Goal: Task Accomplishment & Management: Use online tool/utility

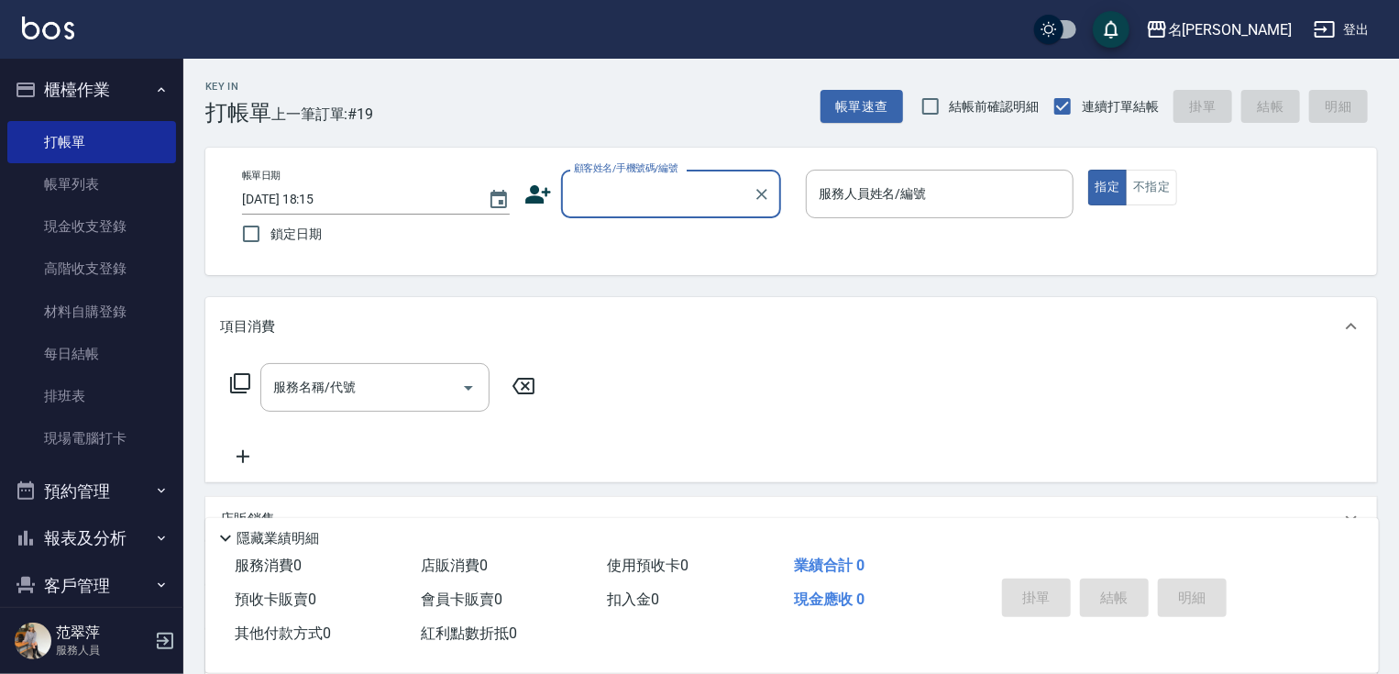
scroll to position [70, 0]
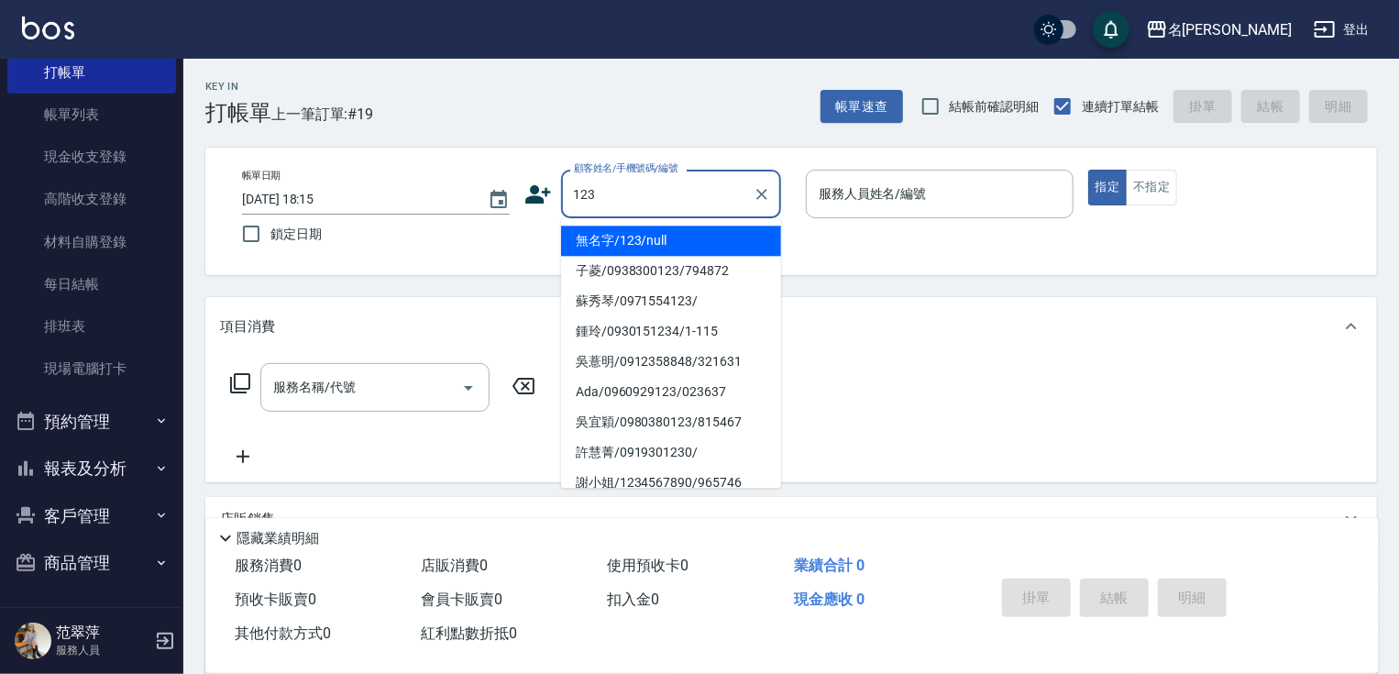
click at [645, 235] on li "無名字/123/null" at bounding box center [671, 241] width 220 height 30
type input "無名字/123/null"
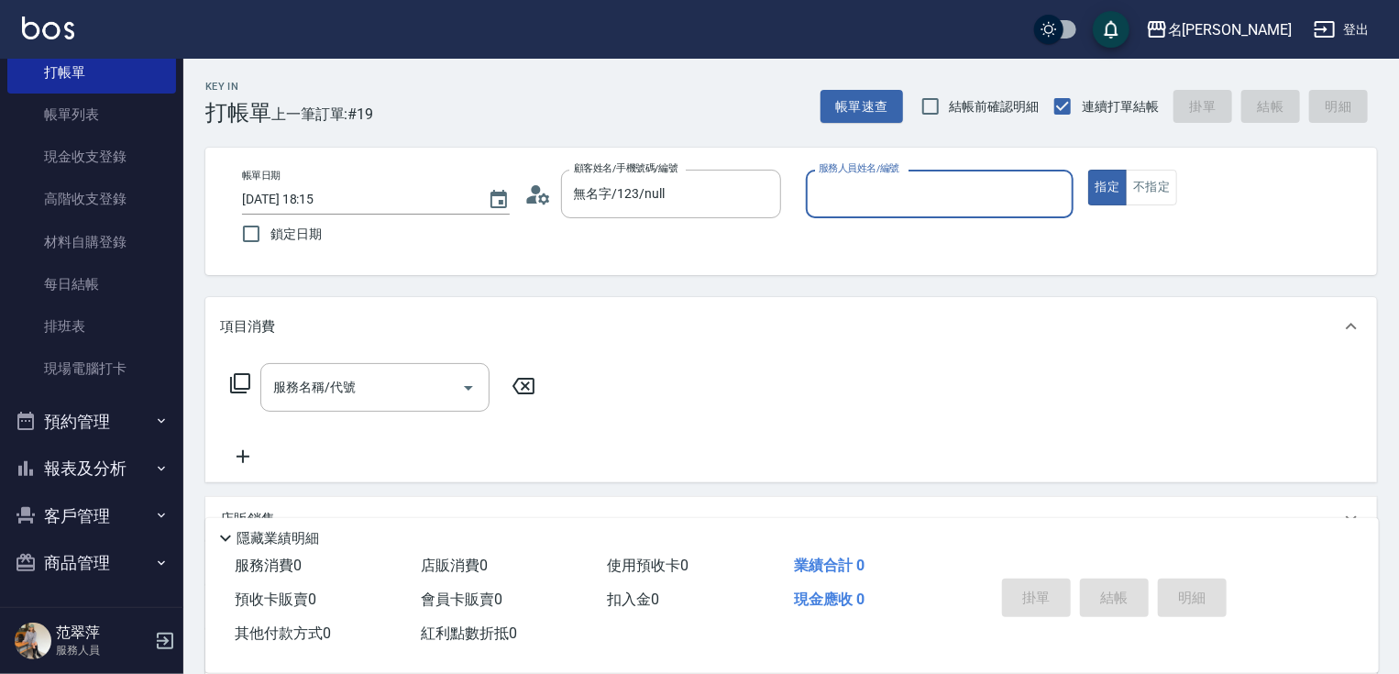
click at [908, 201] on input "服務人員姓名/編號" at bounding box center [939, 194] width 251 height 32
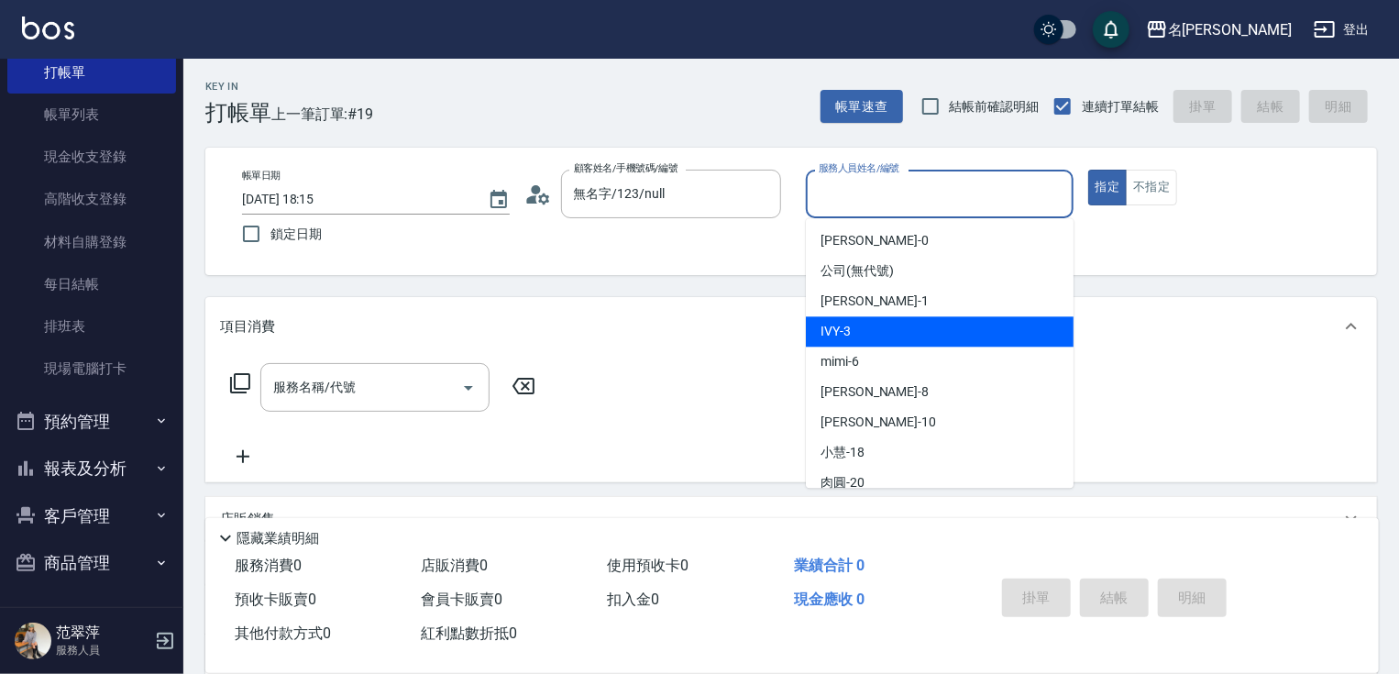
click at [862, 341] on div "IVY -3" at bounding box center [940, 331] width 268 height 30
type input "IVY-3"
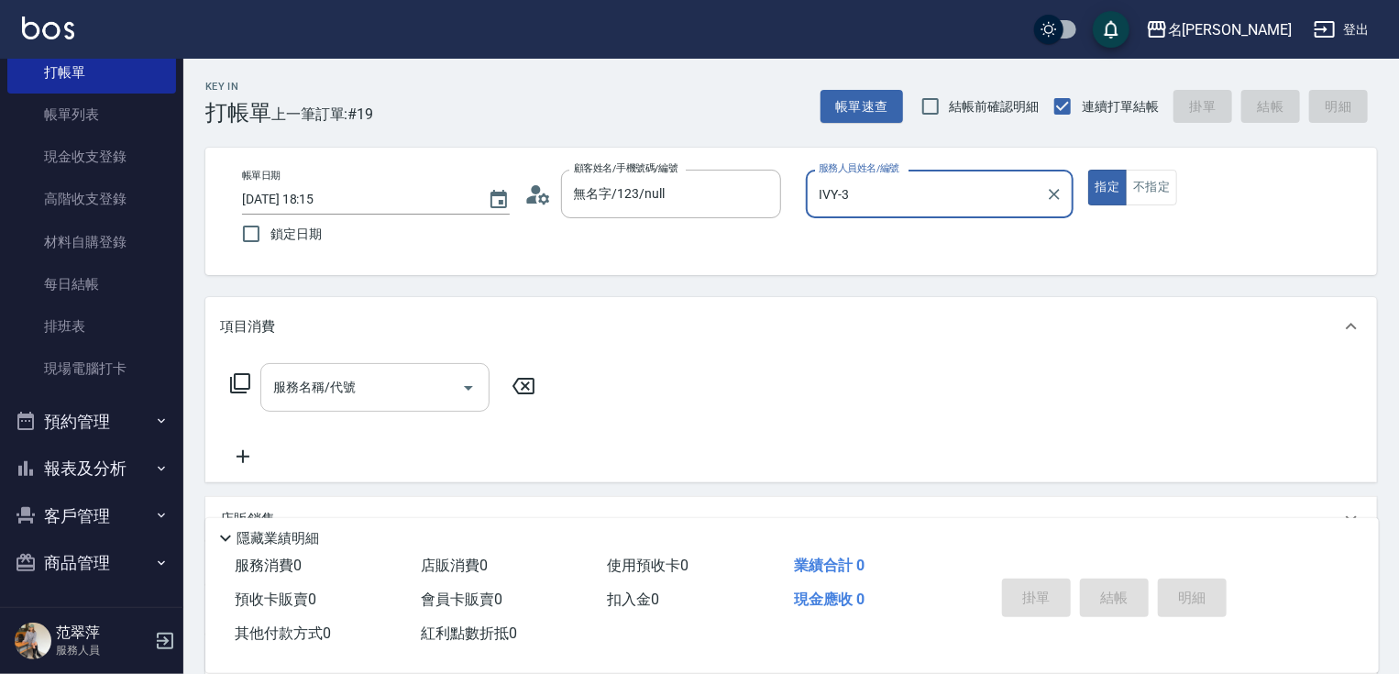
click at [357, 391] on input "服務名稱/代號" at bounding box center [361, 387] width 185 height 32
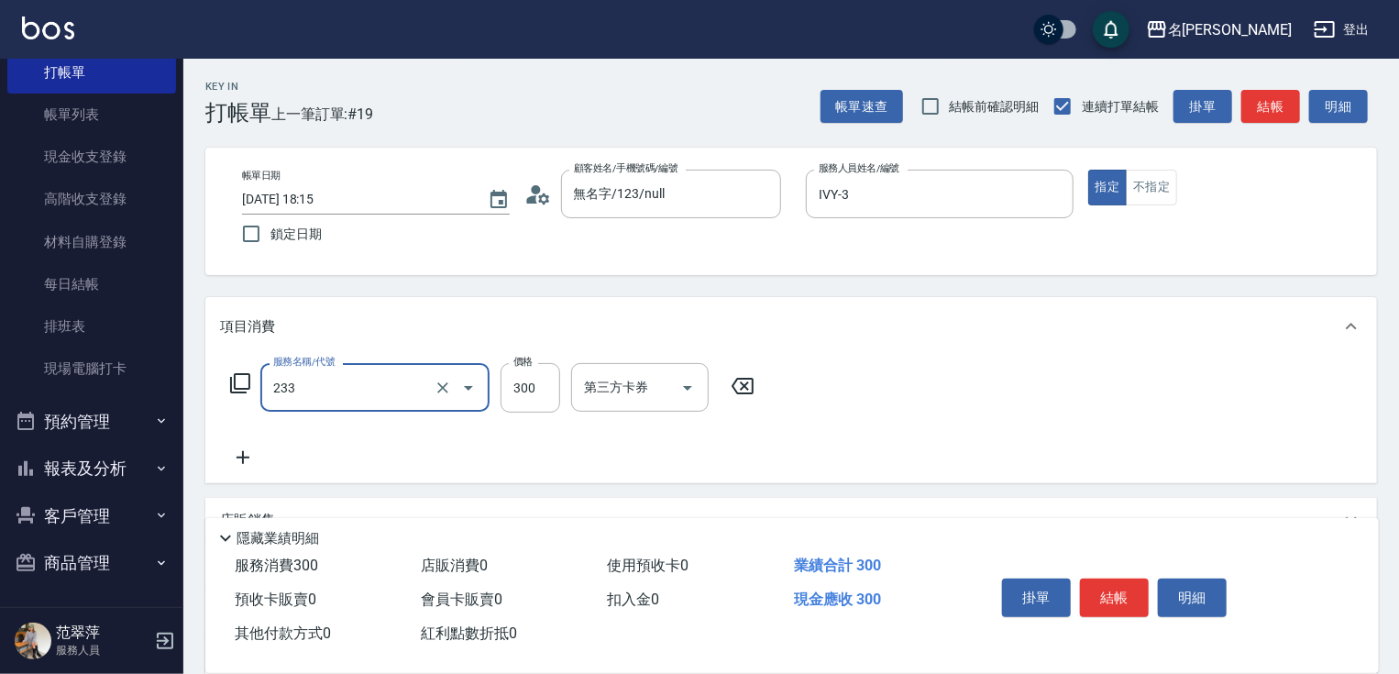
type input "洗髮300(233)"
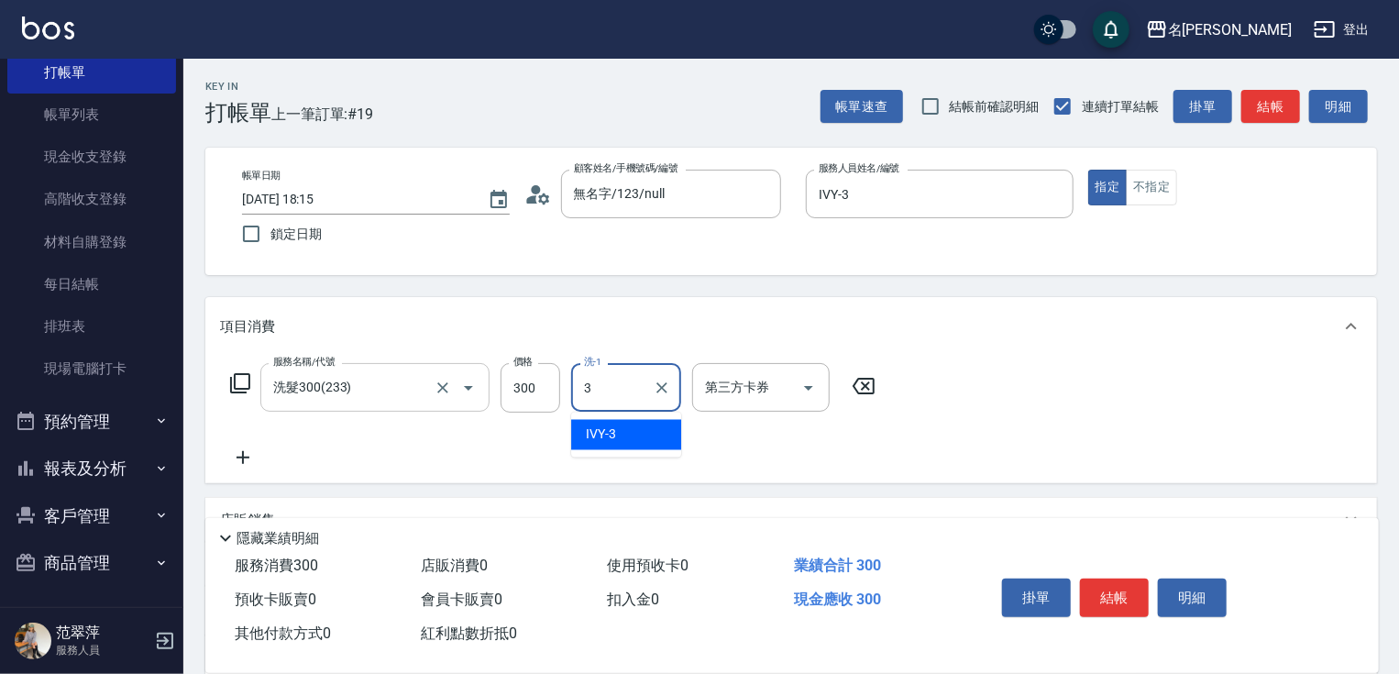
type input "IVY-3"
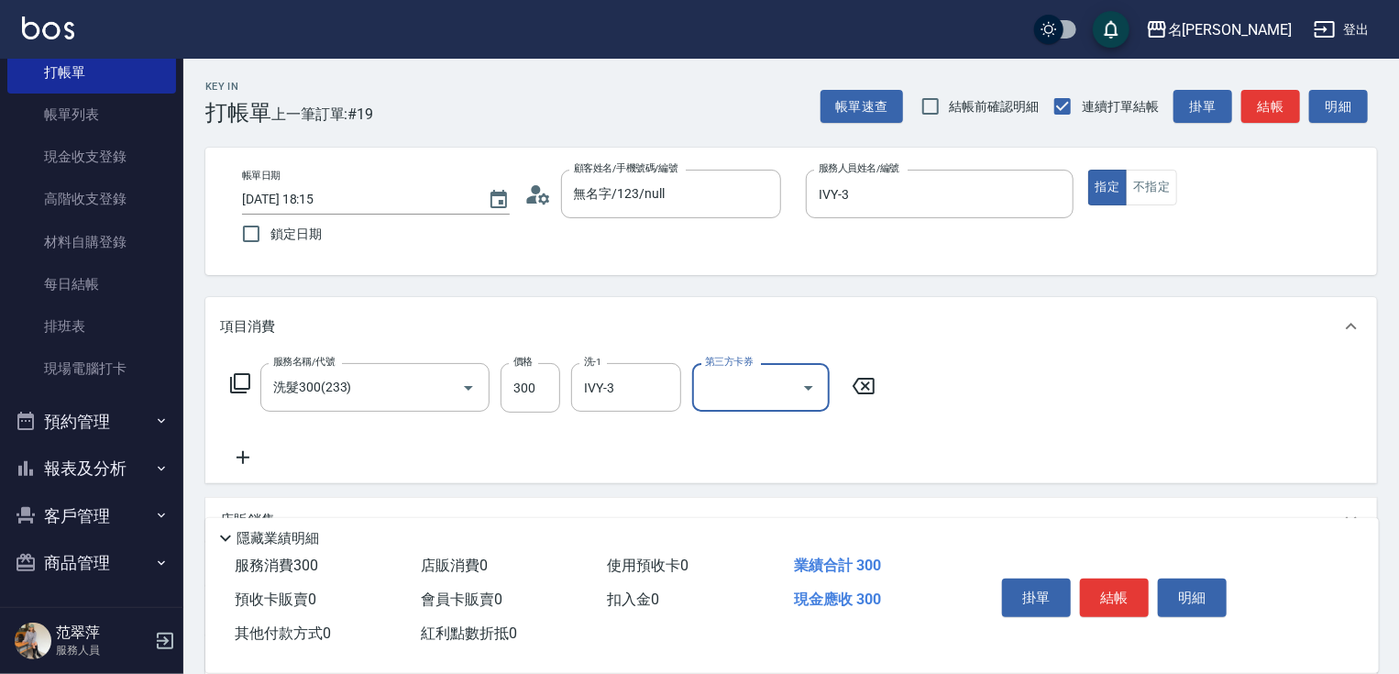
click at [237, 455] on icon at bounding box center [243, 457] width 46 height 22
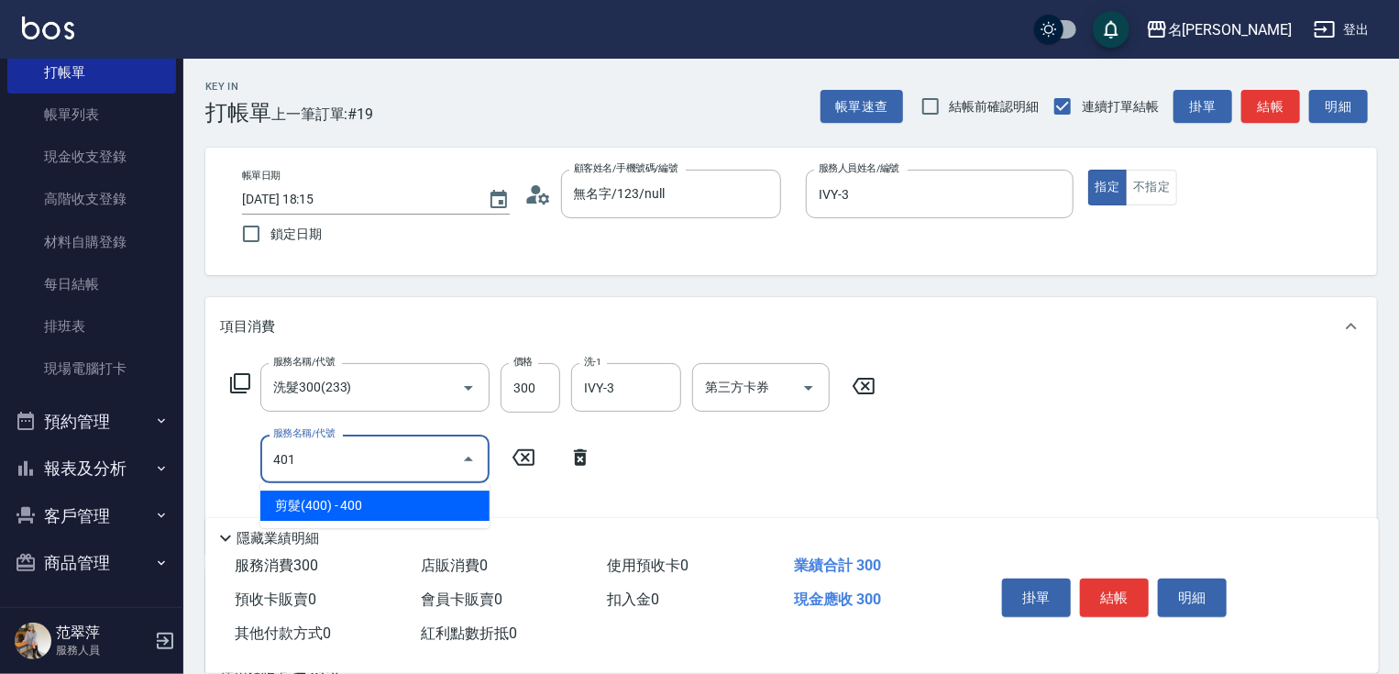
type input "剪髮(400)(401)"
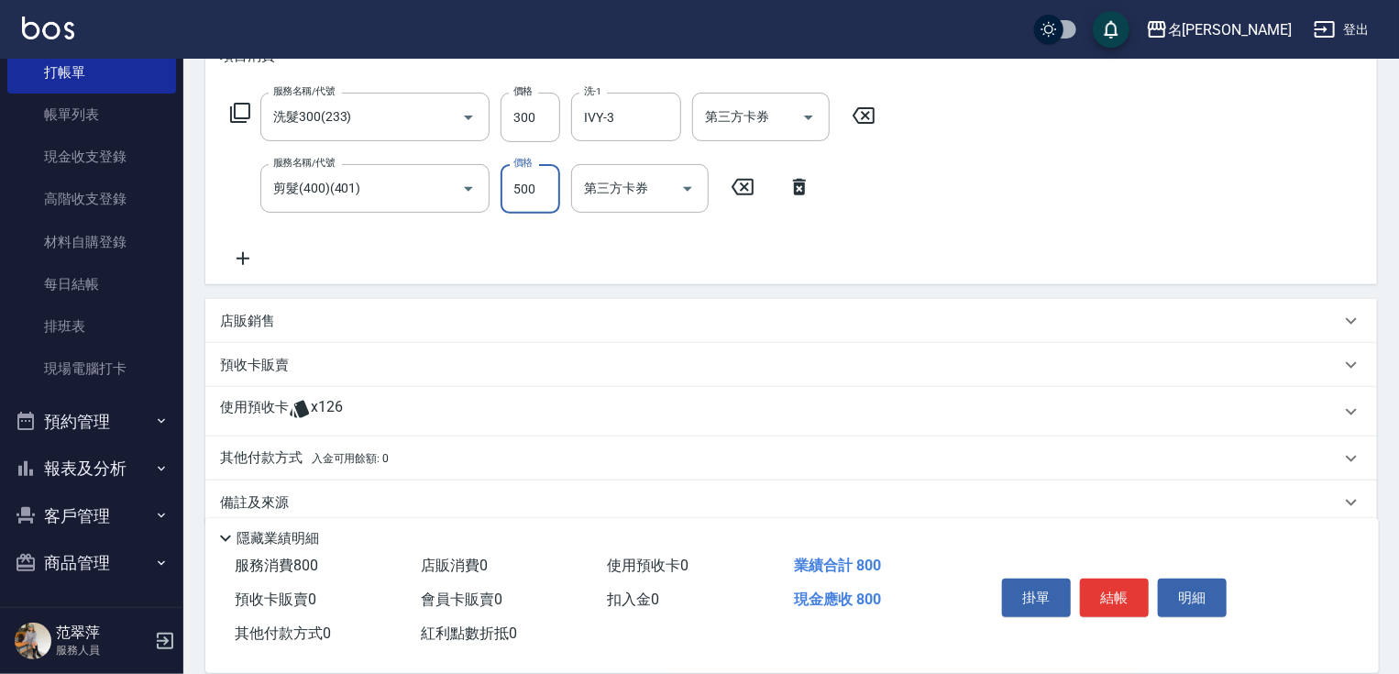
scroll to position [294, 0]
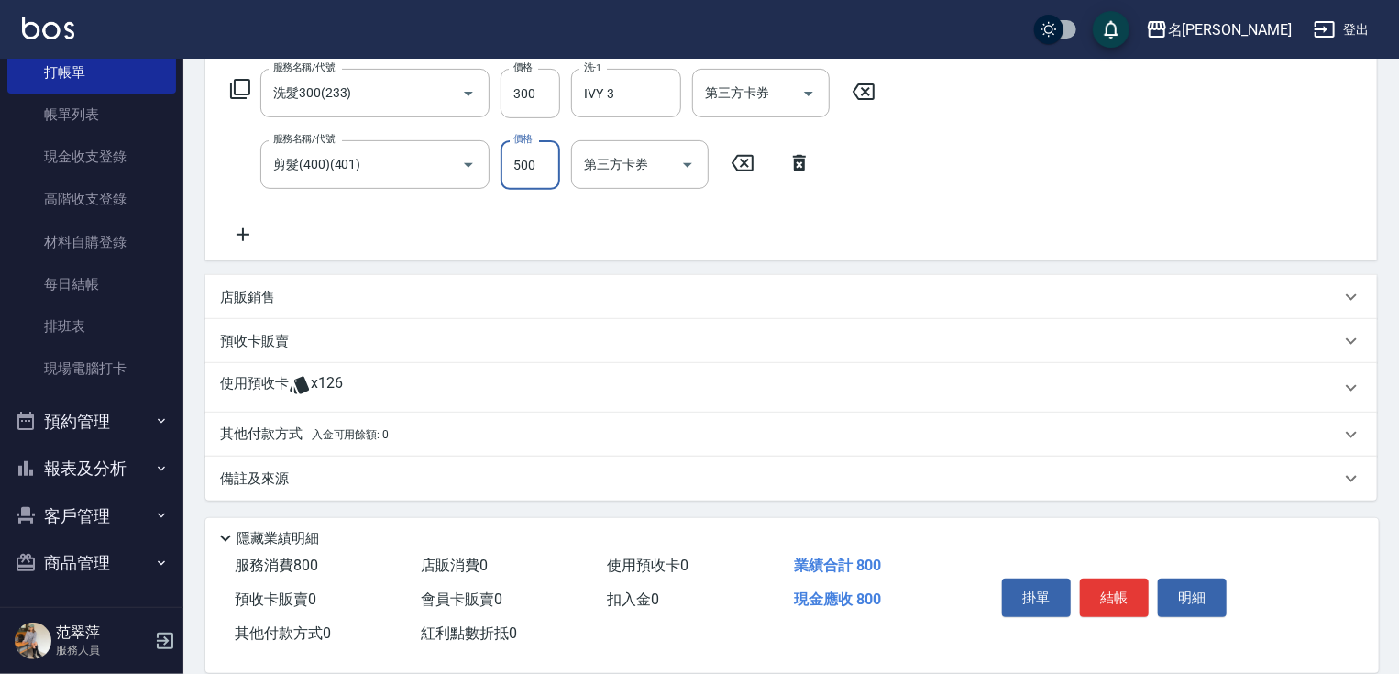
type input "500"
drag, startPoint x: 278, startPoint y: 427, endPoint x: 288, endPoint y: 432, distance: 11.1
click at [278, 429] on p "其他付款方式 入金可用餘額: 0" at bounding box center [304, 434] width 169 height 20
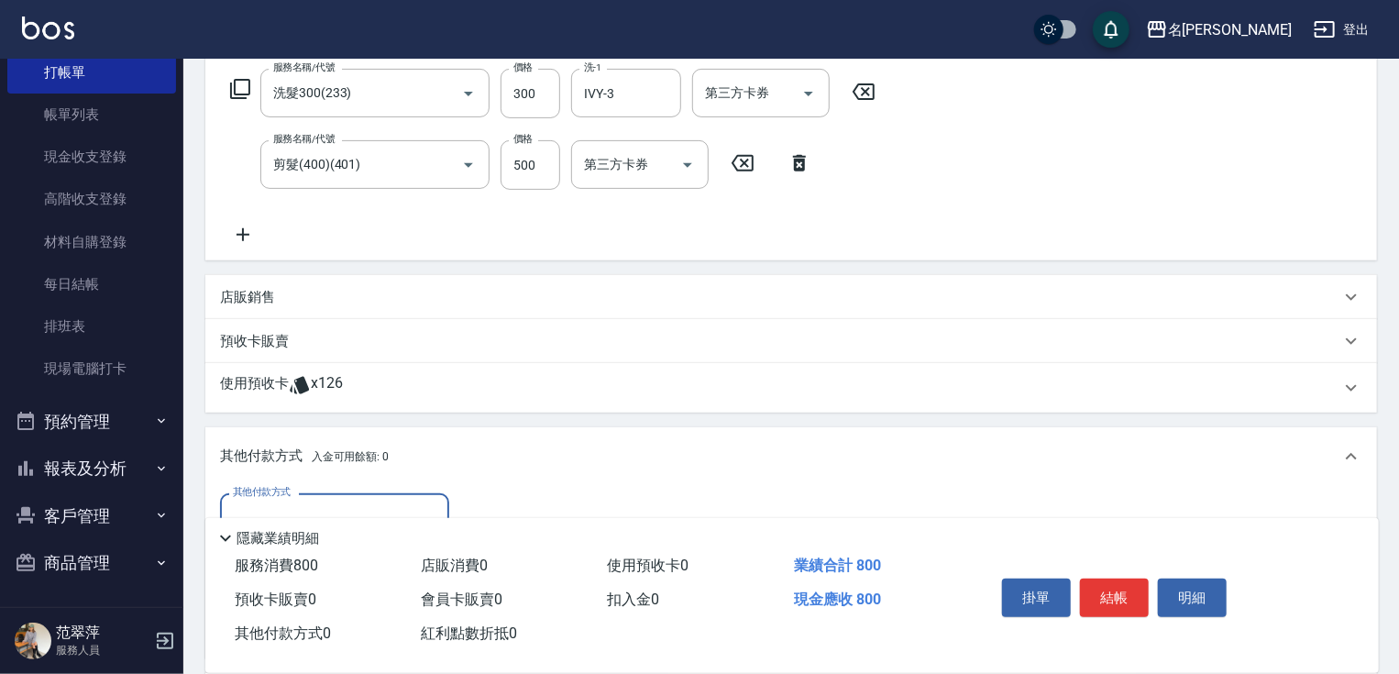
scroll to position [0, 0]
click at [306, 507] on input "其他付款方式" at bounding box center [334, 517] width 213 height 32
drag, startPoint x: 307, startPoint y: 595, endPoint x: 349, endPoint y: 589, distance: 42.7
click at [308, 596] on span "信用卡" at bounding box center [334, 594] width 229 height 30
type input "信用卡"
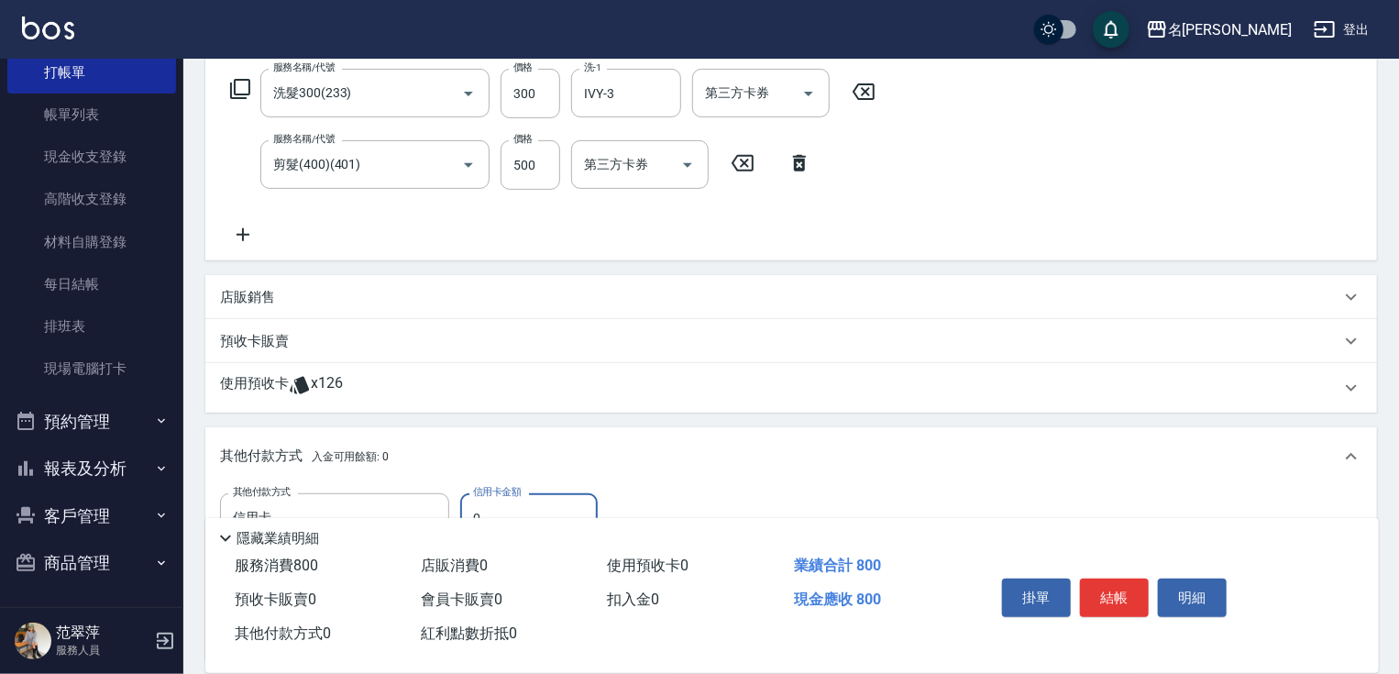
click at [473, 508] on input "0" at bounding box center [529, 518] width 138 height 50
type input "800"
click at [1092, 600] on button "結帳" at bounding box center [1114, 597] width 69 height 39
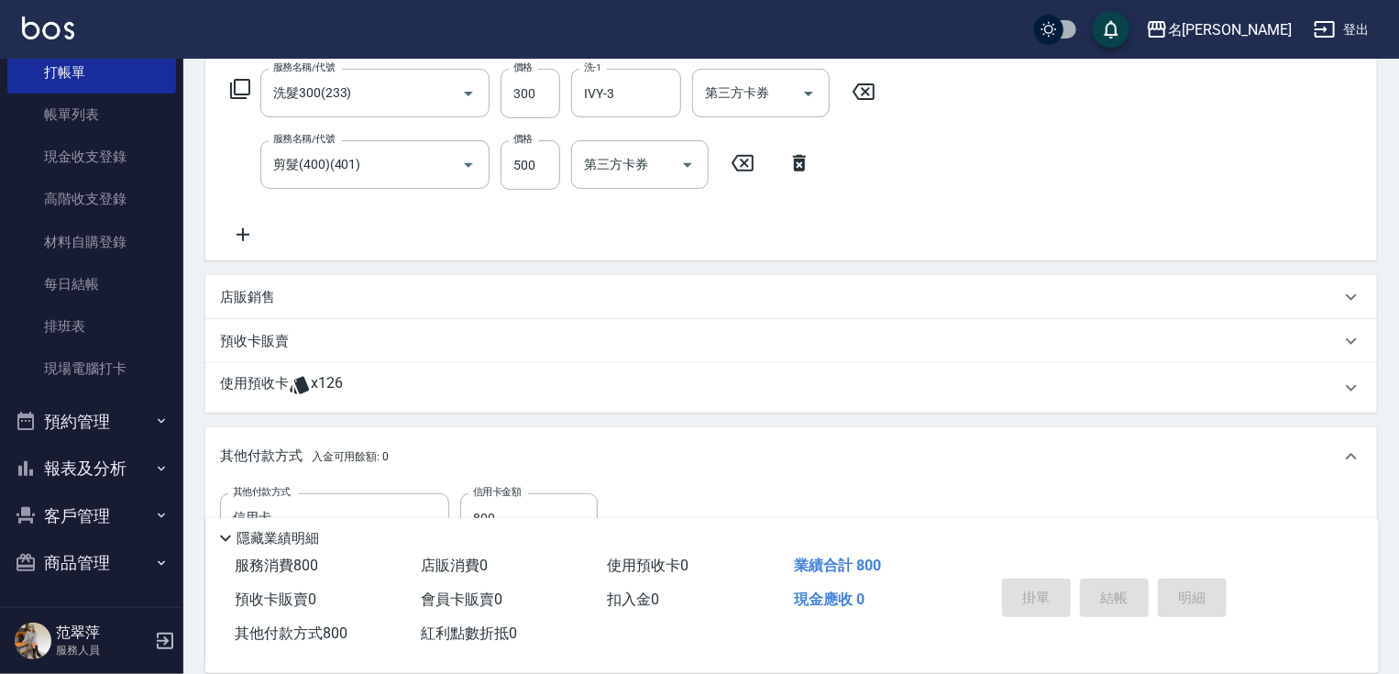
type input "[DATE] 19:15"
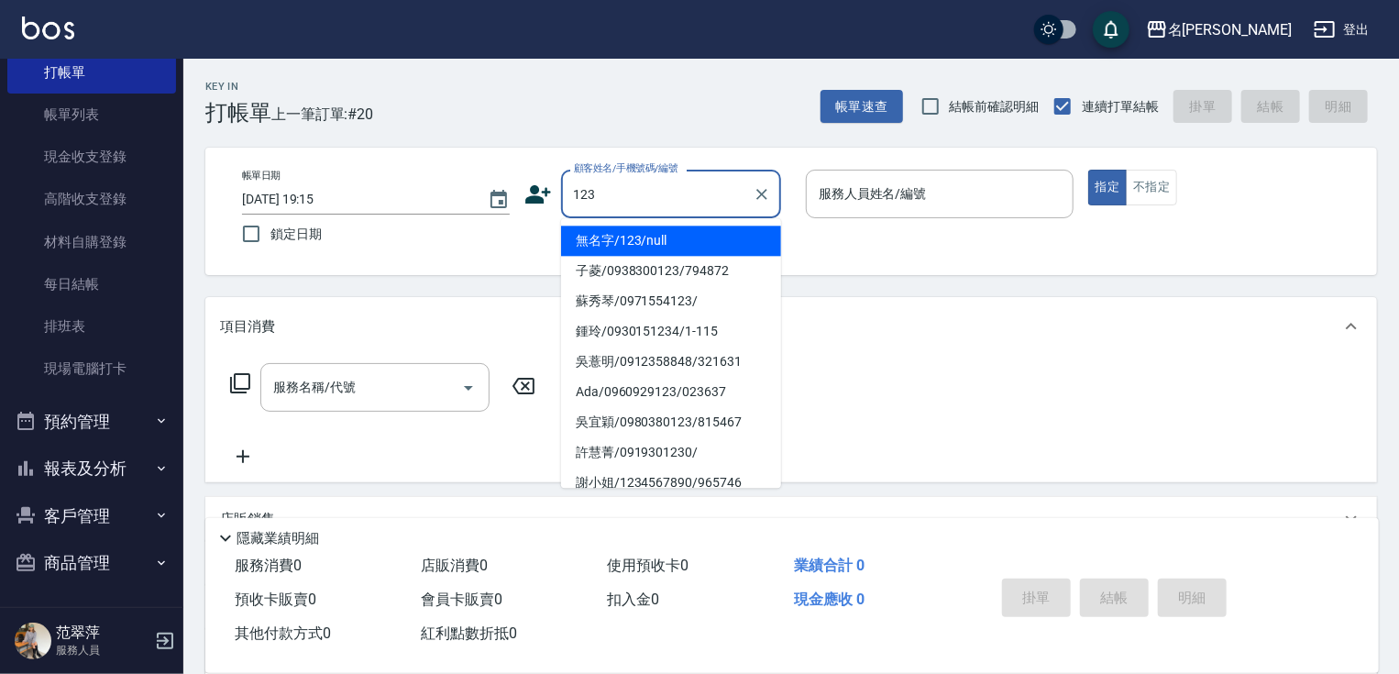
click at [636, 235] on li "無名字/123/null" at bounding box center [671, 241] width 220 height 30
type input "無名字/123/null"
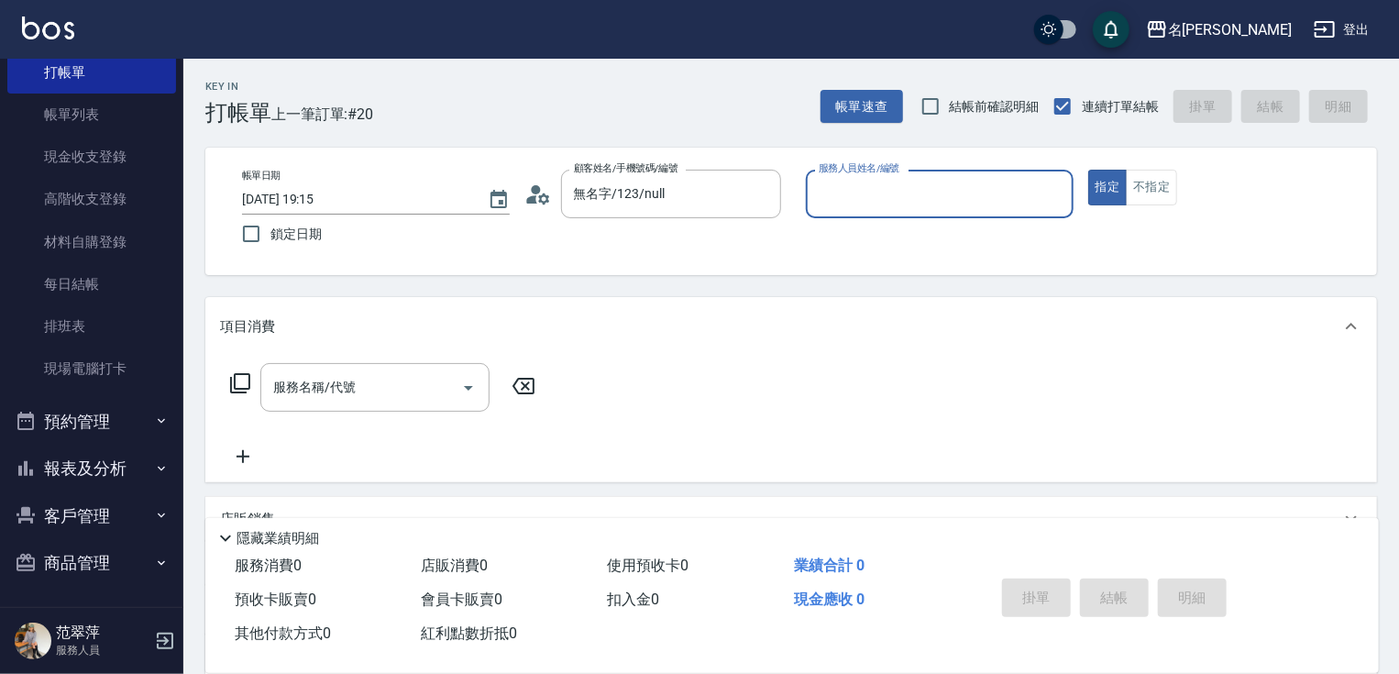
drag, startPoint x: 847, startPoint y: 176, endPoint x: 847, endPoint y: 192, distance: 15.6
click at [847, 179] on div "服務人員姓名/編號" at bounding box center [940, 194] width 268 height 49
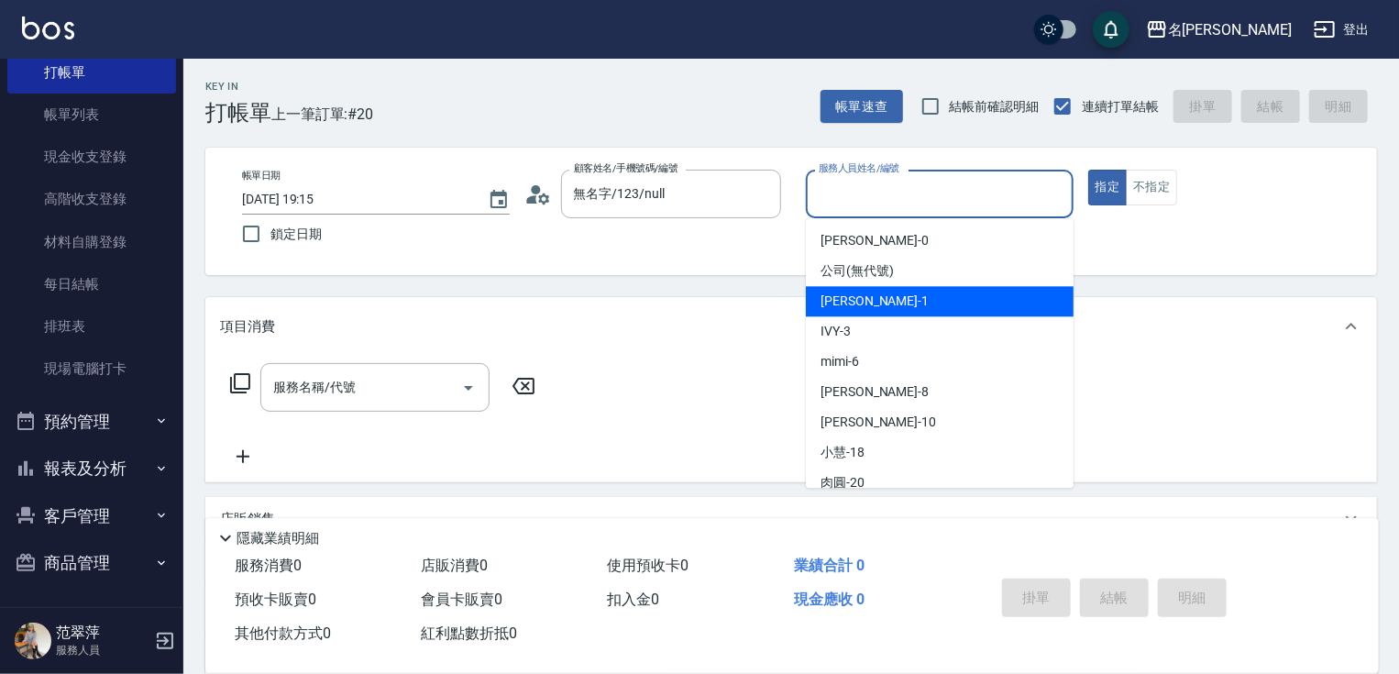
drag, startPoint x: 853, startPoint y: 307, endPoint x: 835, endPoint y: 311, distance: 17.8
click at [852, 306] on span "[PERSON_NAME] -1" at bounding box center [874, 301] width 108 height 19
type input "[PERSON_NAME]-1"
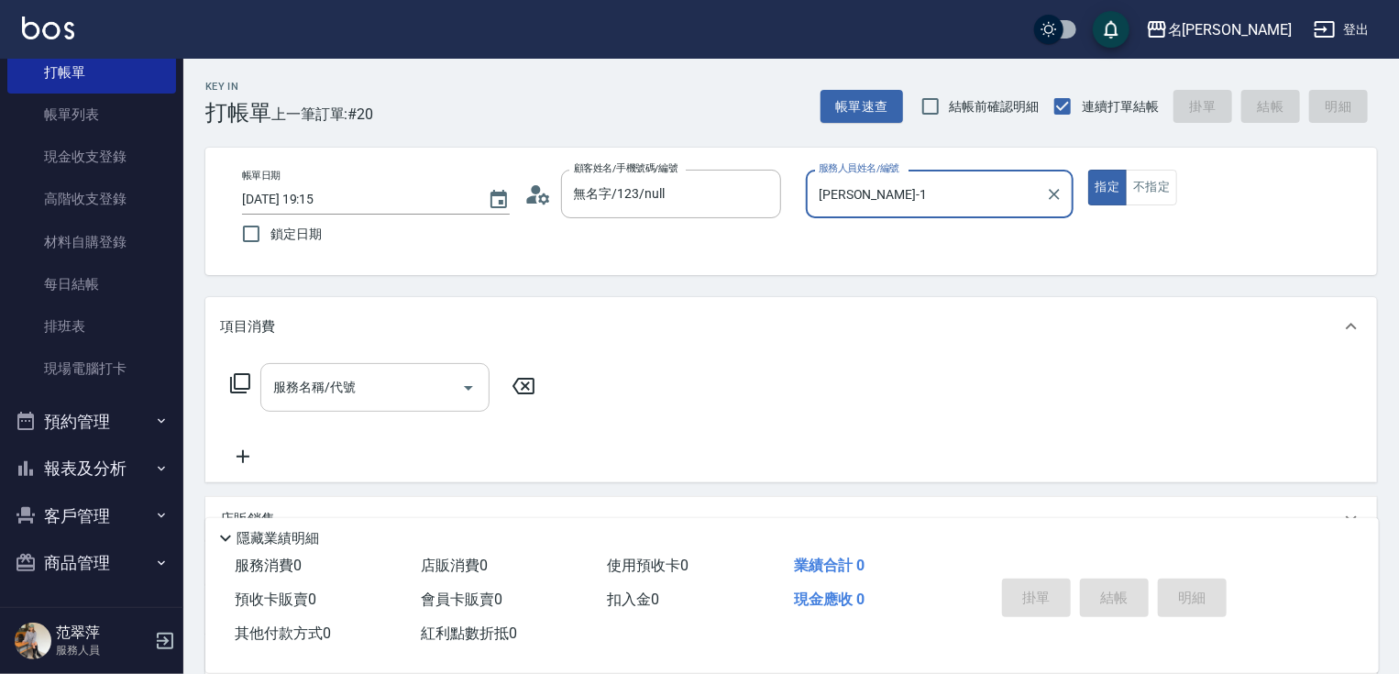
drag, startPoint x: 381, startPoint y: 400, endPoint x: 300, endPoint y: 388, distance: 82.5
click at [380, 400] on input "服務名稱/代號" at bounding box center [361, 387] width 185 height 32
click at [242, 379] on icon at bounding box center [240, 383] width 22 height 22
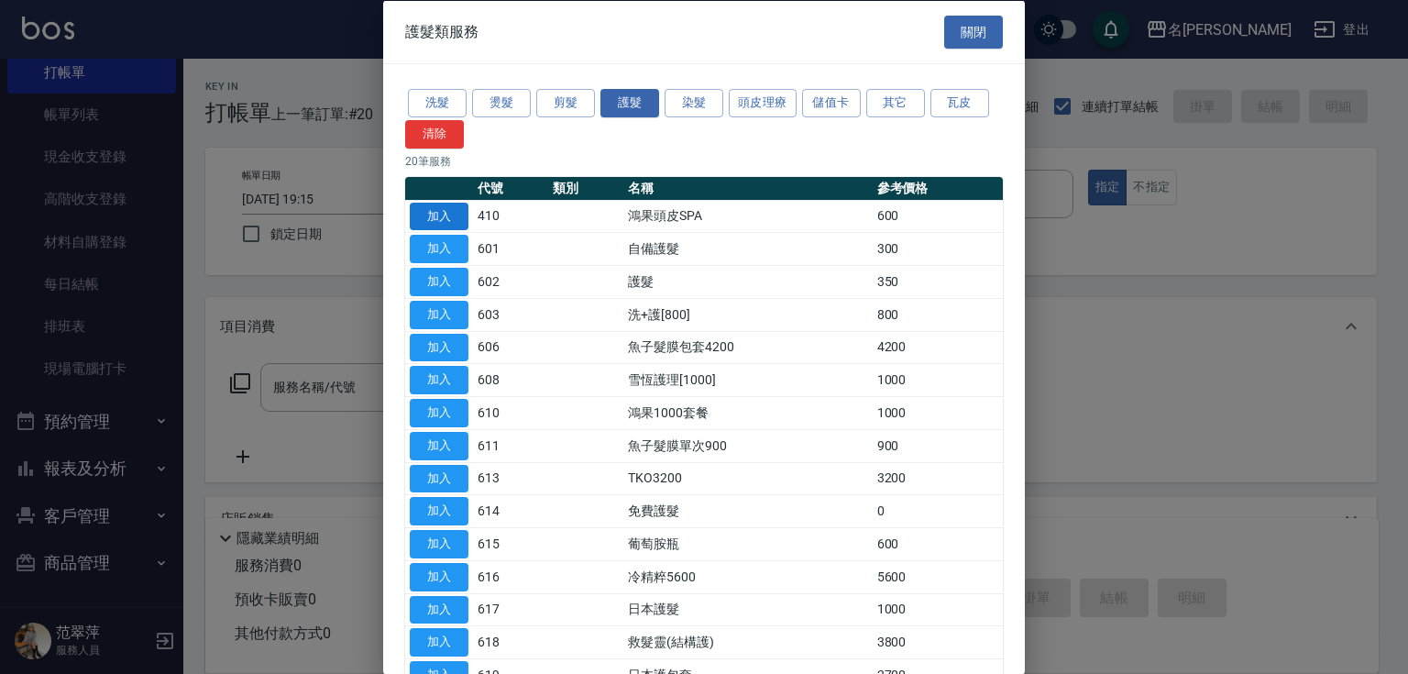
click at [429, 216] on button "加入" at bounding box center [439, 216] width 59 height 28
type input "鴻果頭皮SPA(410)"
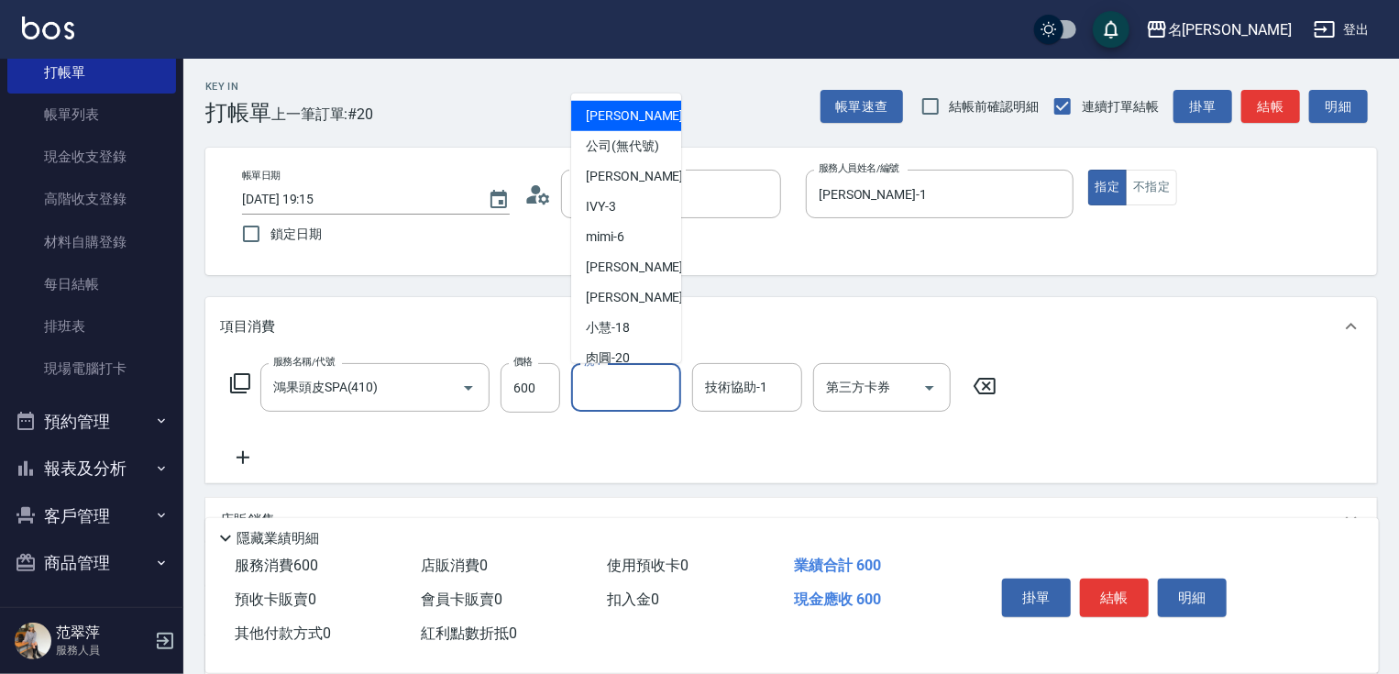
click at [627, 397] on input "洗-1" at bounding box center [626, 387] width 94 height 32
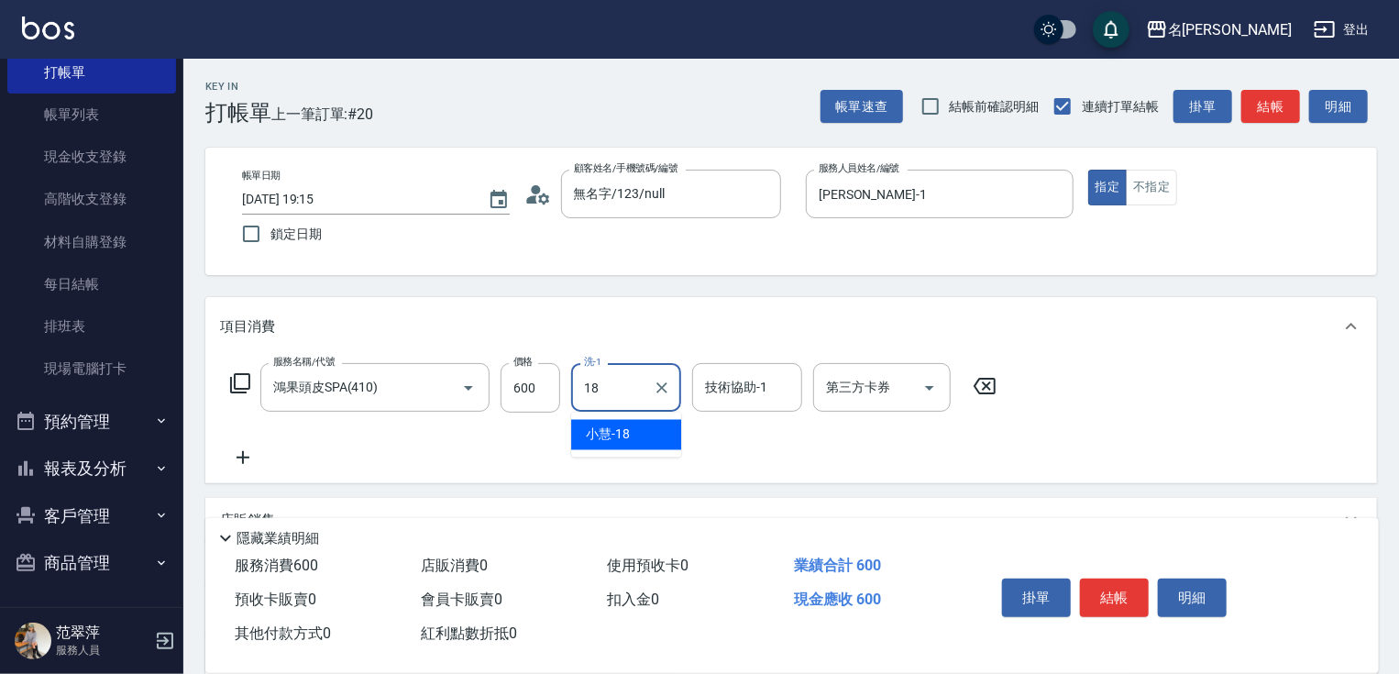
type input "[PERSON_NAME]-18"
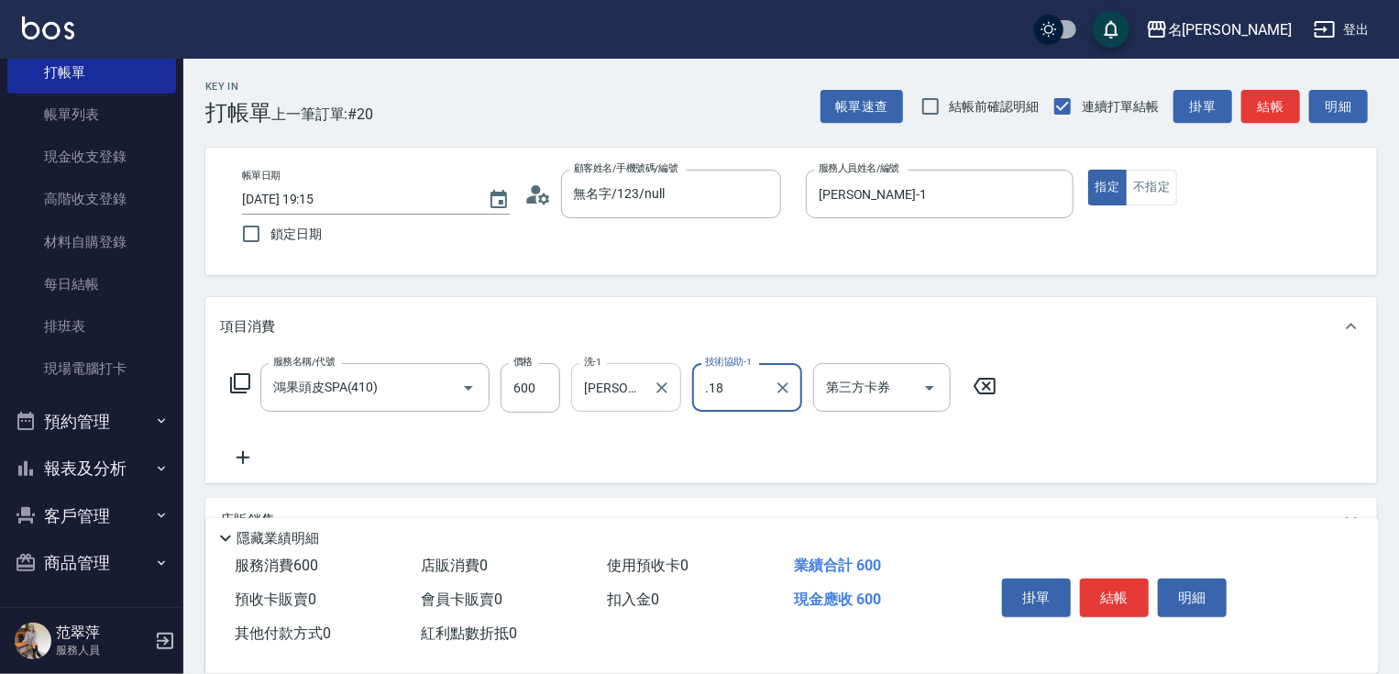
type input ".18"
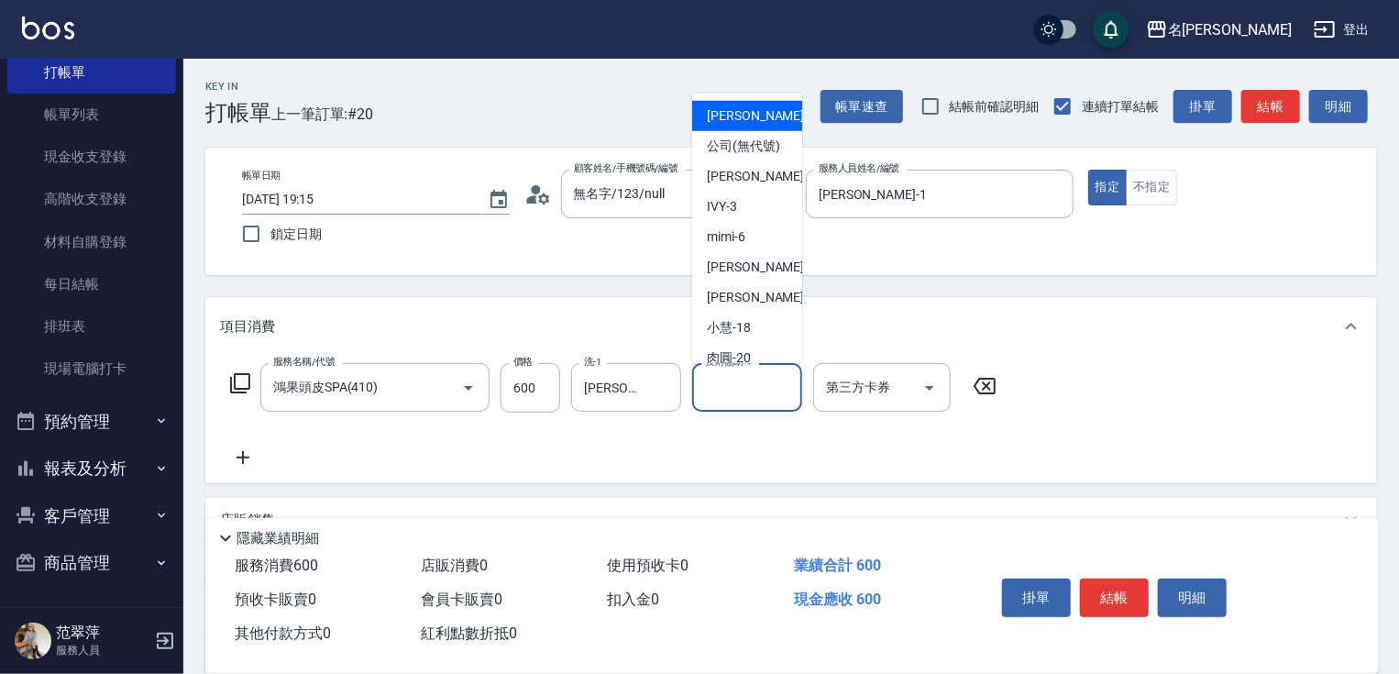
click at [752, 392] on input "技術協助-1" at bounding box center [747, 387] width 94 height 32
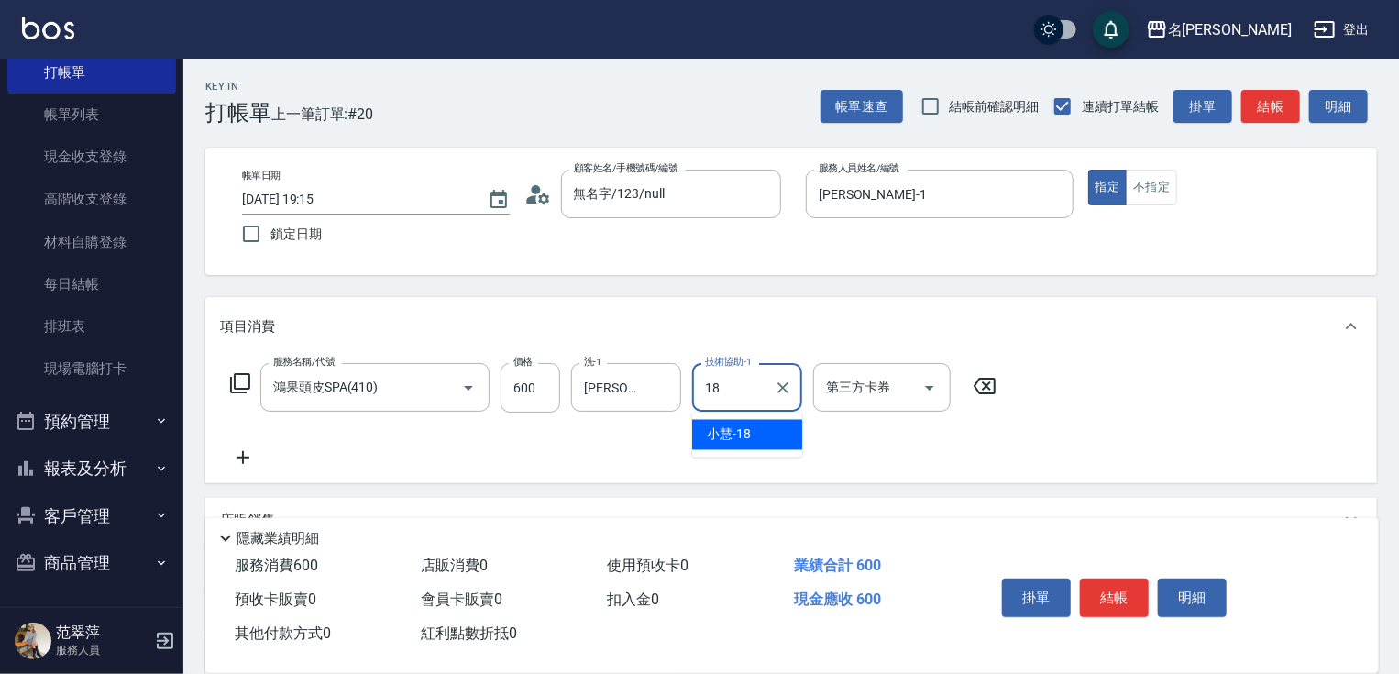
type input "[PERSON_NAME]-18"
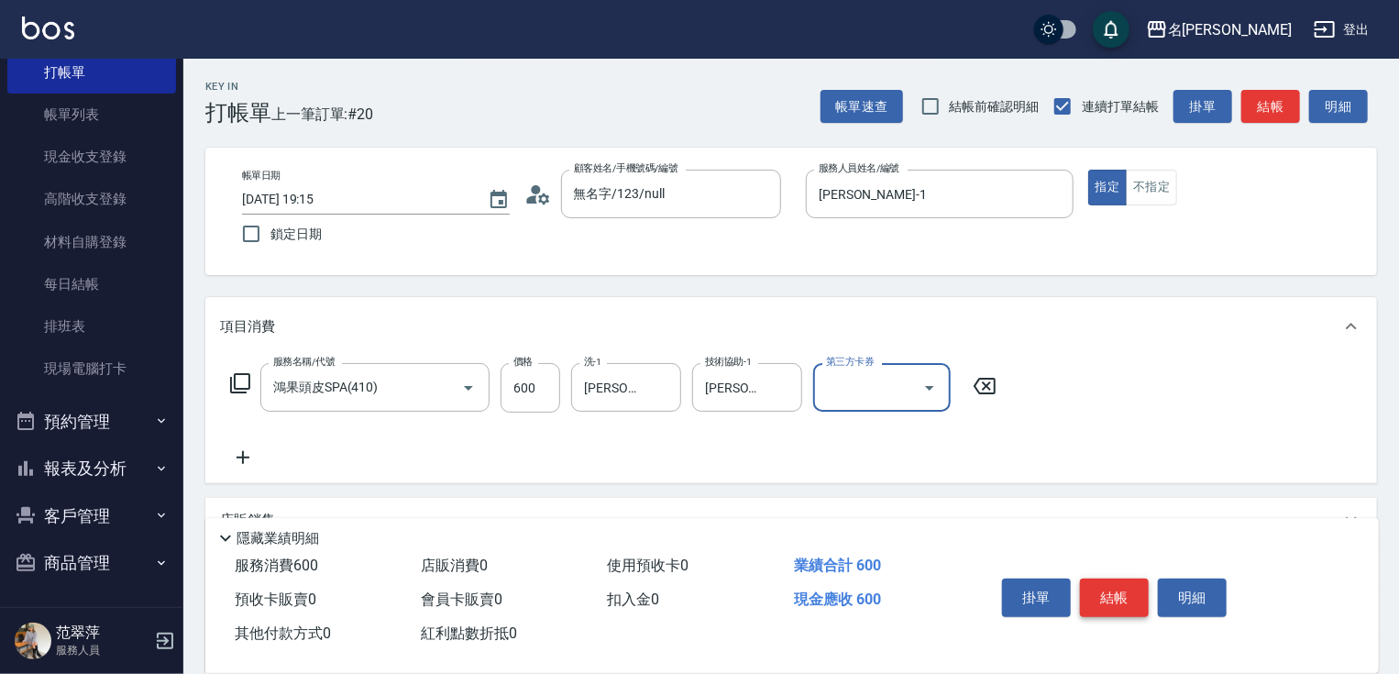
click at [1117, 589] on button "結帳" at bounding box center [1114, 597] width 69 height 39
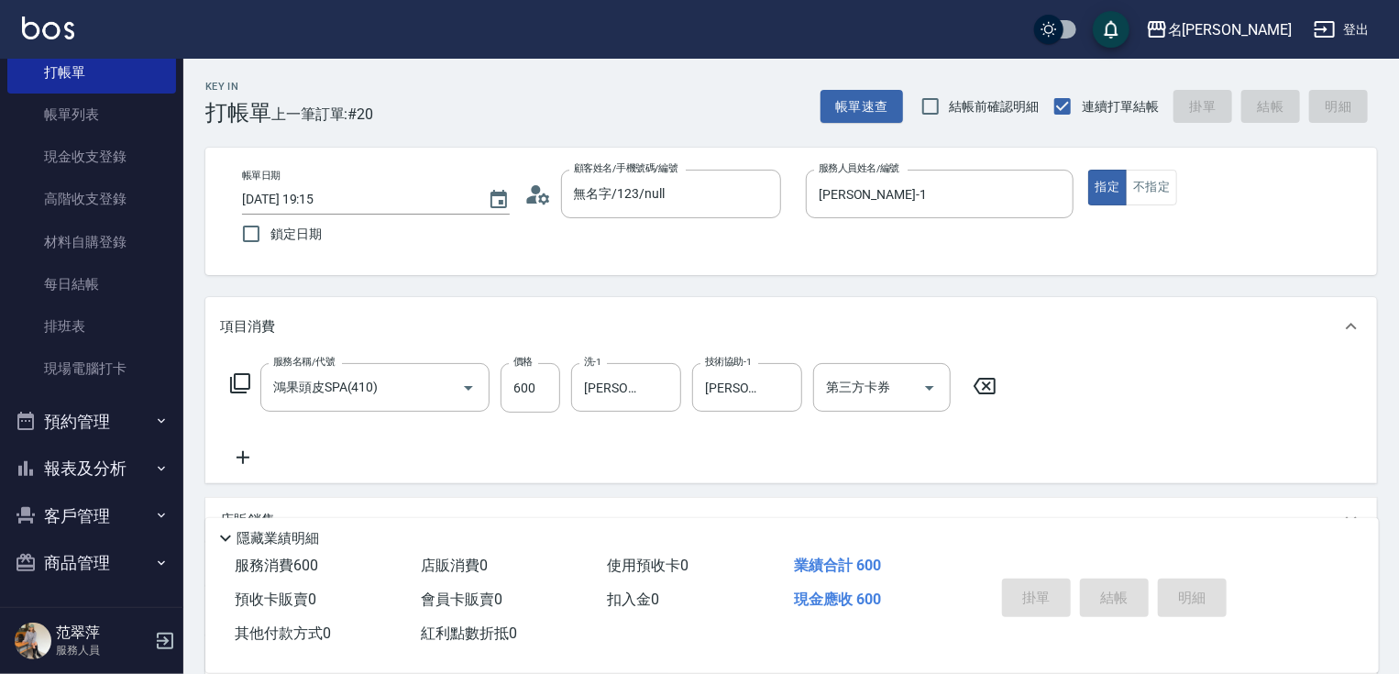
type input "[DATE] 19:16"
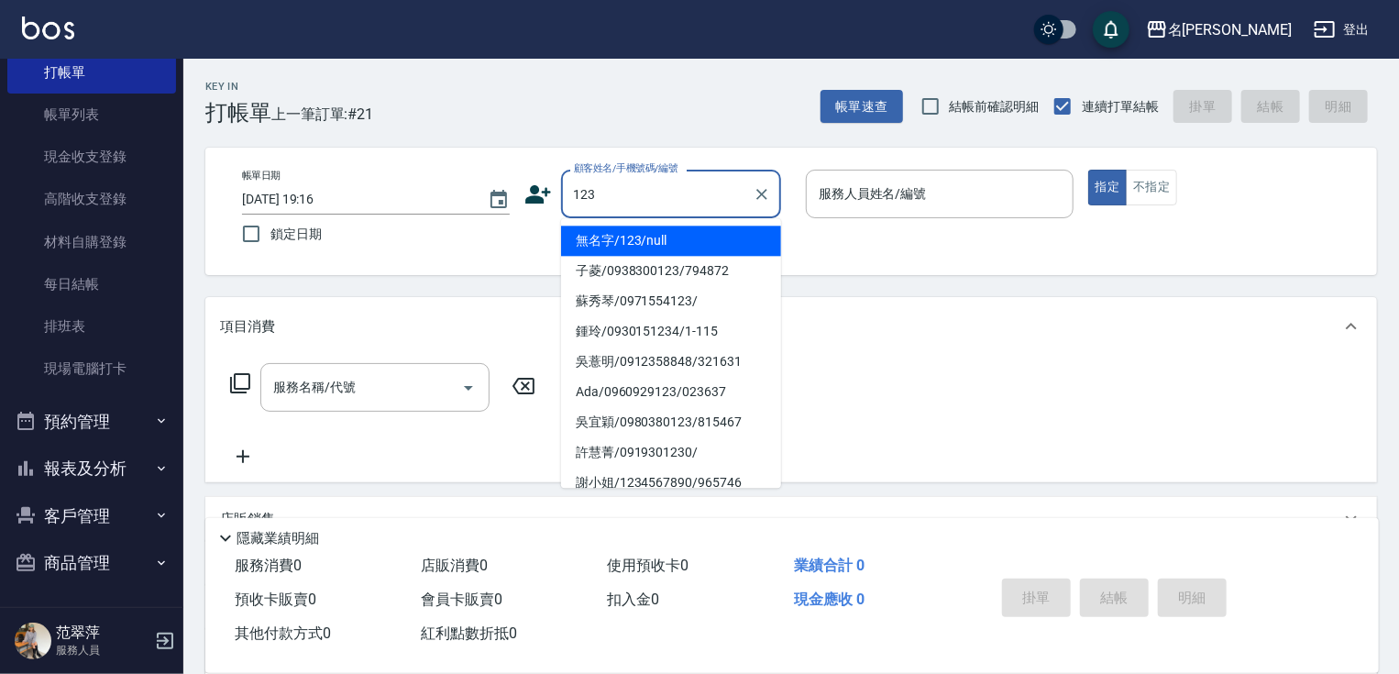
click at [673, 239] on li "無名字/123/null" at bounding box center [671, 241] width 220 height 30
type input "無名字/123/null"
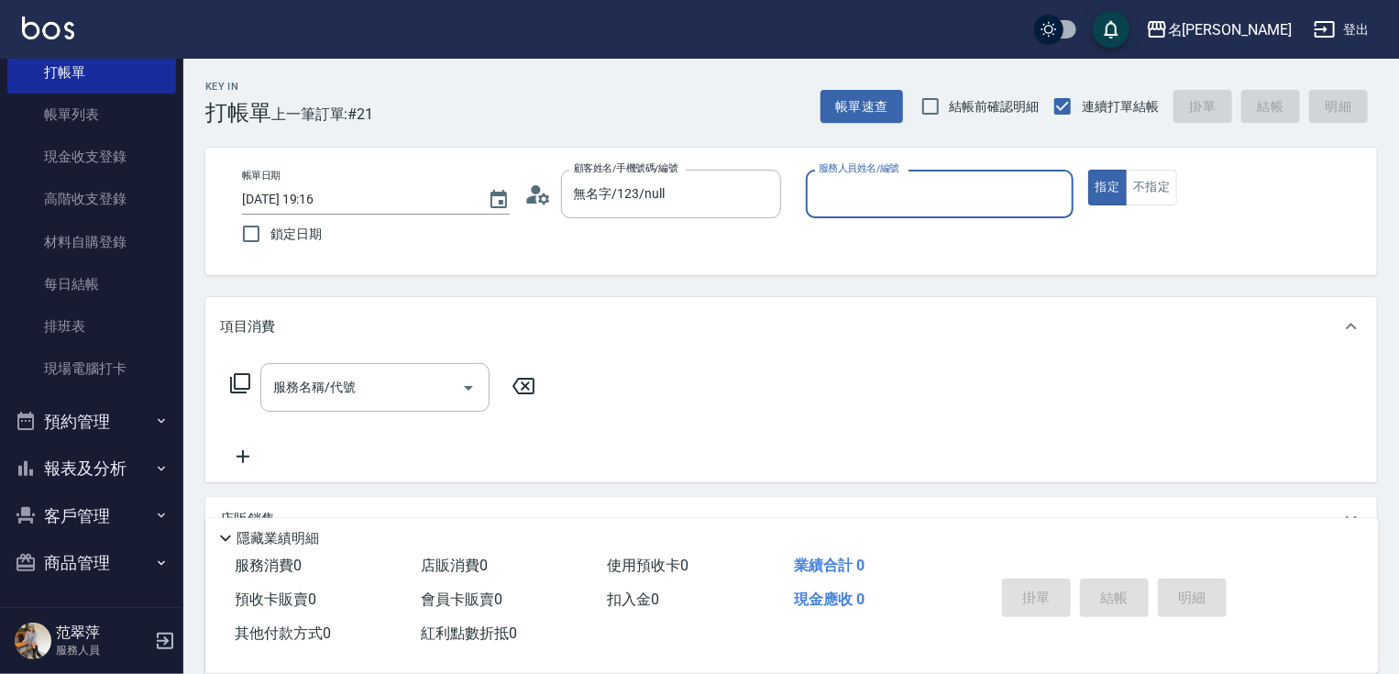
click at [876, 198] on input "服務人員姓名/編號" at bounding box center [939, 194] width 251 height 32
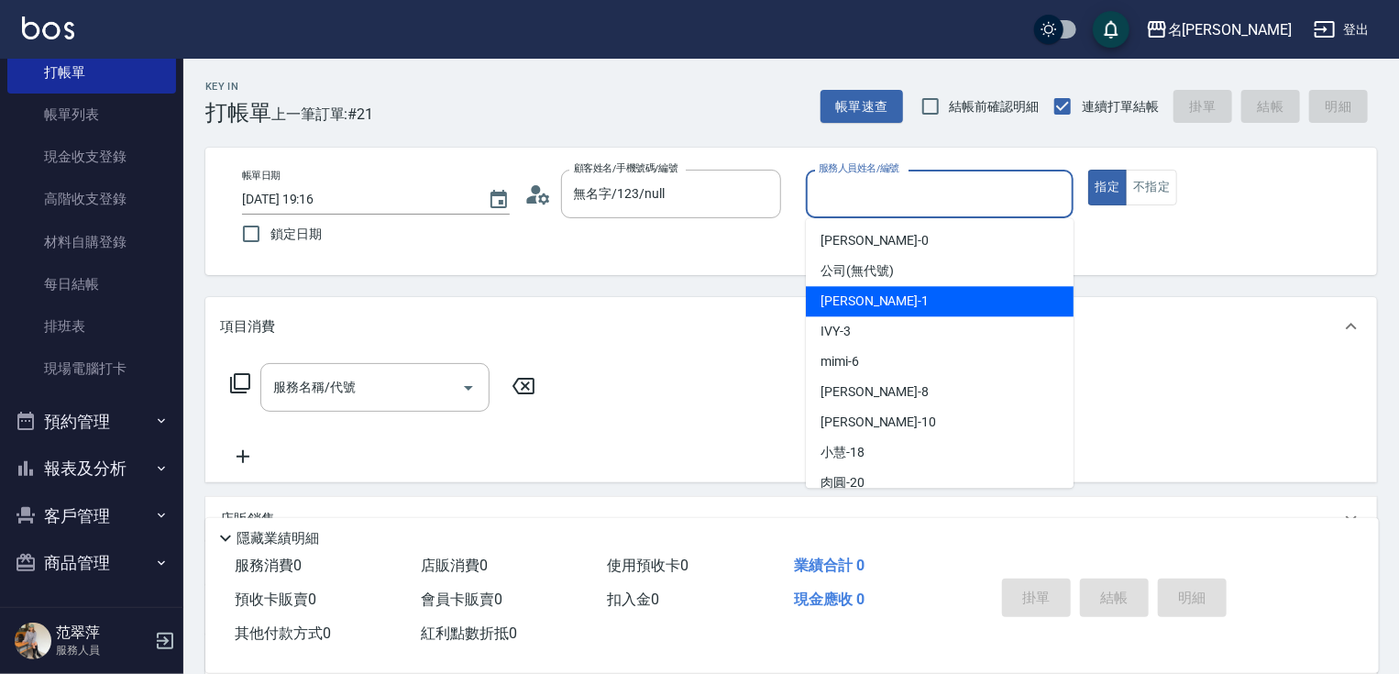
click at [858, 295] on span "[PERSON_NAME] -1" at bounding box center [874, 301] width 108 height 19
type input "[PERSON_NAME]-1"
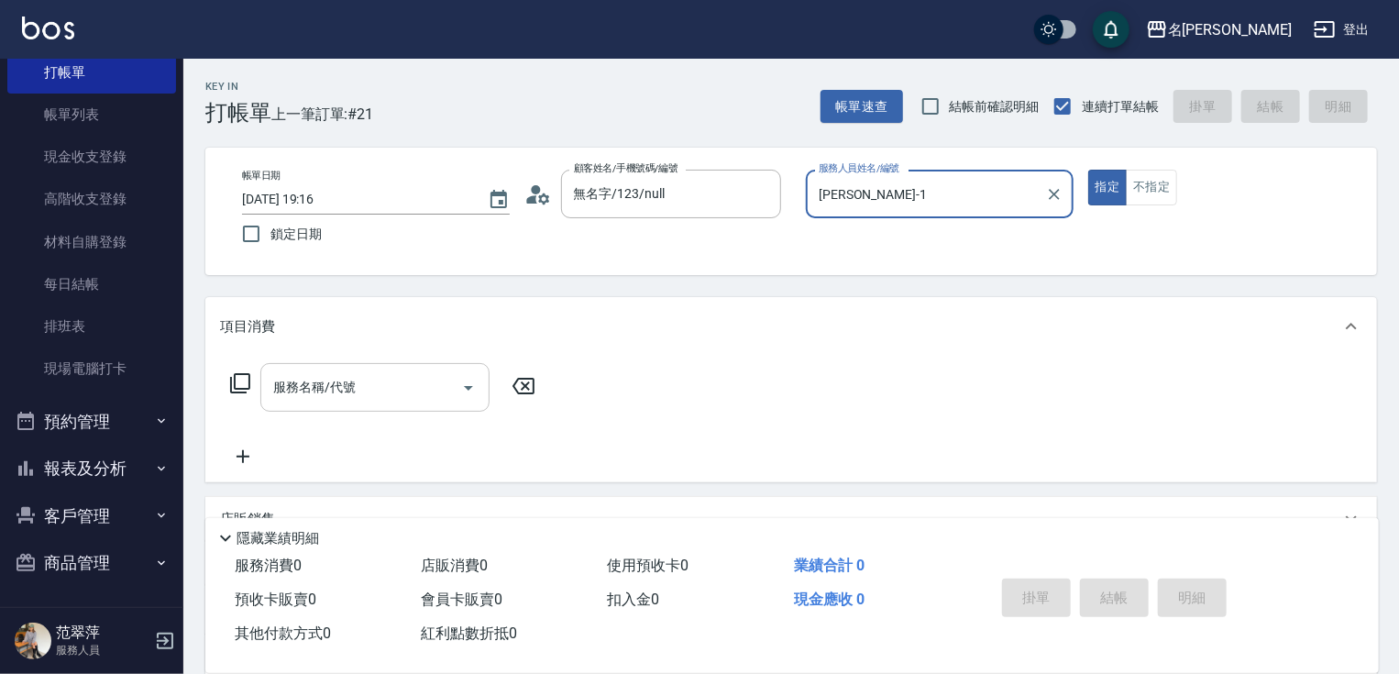
click at [397, 378] on input "服務名稱/代號" at bounding box center [361, 387] width 185 height 32
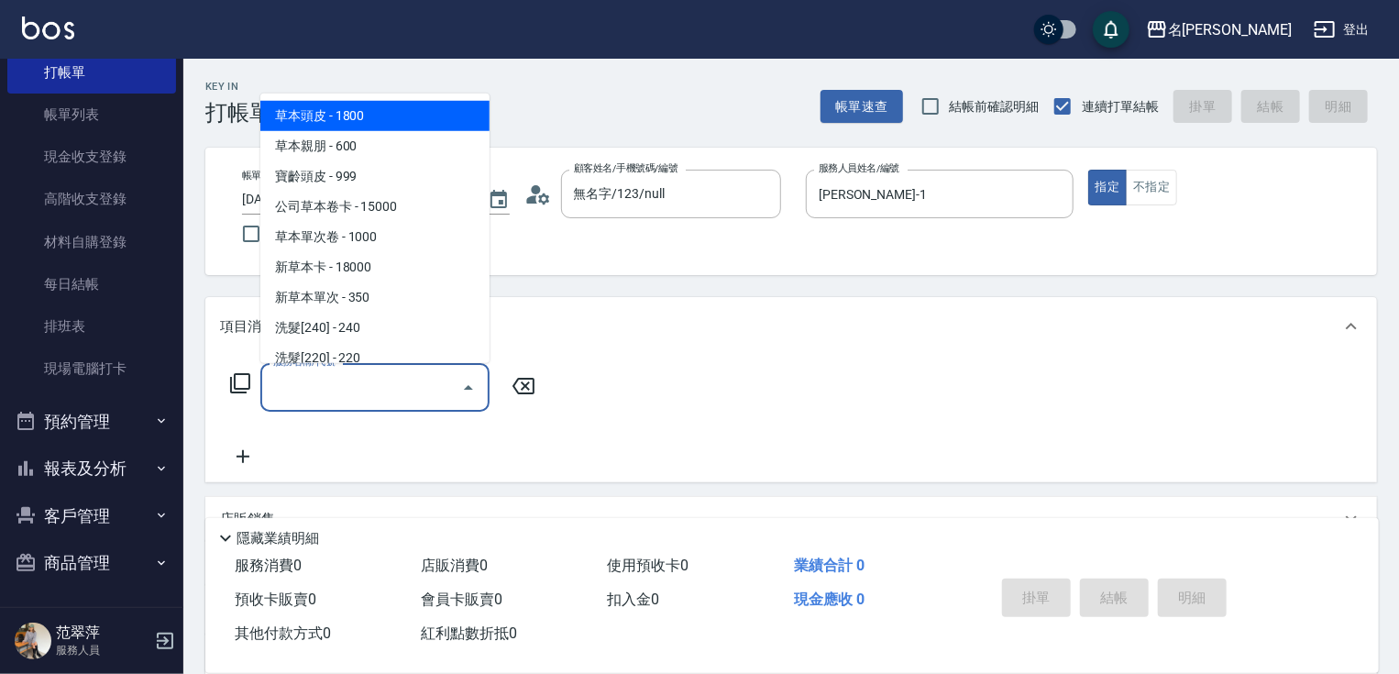
click at [245, 379] on icon at bounding box center [240, 383] width 22 height 22
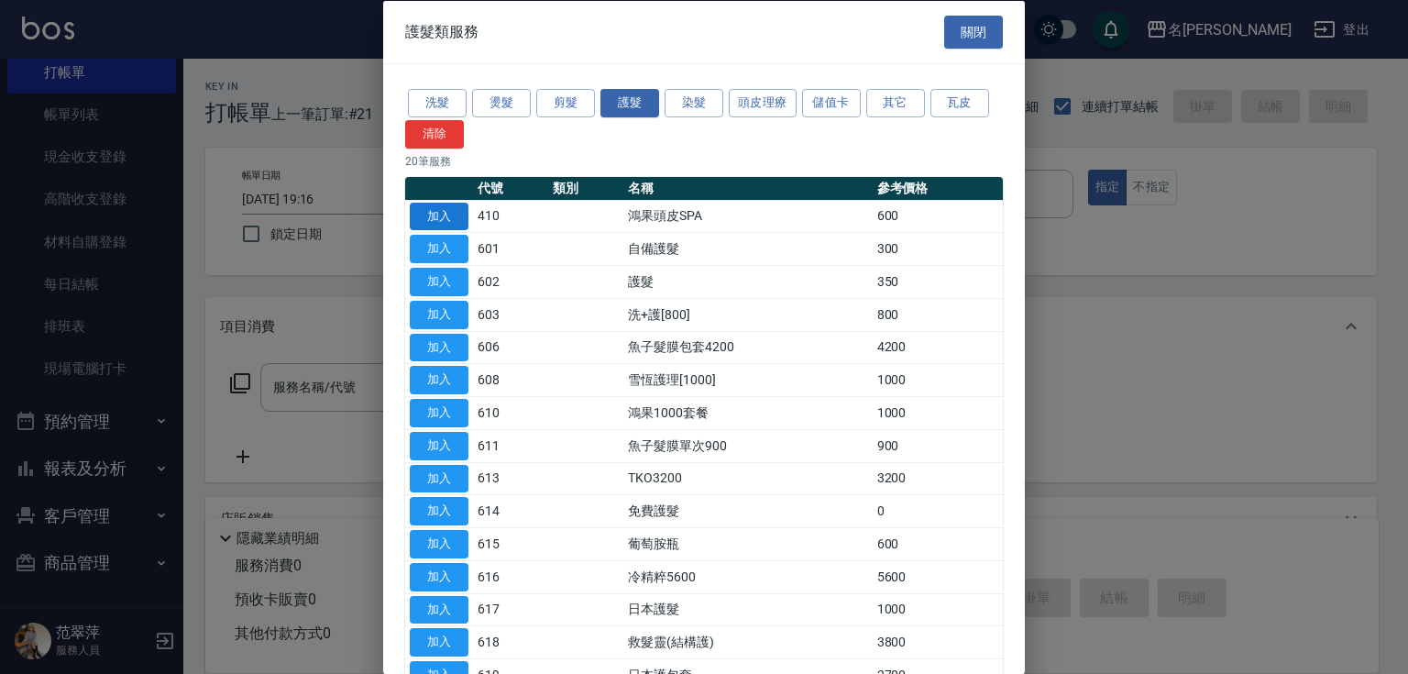
click at [453, 213] on button "加入" at bounding box center [439, 216] width 59 height 28
type input "鴻果頭皮SPA(410)"
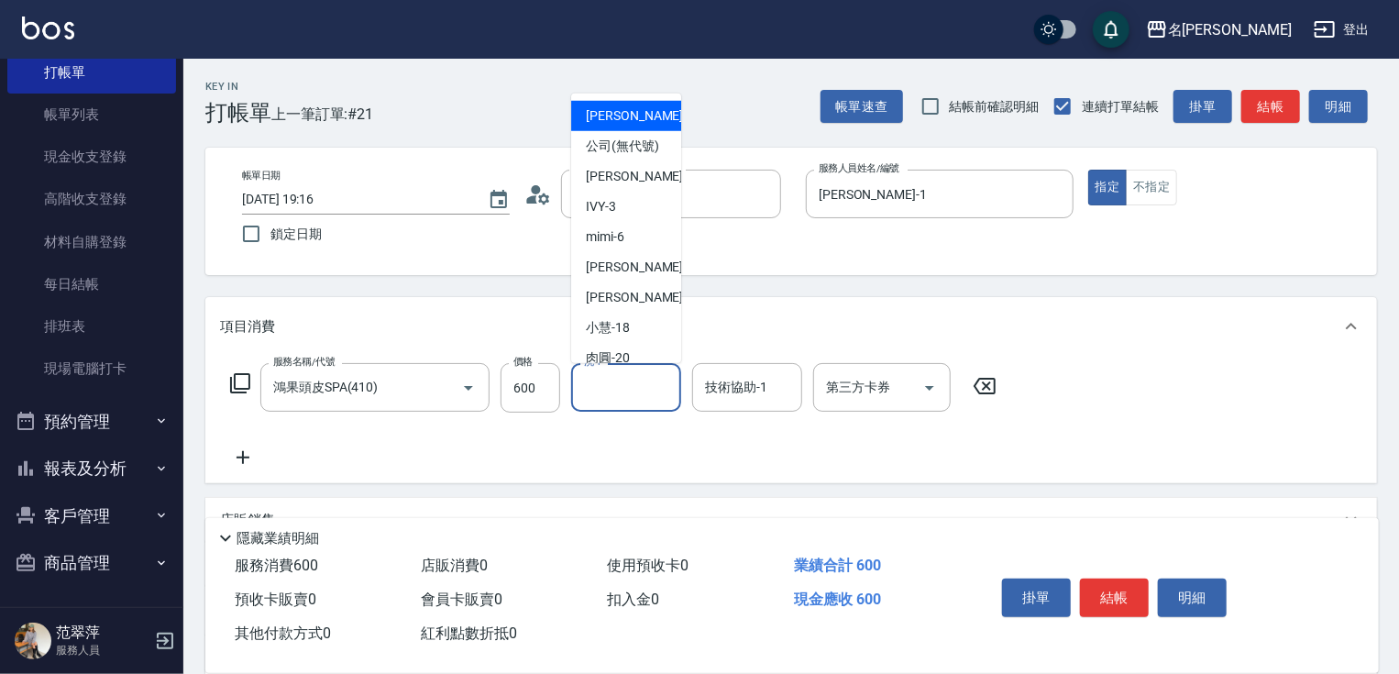
drag, startPoint x: 619, startPoint y: 385, endPoint x: 620, endPoint y: 371, distance: 13.8
click at [616, 375] on input "洗-1" at bounding box center [626, 387] width 94 height 32
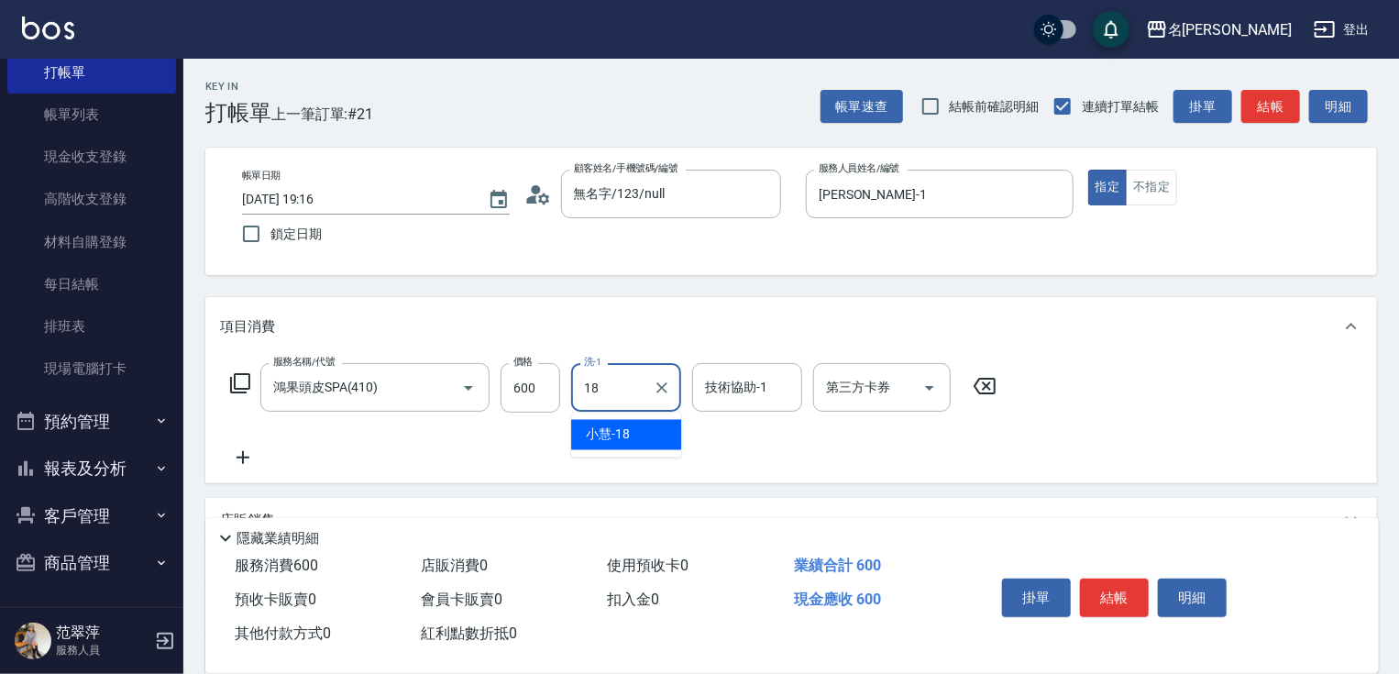
type input "[PERSON_NAME]-18"
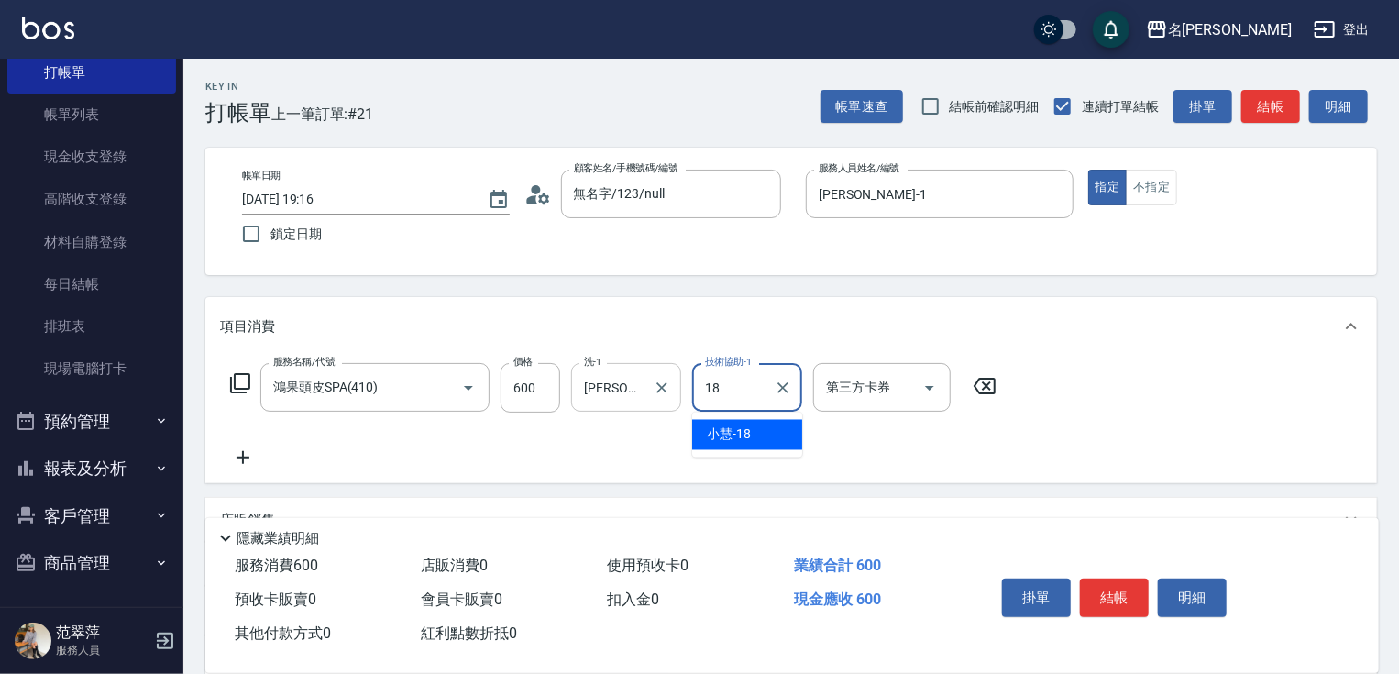
type input "[PERSON_NAME]-18"
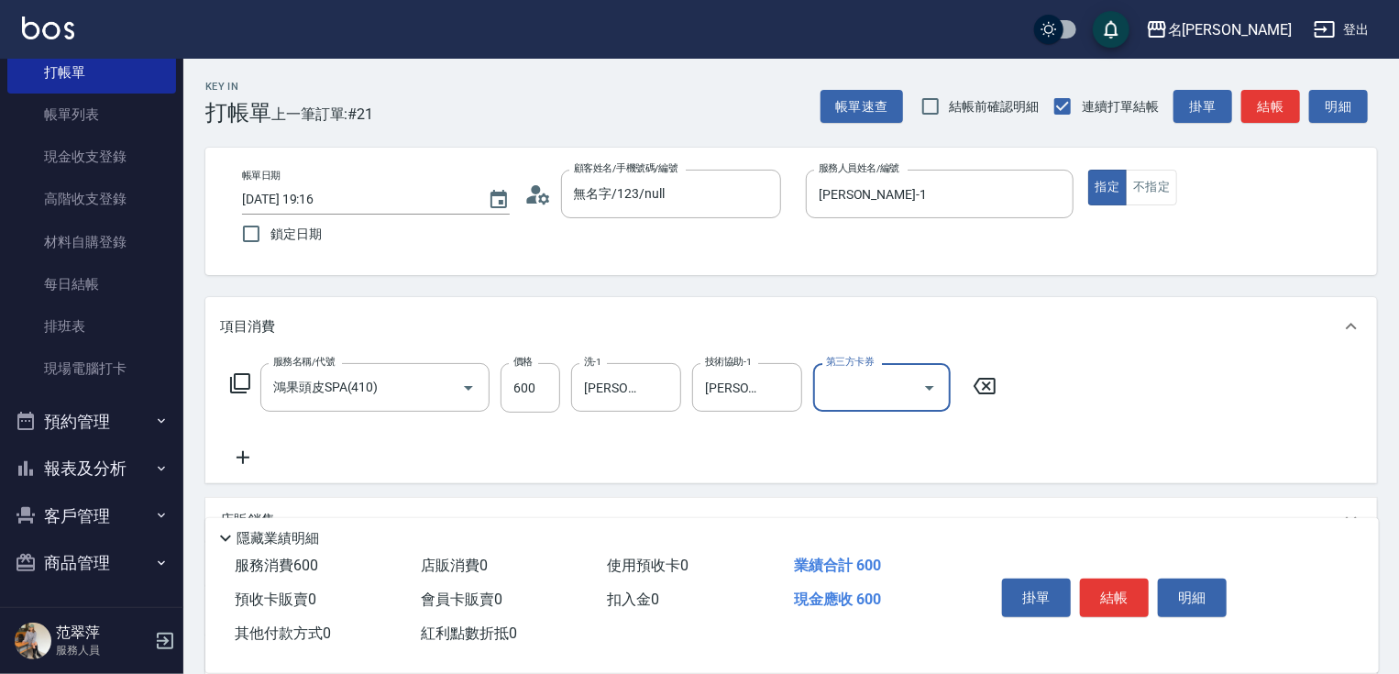
click at [237, 455] on icon at bounding box center [243, 457] width 46 height 22
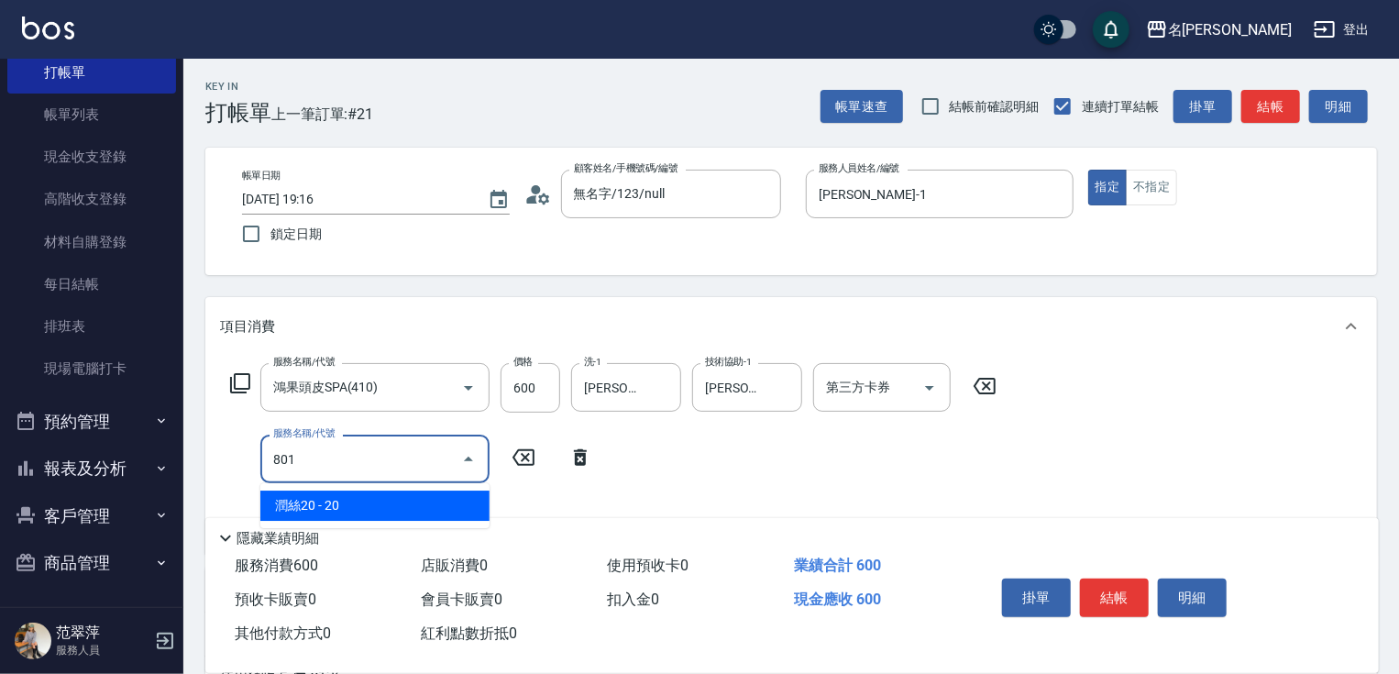
type input "潤絲20(801)"
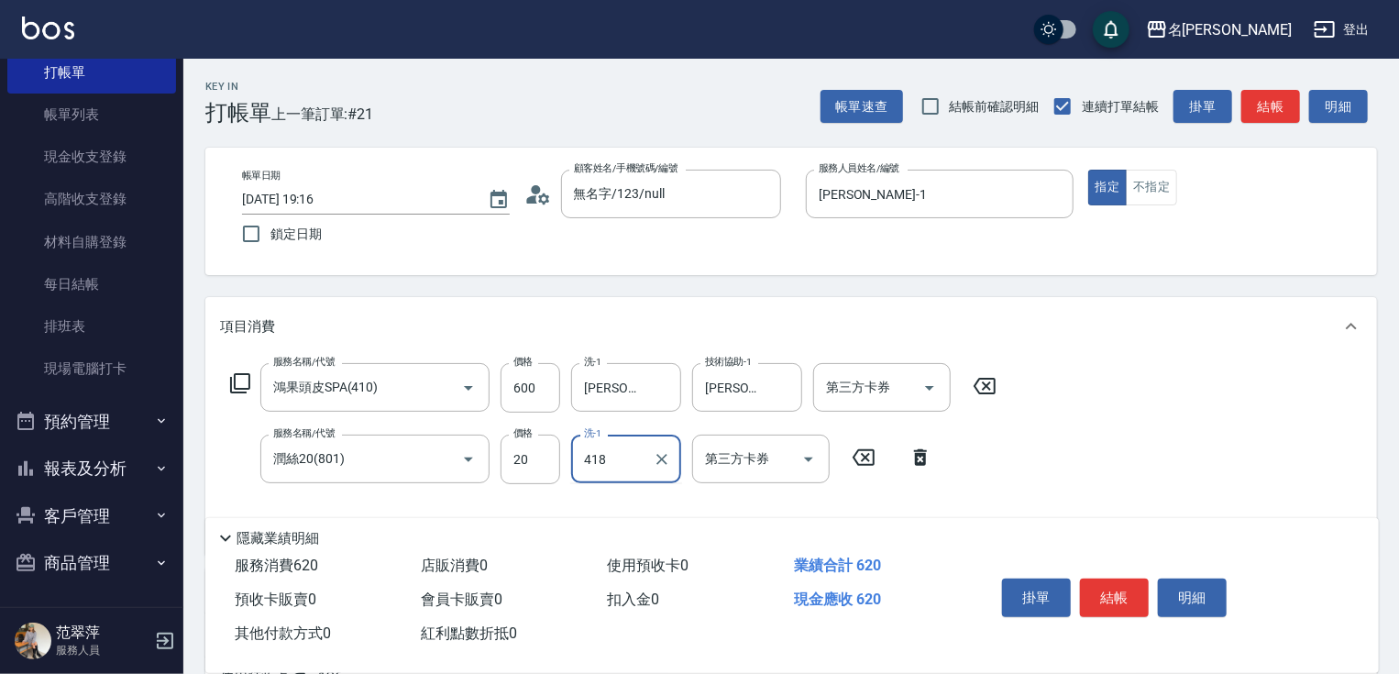
type input "418"
drag, startPoint x: 636, startPoint y: 465, endPoint x: 646, endPoint y: 464, distance: 10.1
click at [644, 464] on input "洗-1" at bounding box center [626, 459] width 94 height 32
type input "[PERSON_NAME]-18"
click at [1109, 597] on button "結帳" at bounding box center [1114, 597] width 69 height 39
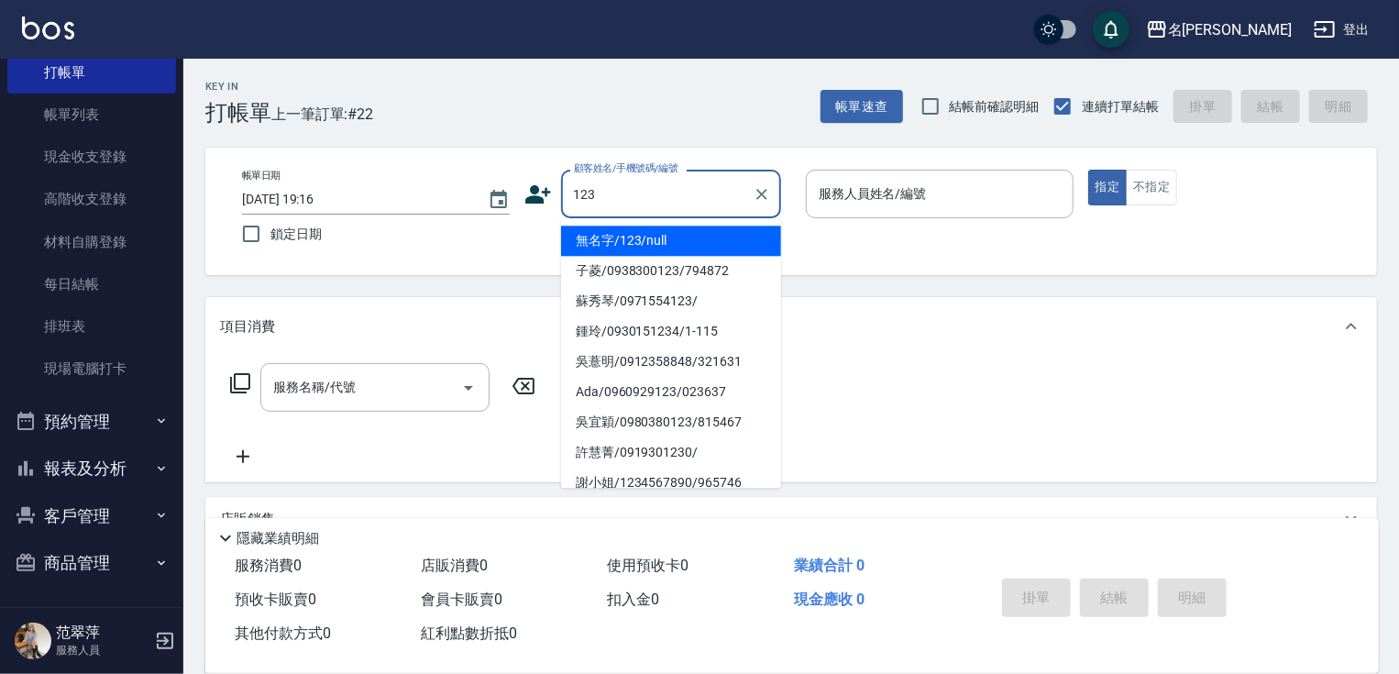
drag, startPoint x: 699, startPoint y: 241, endPoint x: 825, endPoint y: 194, distance: 134.9
click at [708, 228] on li "無名字/123/null" at bounding box center [671, 241] width 220 height 30
type input "無名字/123/null"
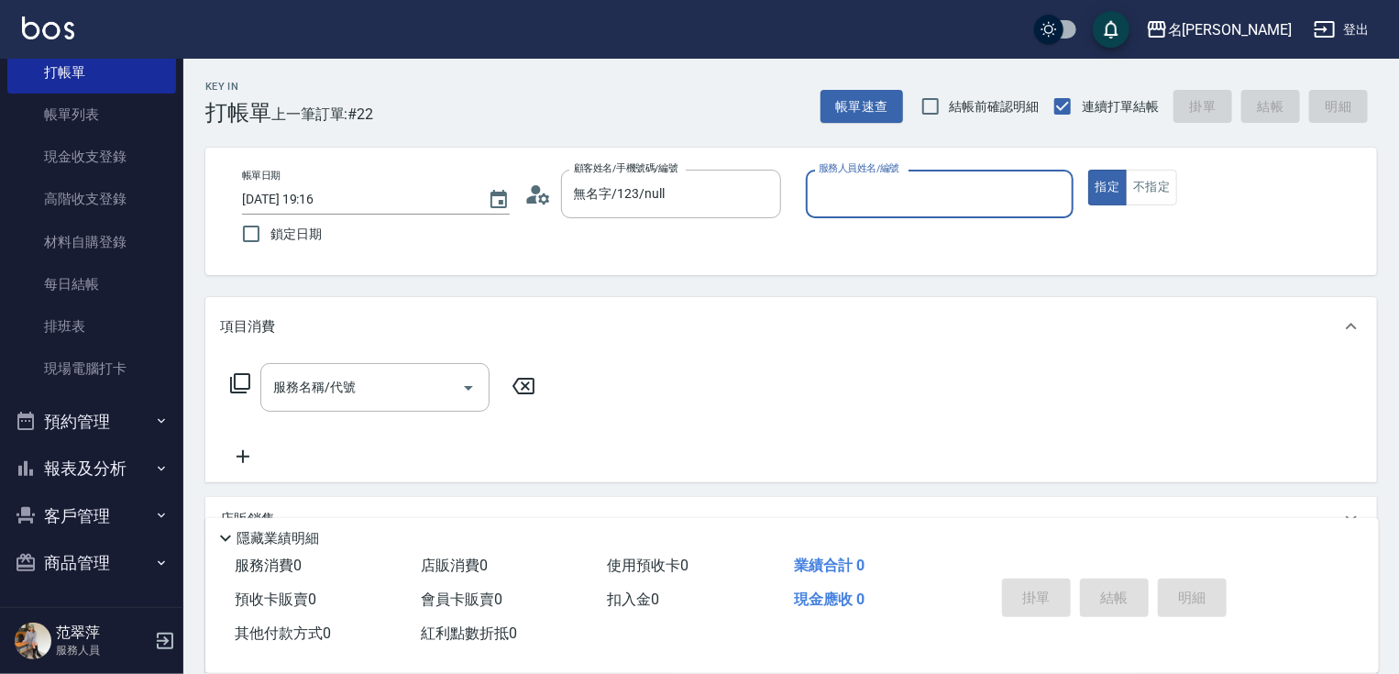
click at [837, 194] on input "服務人員姓名/編號" at bounding box center [939, 194] width 251 height 32
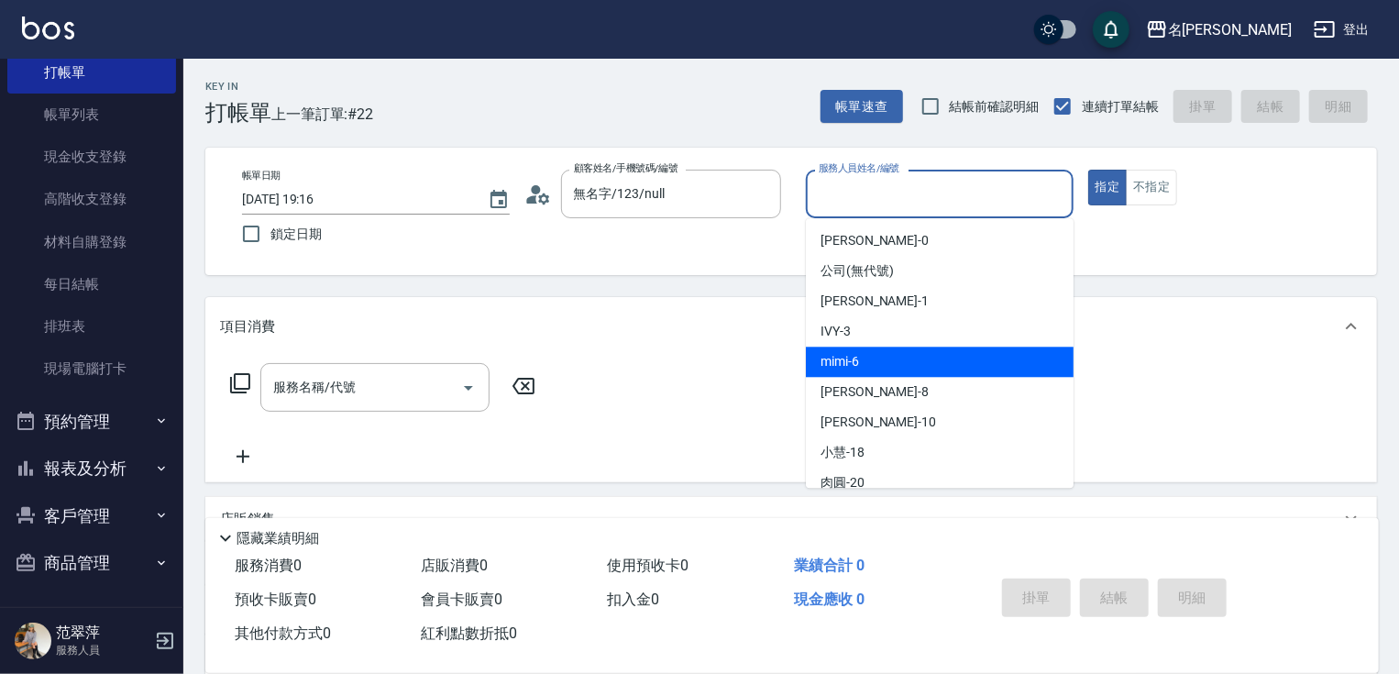
click at [867, 364] on div "mimi -6" at bounding box center [940, 362] width 268 height 30
type input "mimi-6"
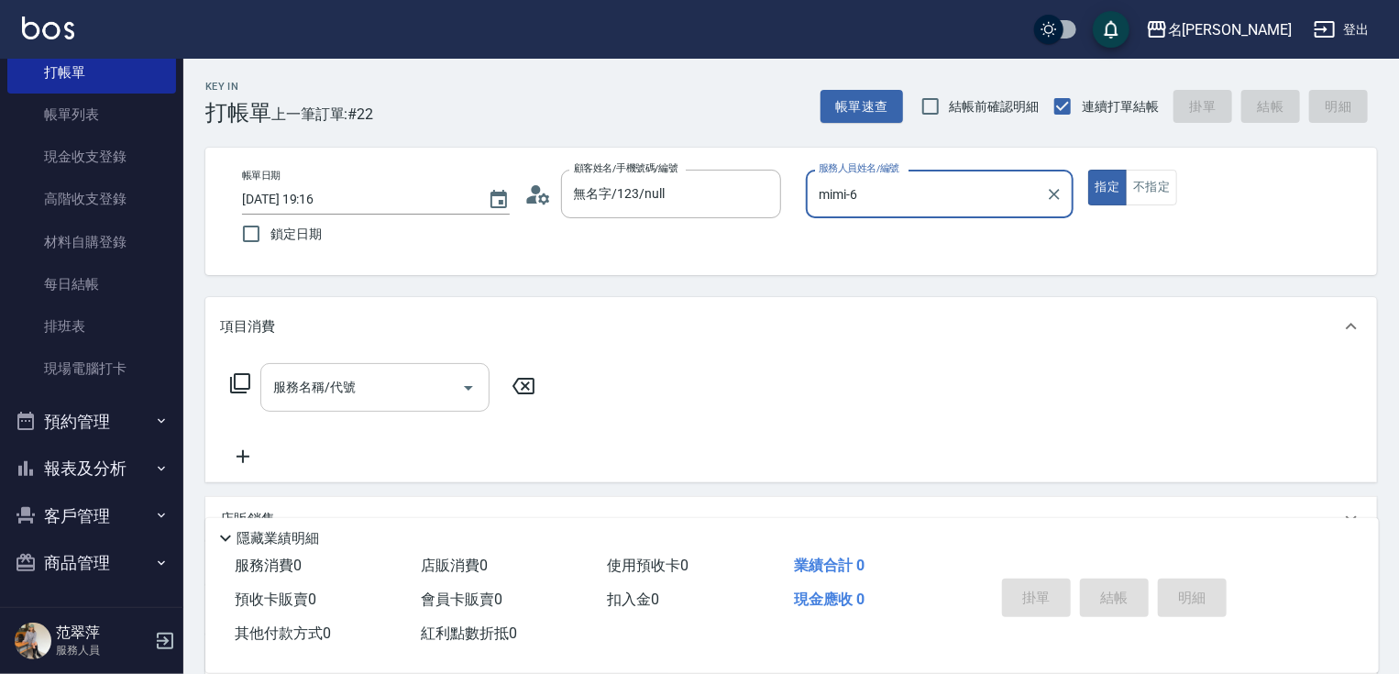
click at [417, 381] on input "服務名稱/代號" at bounding box center [361, 387] width 185 height 32
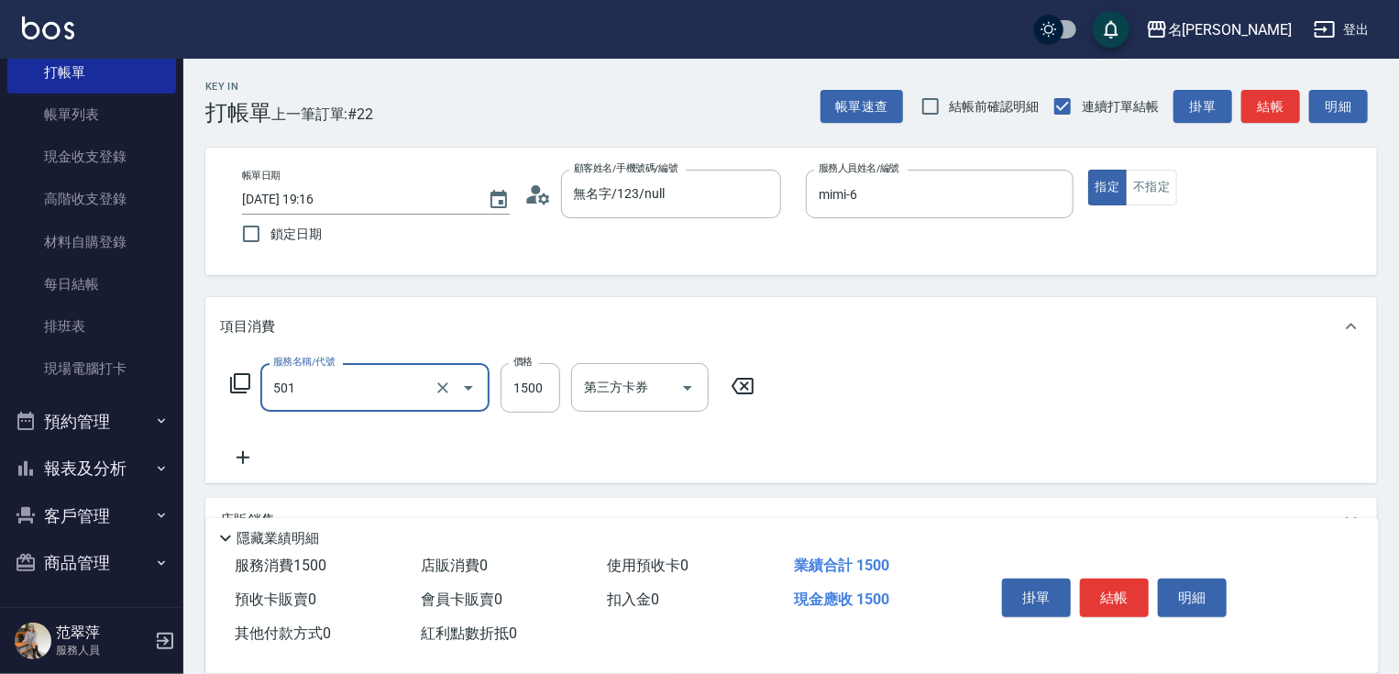
type input "染髮(1500)(501)"
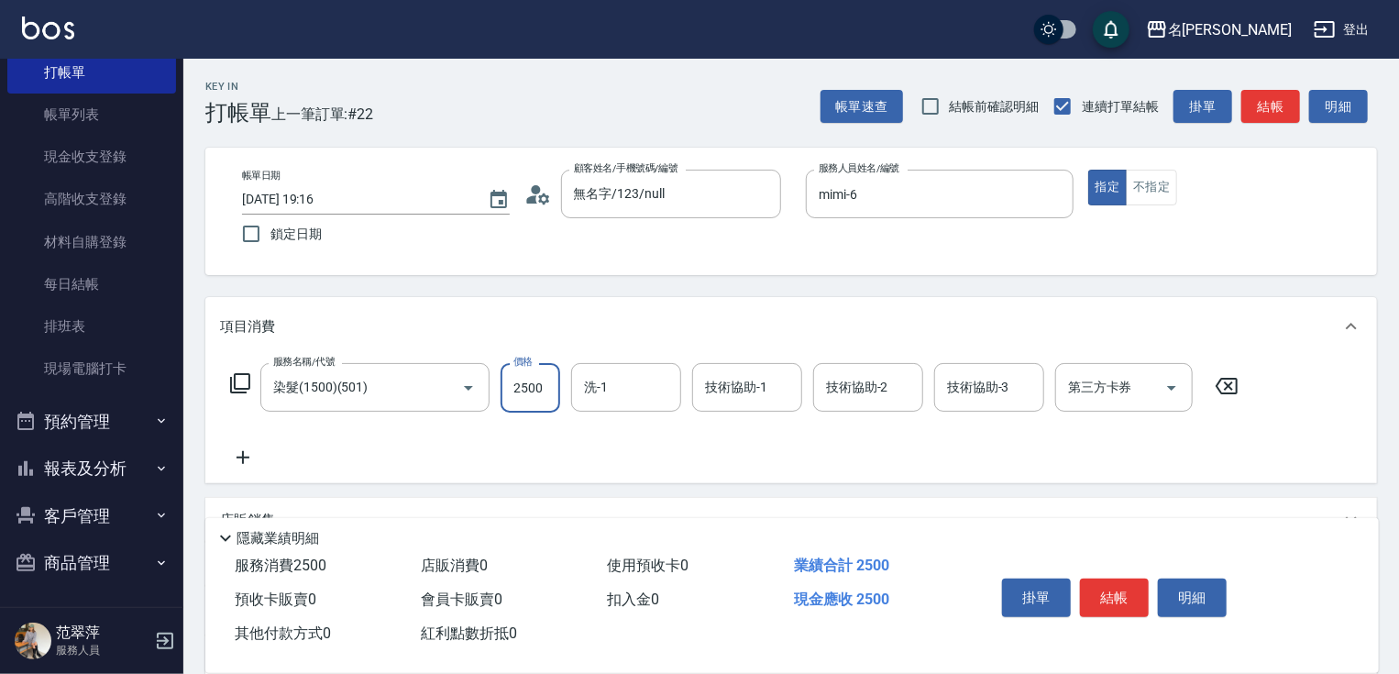
type input "2500"
type input "mimi-6"
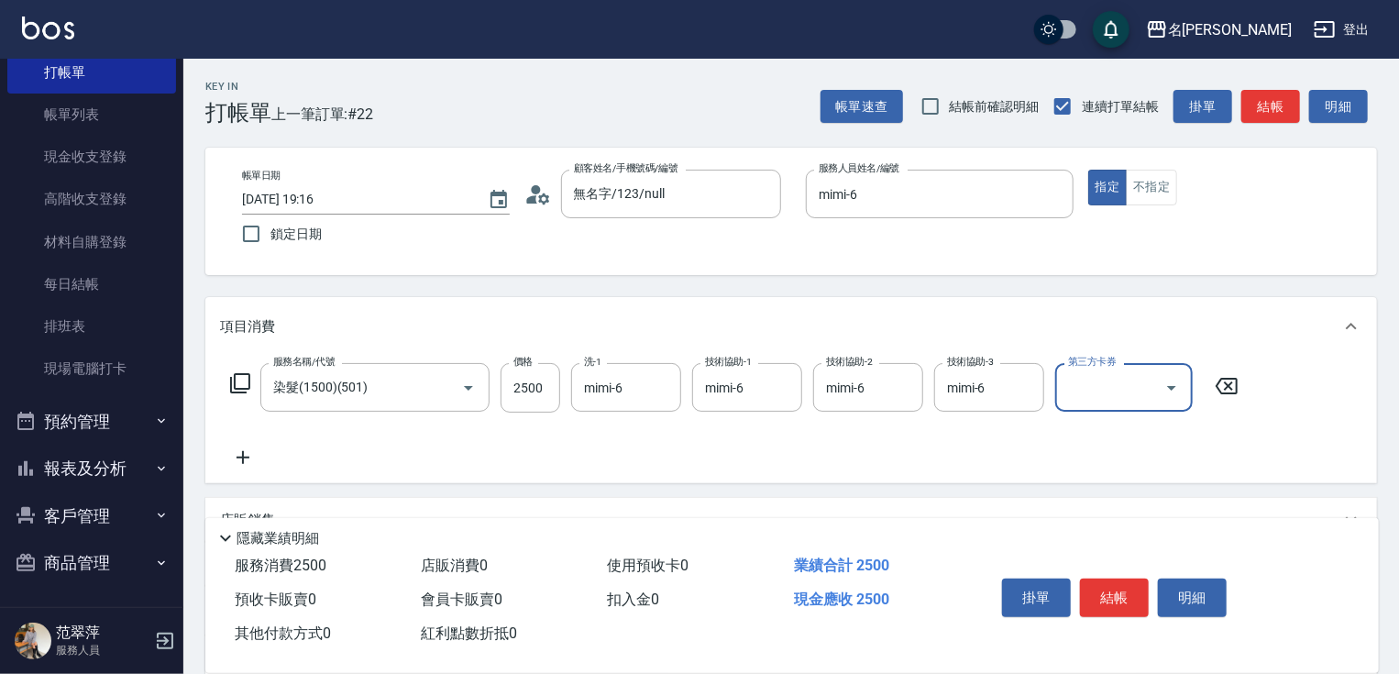
drag, startPoint x: 238, startPoint y: 451, endPoint x: 238, endPoint y: 440, distance: 11.0
click at [238, 445] on div "服務名稱/代號 染髮(1500)(501) 服務名稱/代號 價格 2500 價格 洗-1 mimi-6 洗-1 技術協助-1 mimi-6 技術協助-1 技術…" at bounding box center [734, 415] width 1029 height 105
click at [242, 379] on icon at bounding box center [240, 383] width 22 height 22
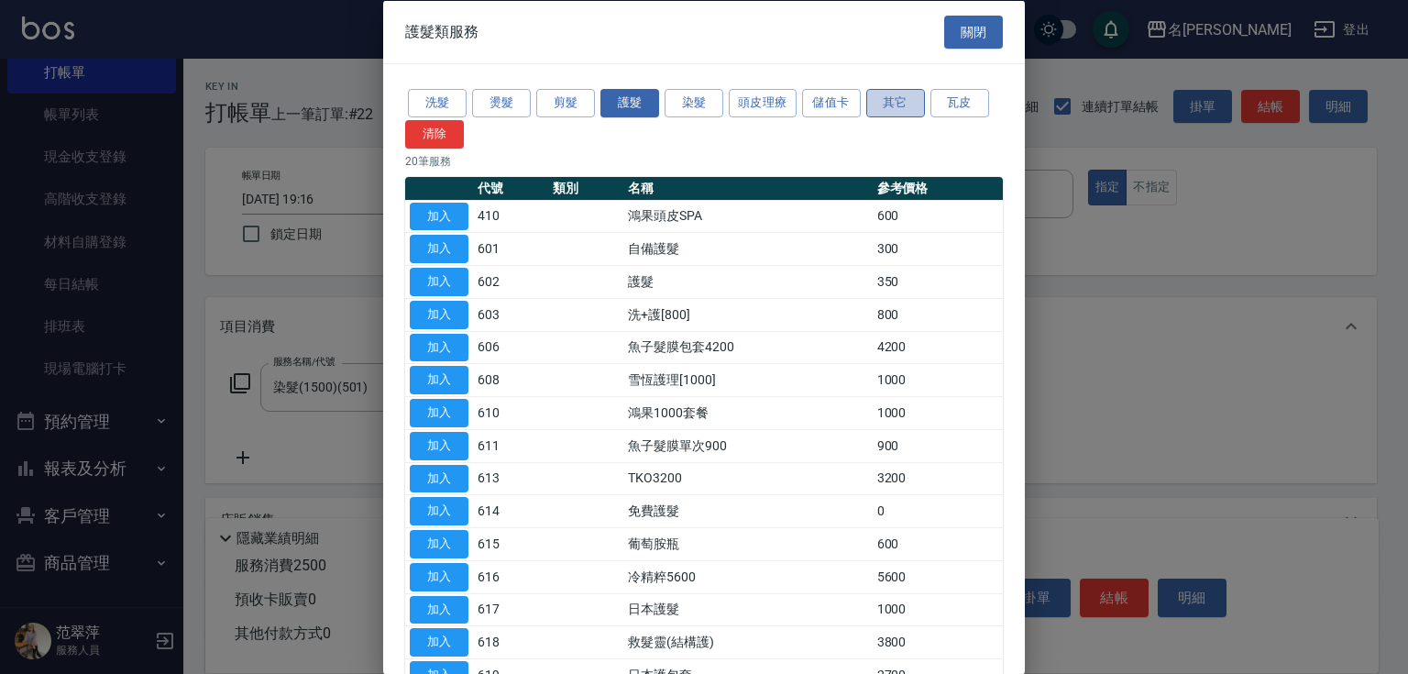
click at [890, 106] on button "其它" at bounding box center [895, 103] width 59 height 28
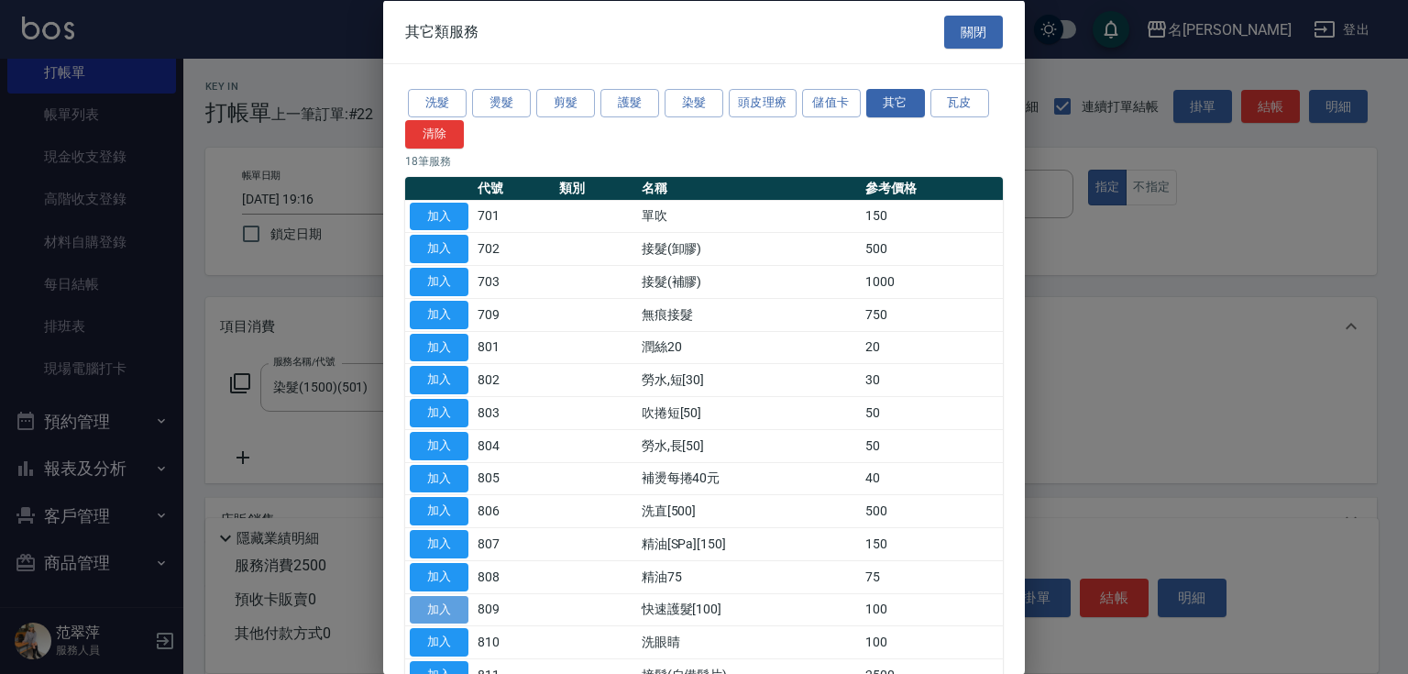
click at [435, 595] on button "加入" at bounding box center [439, 609] width 59 height 28
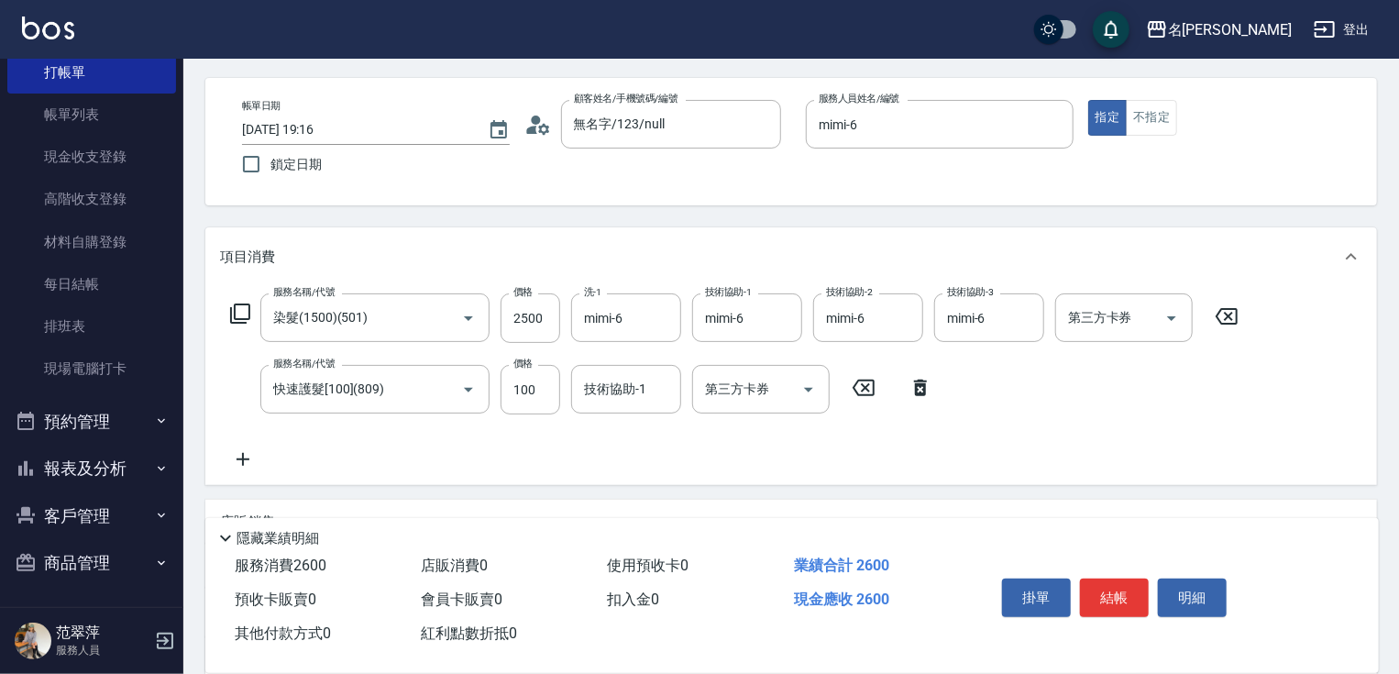
scroll to position [73, 0]
click at [643, 374] on input "技術協助-1" at bounding box center [626, 385] width 94 height 32
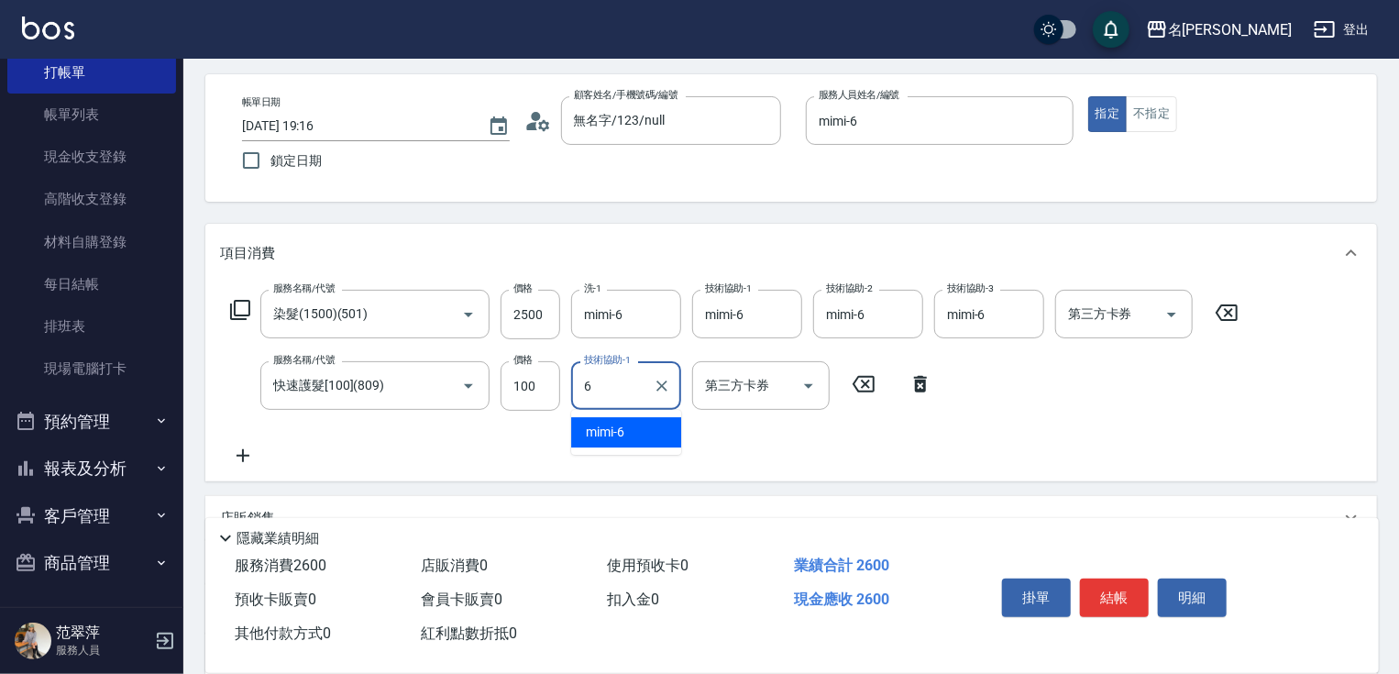
type input "mimi-6"
drag, startPoint x: 1389, startPoint y: 214, endPoint x: 1392, endPoint y: 261, distance: 47.8
click at [1392, 248] on div "Key In 打帳單 上一筆訂單:#22 帳單速查 結帳前確認明細 連續打單結帳 掛單 結帳 明細 帳單日期 [DATE] 19:16 鎖定日期 顧客姓名/手…" at bounding box center [791, 440] width 1216 height 910
drag, startPoint x: 1402, startPoint y: 306, endPoint x: 1405, endPoint y: 436, distance: 130.2
click at [1398, 463] on html "名留竹林 登出 櫃檯作業 打帳單 帳單列表 現金收支登錄 高階收支登錄 材料自購登錄 每日結帳 排班表 現場電腦打卡 預約管理 預約管理 單日預約紀錄 單週預…" at bounding box center [699, 411] width 1399 height 969
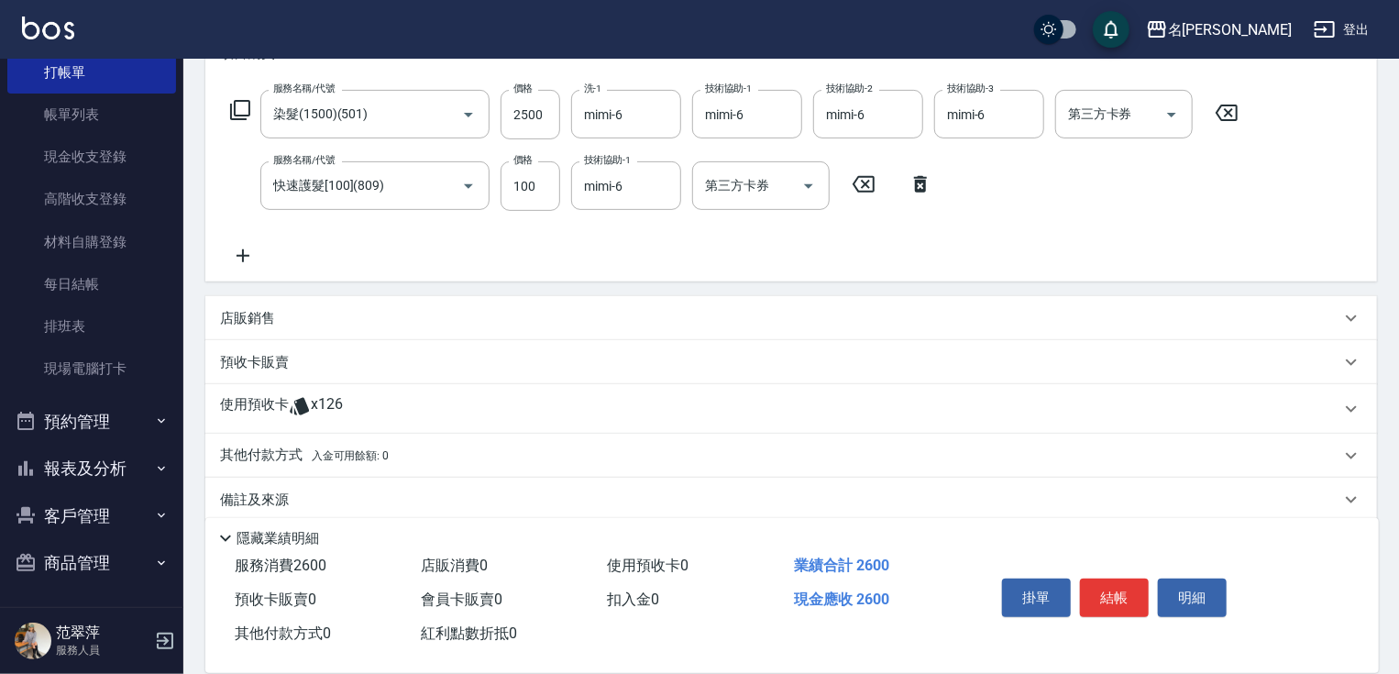
scroll to position [294, 0]
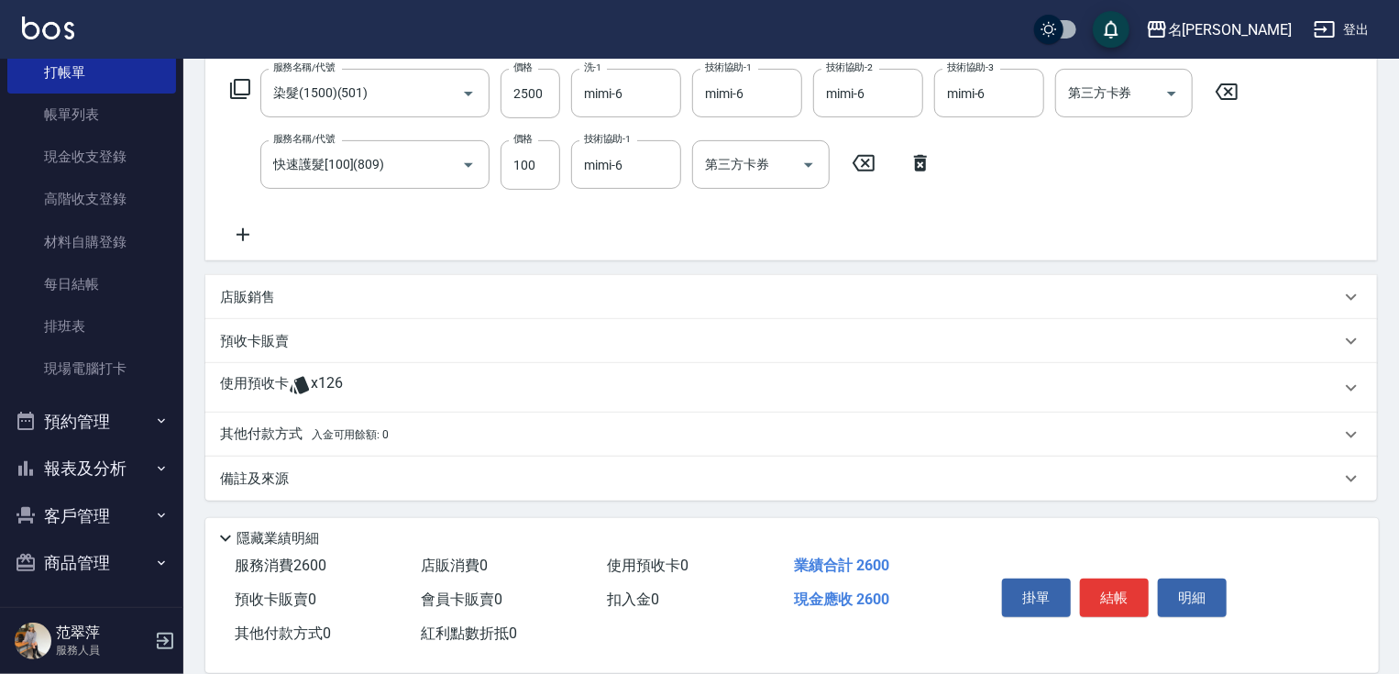
click at [279, 429] on p "其他付款方式 入金可用餘額: 0" at bounding box center [304, 434] width 169 height 20
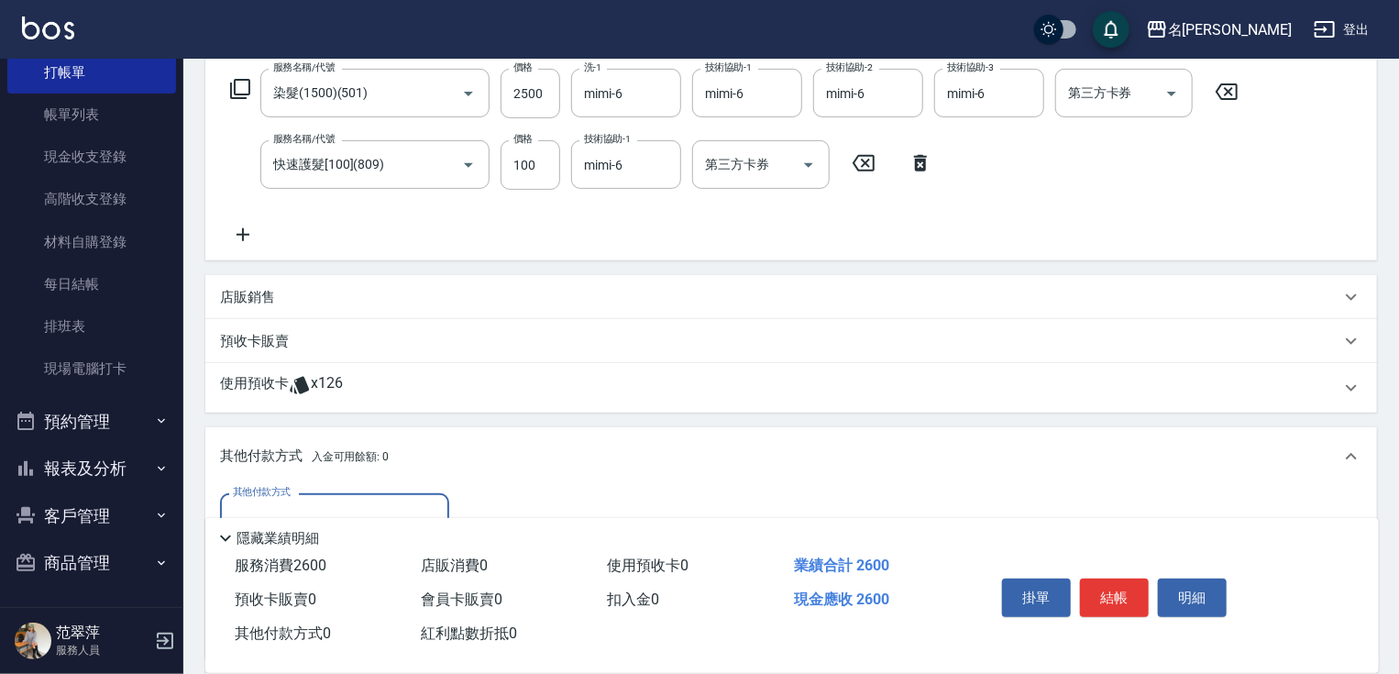
scroll to position [0, 0]
click at [327, 505] on input "其他付款方式" at bounding box center [334, 517] width 213 height 32
click at [317, 584] on span "信用卡" at bounding box center [334, 594] width 229 height 30
type input "信用卡"
click at [467, 502] on input "0" at bounding box center [529, 518] width 138 height 50
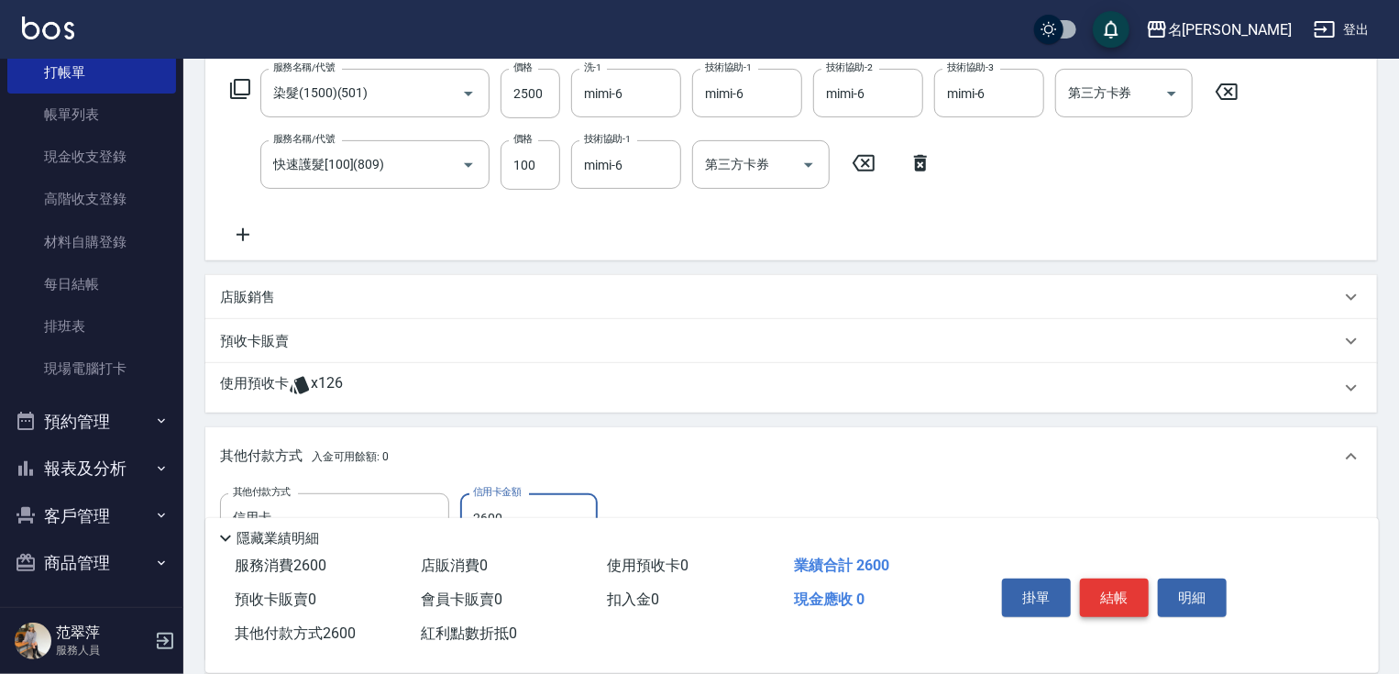
type input "2600"
click at [1122, 609] on button "結帳" at bounding box center [1114, 597] width 69 height 39
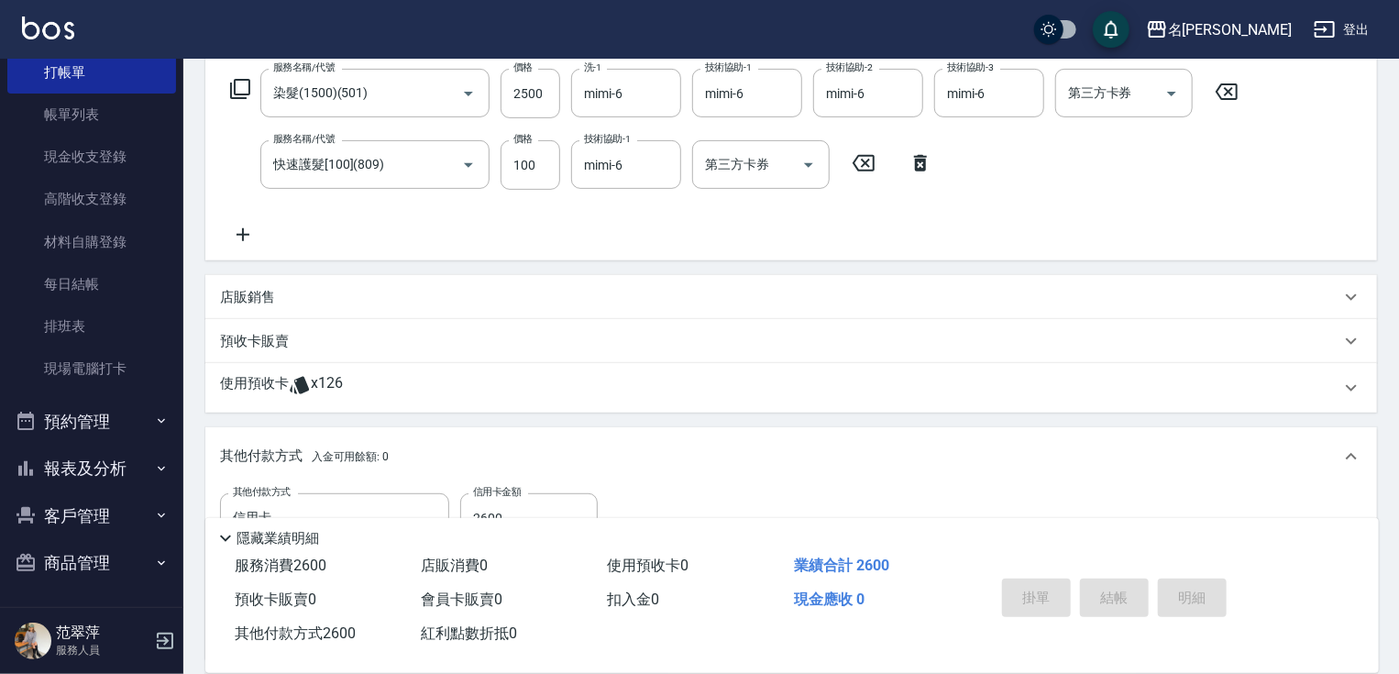
type input "[DATE] 19:19"
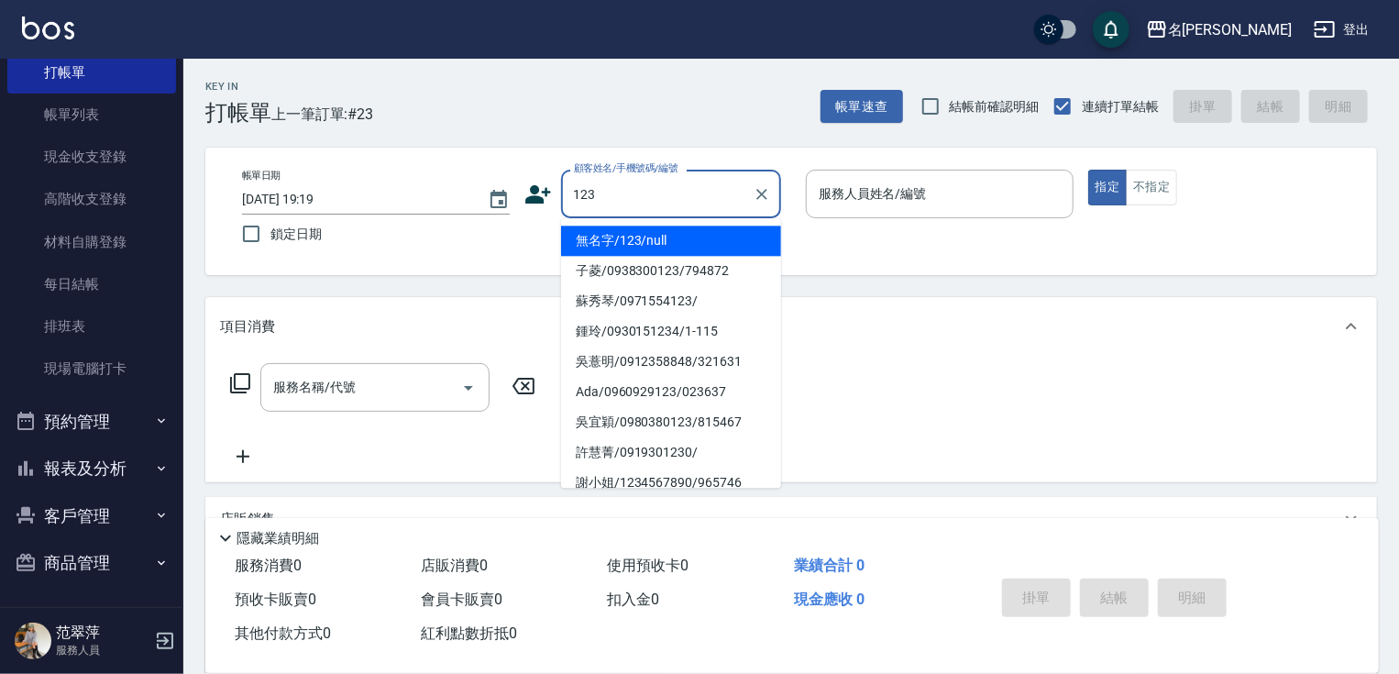
click at [661, 234] on li "無名字/123/null" at bounding box center [671, 241] width 220 height 30
type input "無名字/123/null"
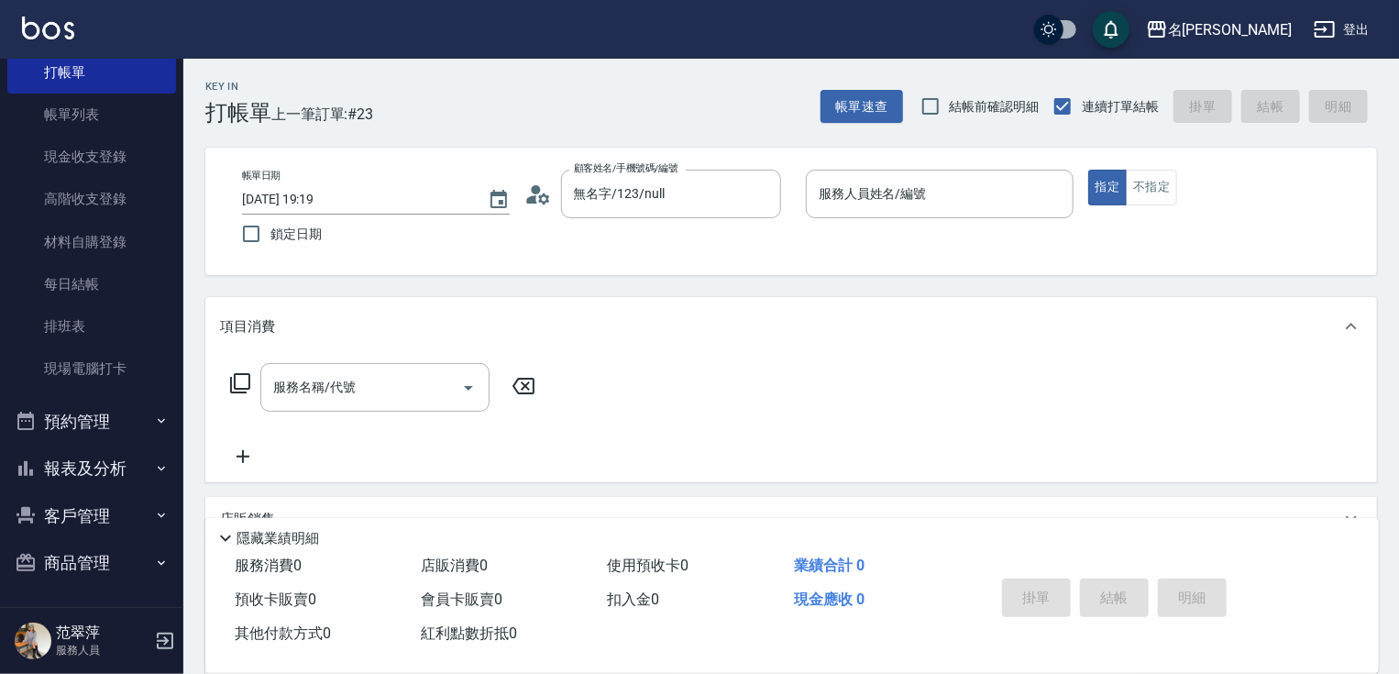
click at [661, 234] on div "帳單日期 [DATE] 19:19 鎖定日期 顧客姓名/手機號碼/編號 無名字/123/null 顧客姓名/手機號碼/編號 服務人員姓名/編號 服務人員姓名/…" at bounding box center [791, 211] width 1128 height 83
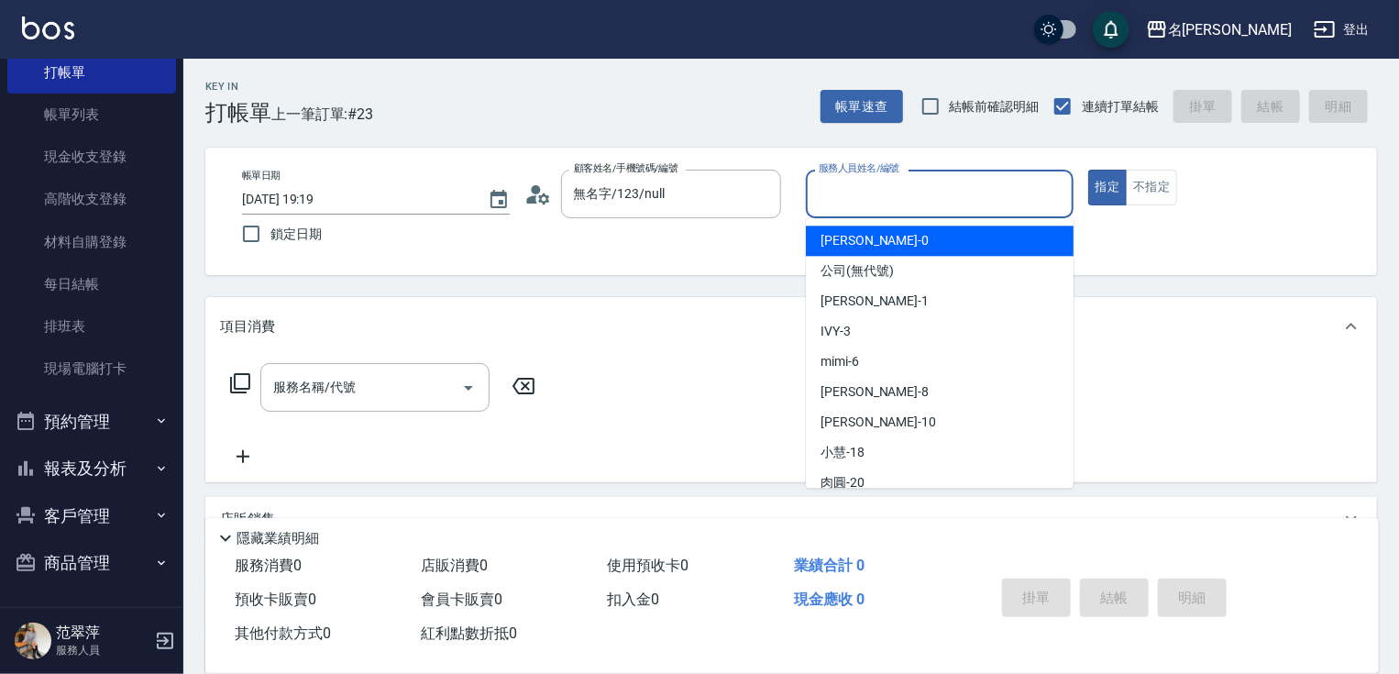
drag, startPoint x: 901, startPoint y: 193, endPoint x: 883, endPoint y: 198, distance: 19.1
click at [899, 193] on input "服務人員姓名/編號" at bounding box center [939, 194] width 251 height 32
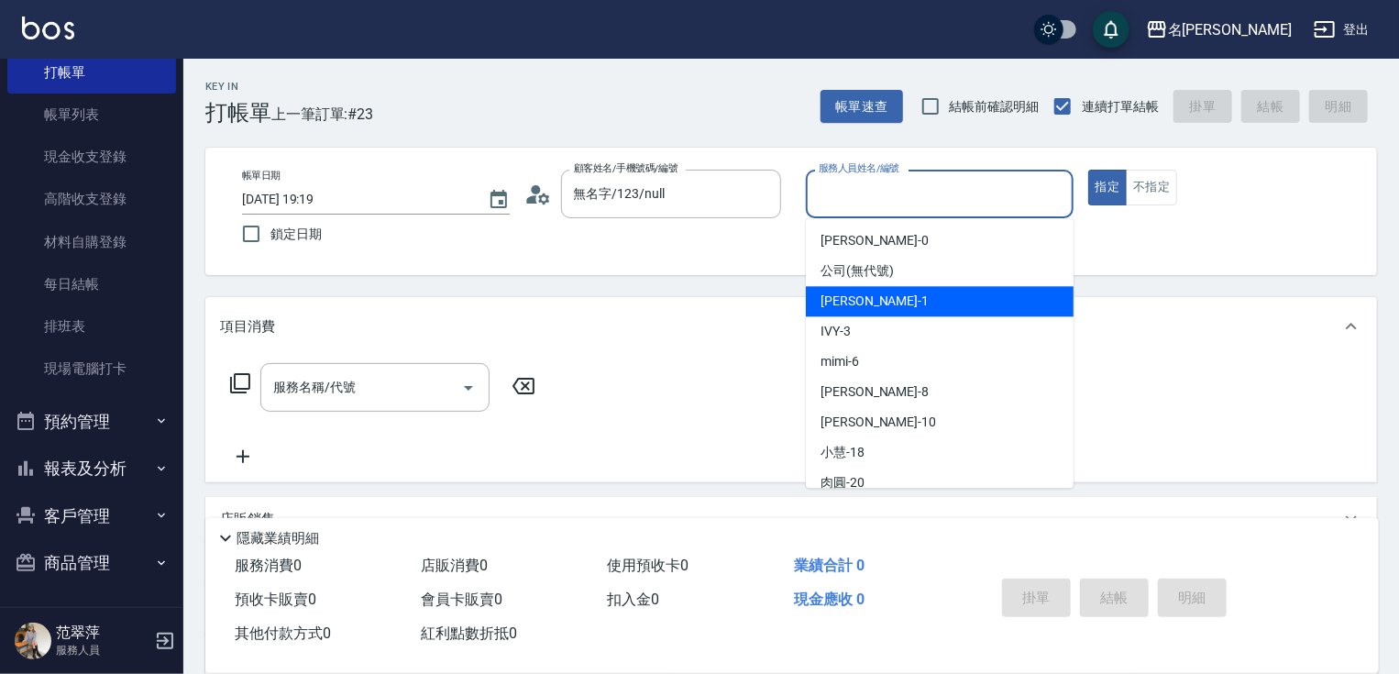
click at [858, 303] on span "[PERSON_NAME] -1" at bounding box center [874, 301] width 108 height 19
type input "[PERSON_NAME]-1"
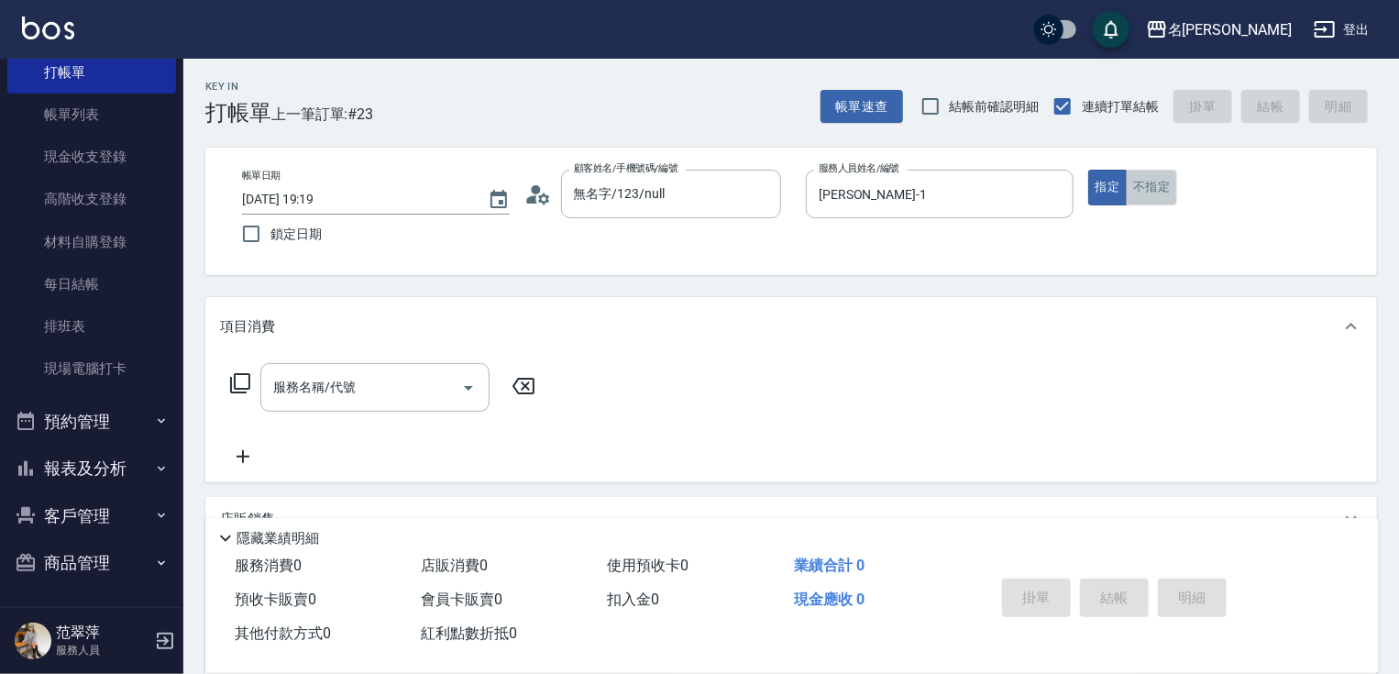
click at [1139, 191] on button "不指定" at bounding box center [1151, 188] width 51 height 36
click at [406, 387] on input "服務名稱/代號" at bounding box center [361, 387] width 185 height 32
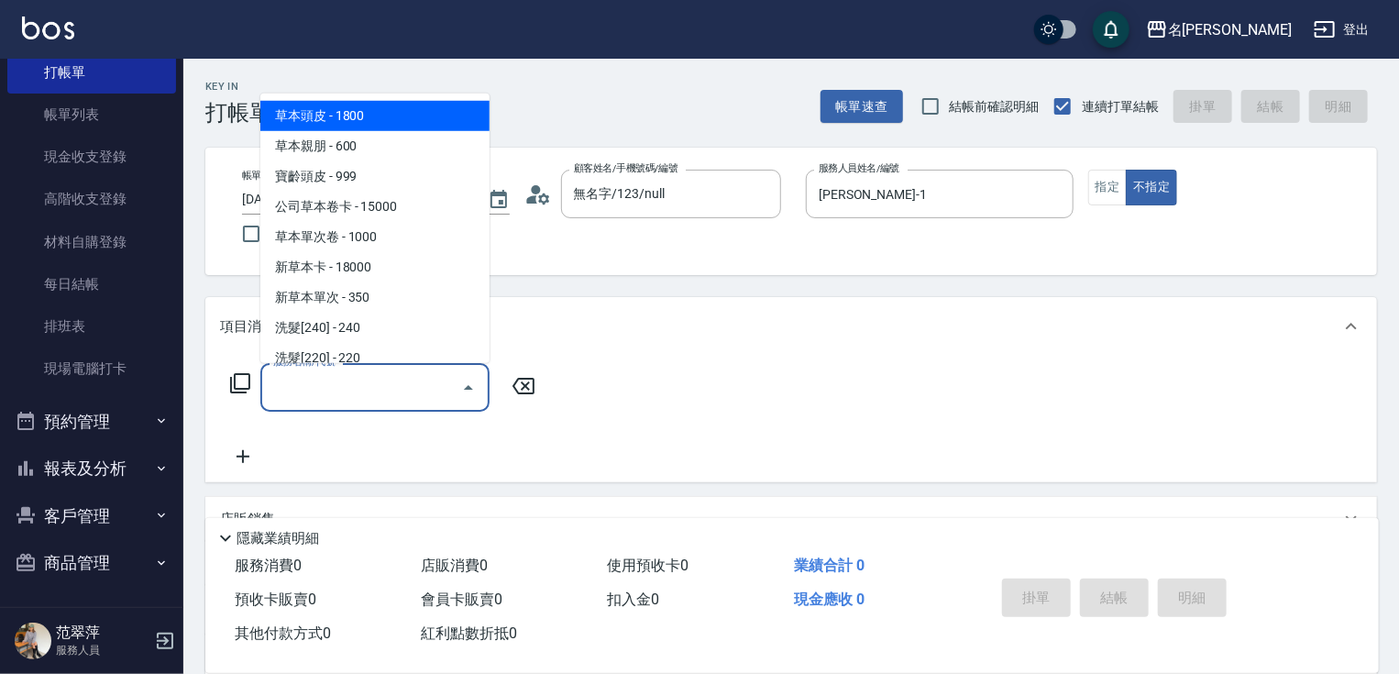
type input "1"
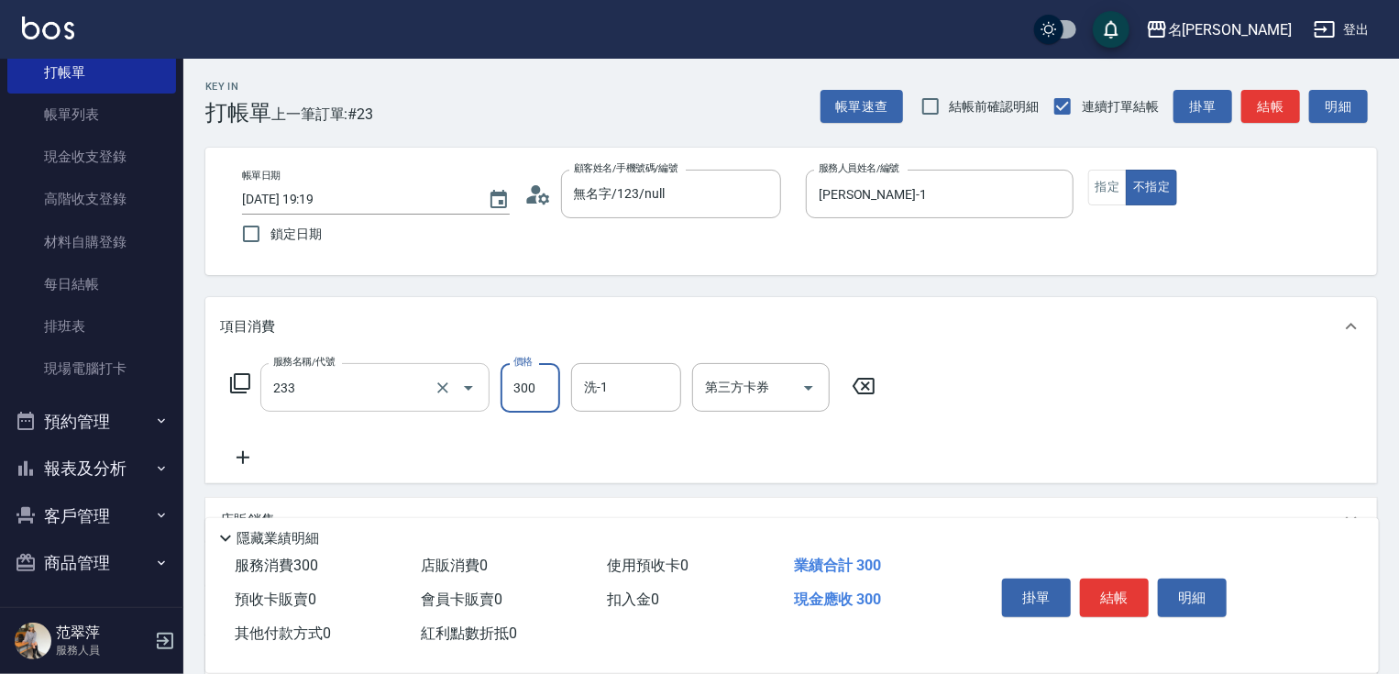
type input "洗髮300(233)"
type input "肉圓-20"
drag, startPoint x: 228, startPoint y: 458, endPoint x: 225, endPoint y: 469, distance: 11.6
click at [225, 469] on div "服務名稱/代號 洗髮300(233) 服務名稱/代號 價格 300 價格 洗-1 肉圓-20 洗-1 第三方卡券 第三方卡券" at bounding box center [791, 419] width 1172 height 127
click at [240, 455] on icon at bounding box center [243, 457] width 46 height 22
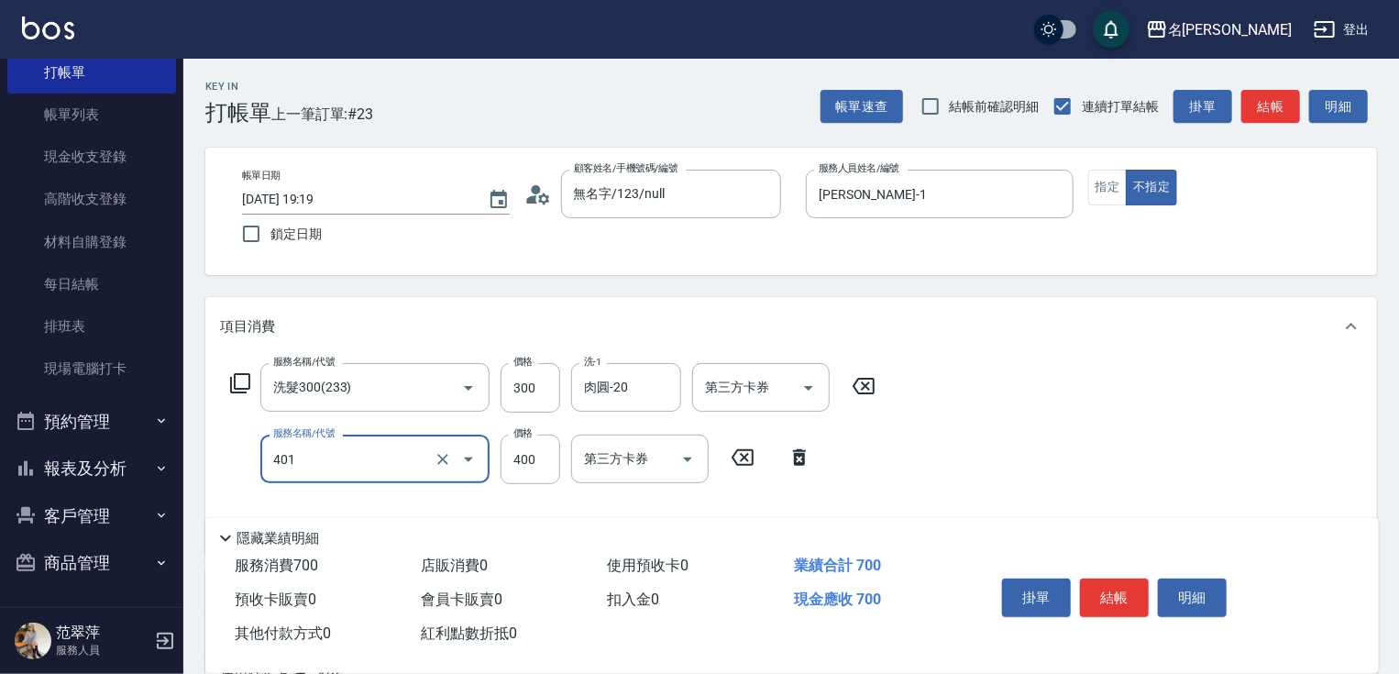
type input "剪髮(400)(401)"
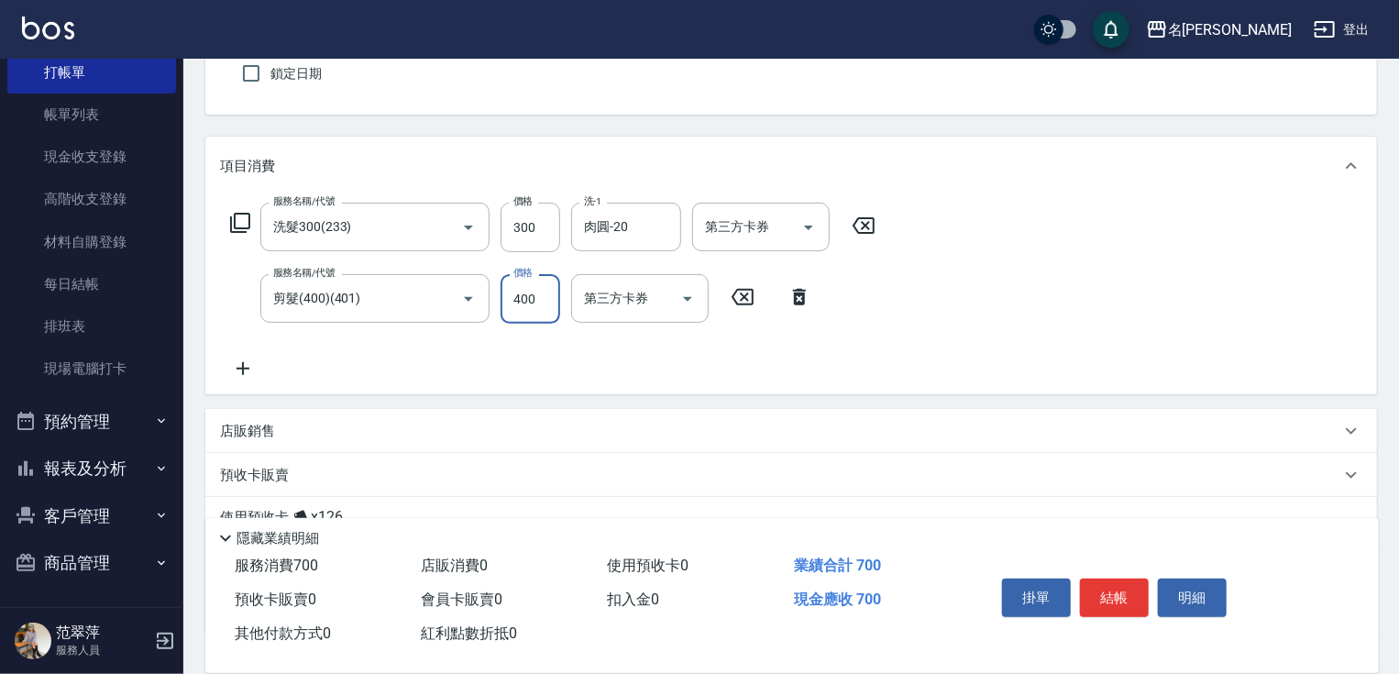
scroll to position [294, 0]
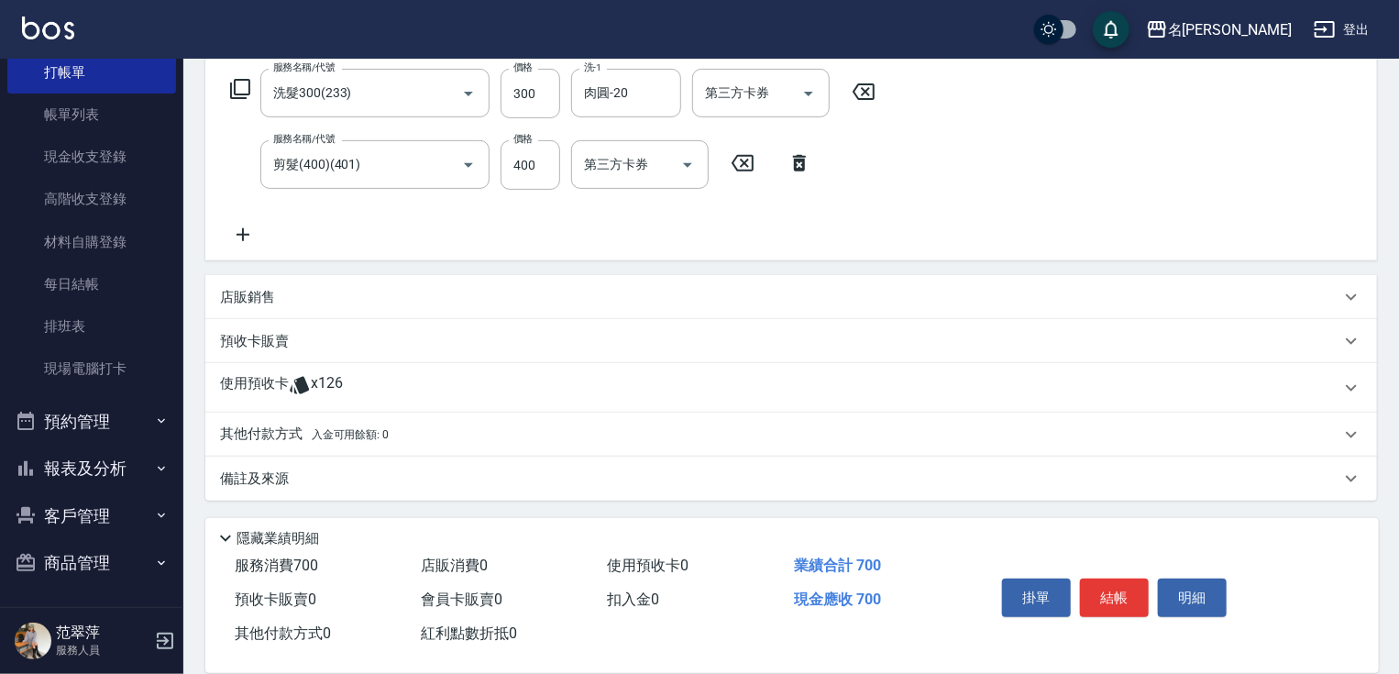
click at [275, 438] on p "其他付款方式 入金可用餘額: 0" at bounding box center [304, 434] width 169 height 20
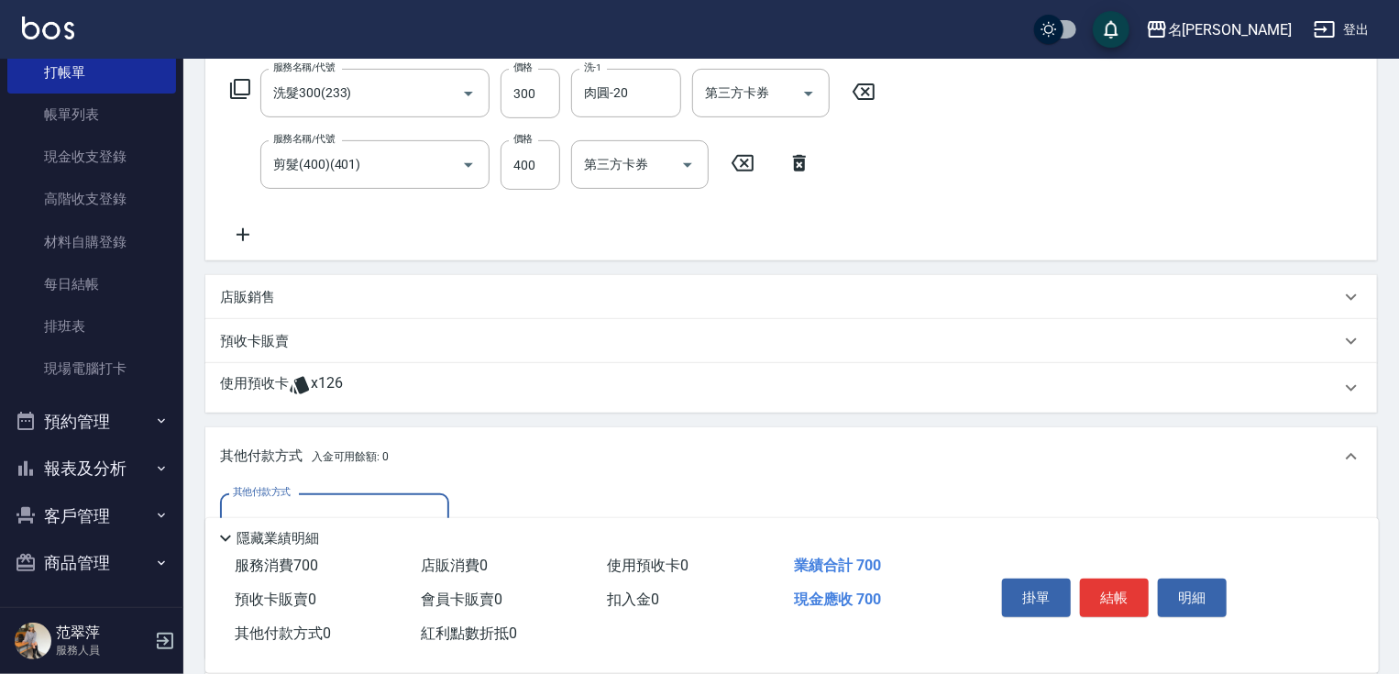
scroll to position [0, 0]
click at [334, 506] on input "其他付款方式" at bounding box center [334, 517] width 213 height 32
click at [322, 586] on span "信用卡" at bounding box center [334, 594] width 229 height 30
type input "信用卡"
click at [469, 502] on input "0" at bounding box center [529, 518] width 138 height 50
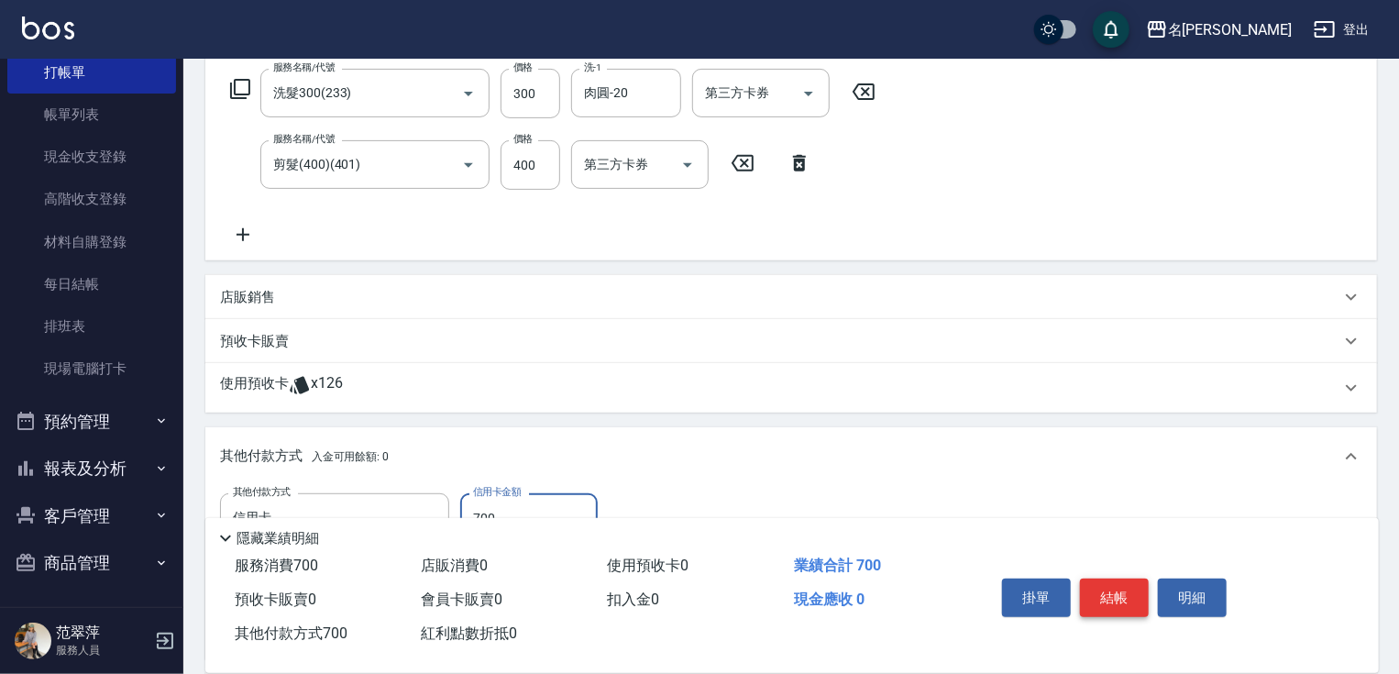
type input "700"
click at [1113, 589] on button "結帳" at bounding box center [1114, 597] width 69 height 39
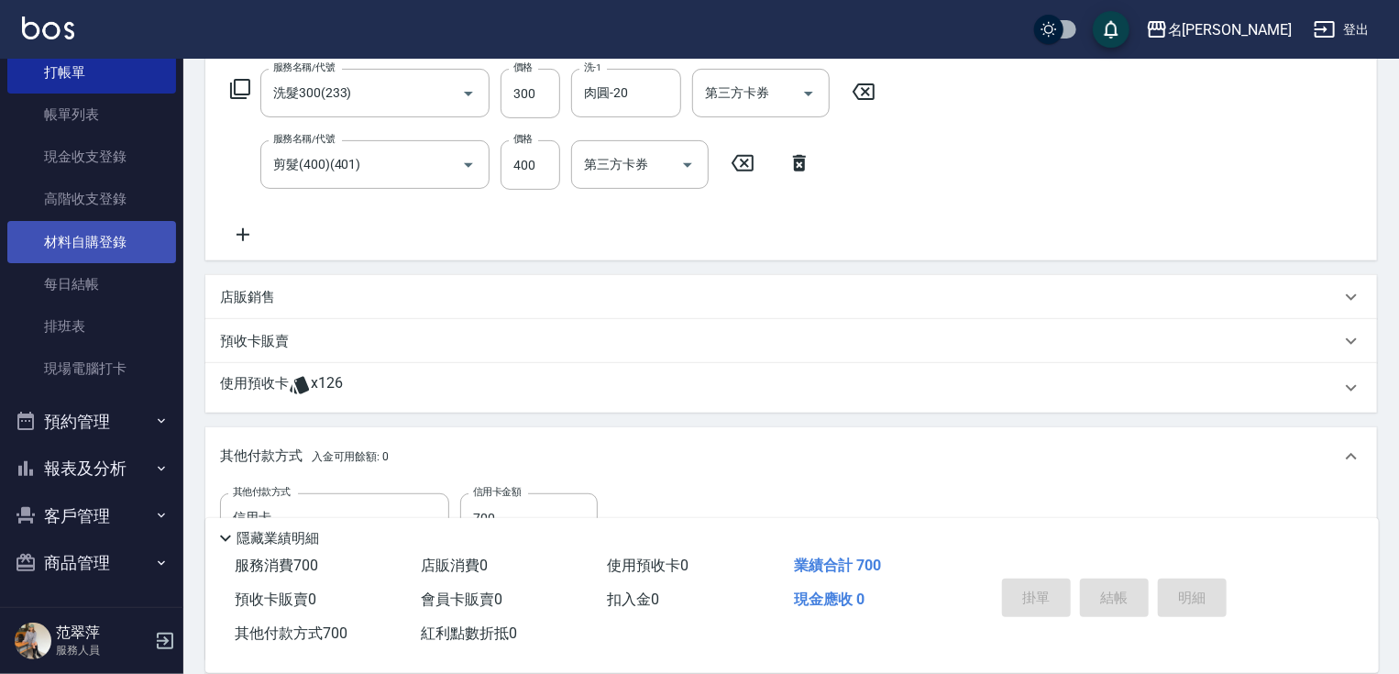
type input "[DATE] 19:27"
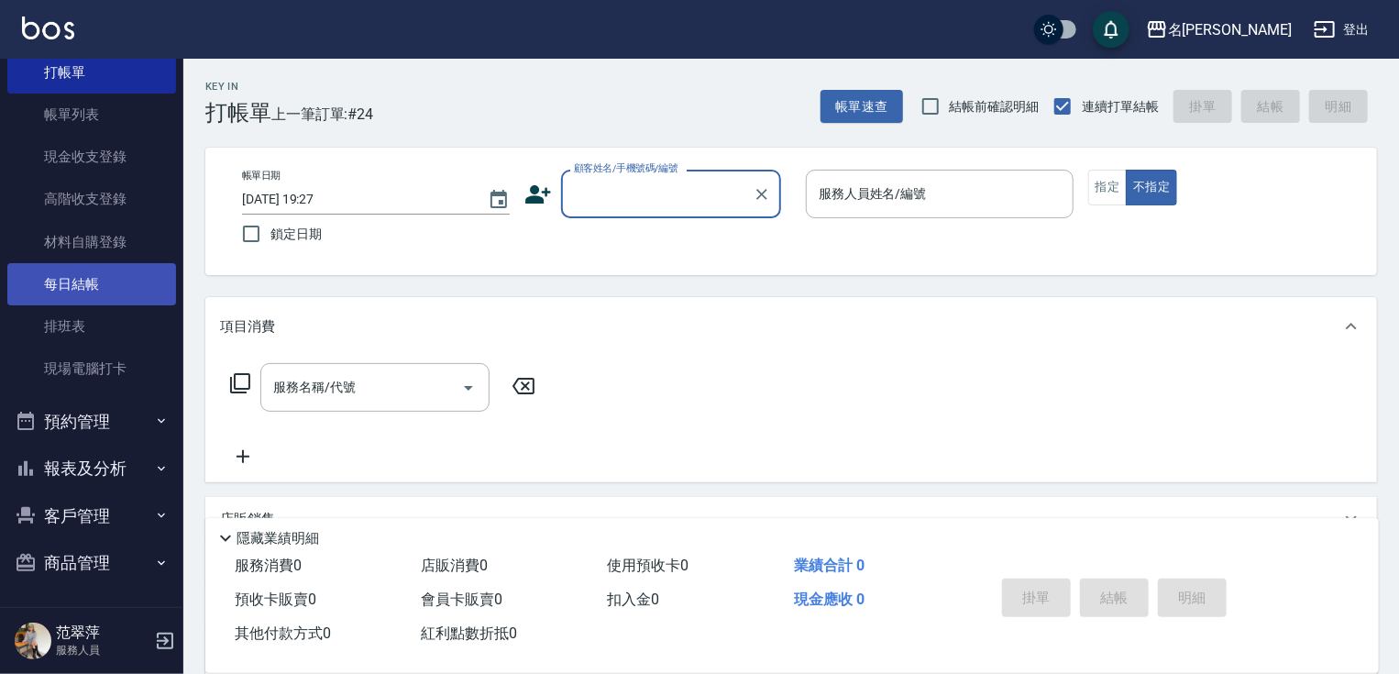
click at [105, 288] on link "每日結帳" at bounding box center [91, 284] width 169 height 42
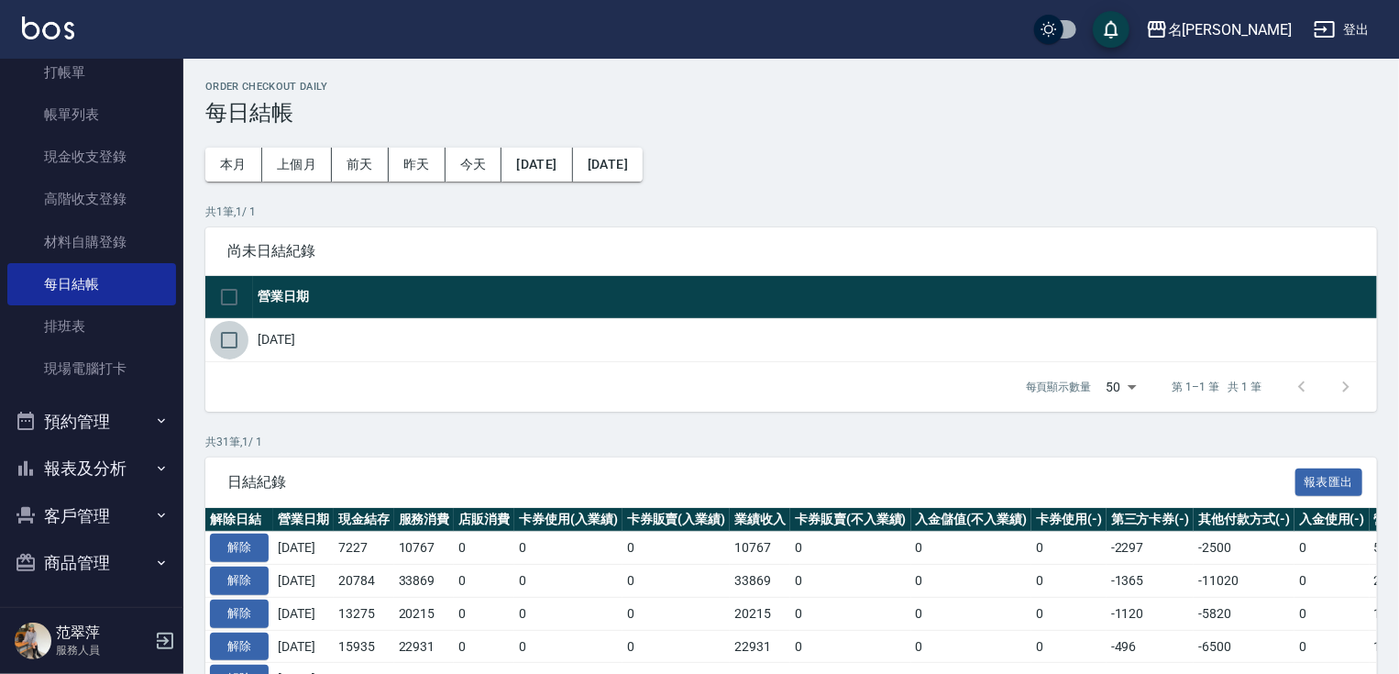
drag, startPoint x: 236, startPoint y: 345, endPoint x: 425, endPoint y: 473, distance: 229.1
click at [239, 346] on input "checkbox" at bounding box center [229, 340] width 39 height 39
checkbox input "true"
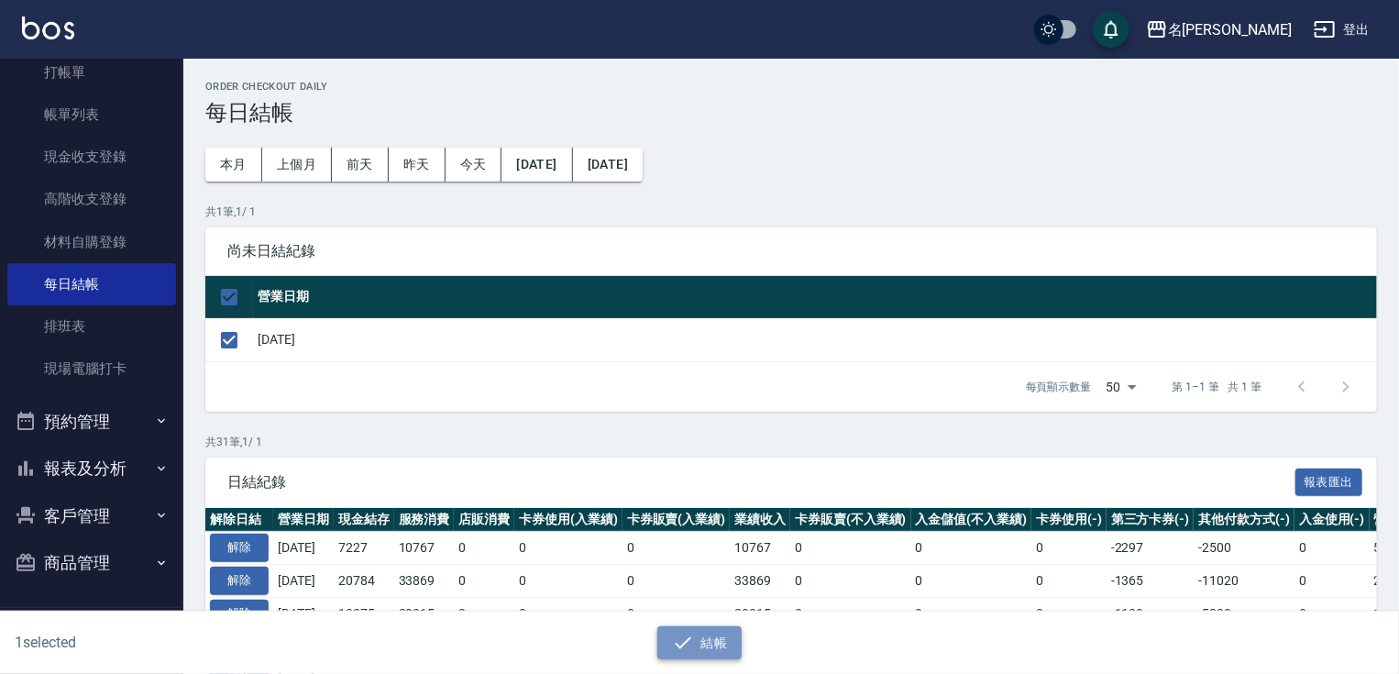
click at [717, 644] on button "結帳" at bounding box center [699, 643] width 85 height 34
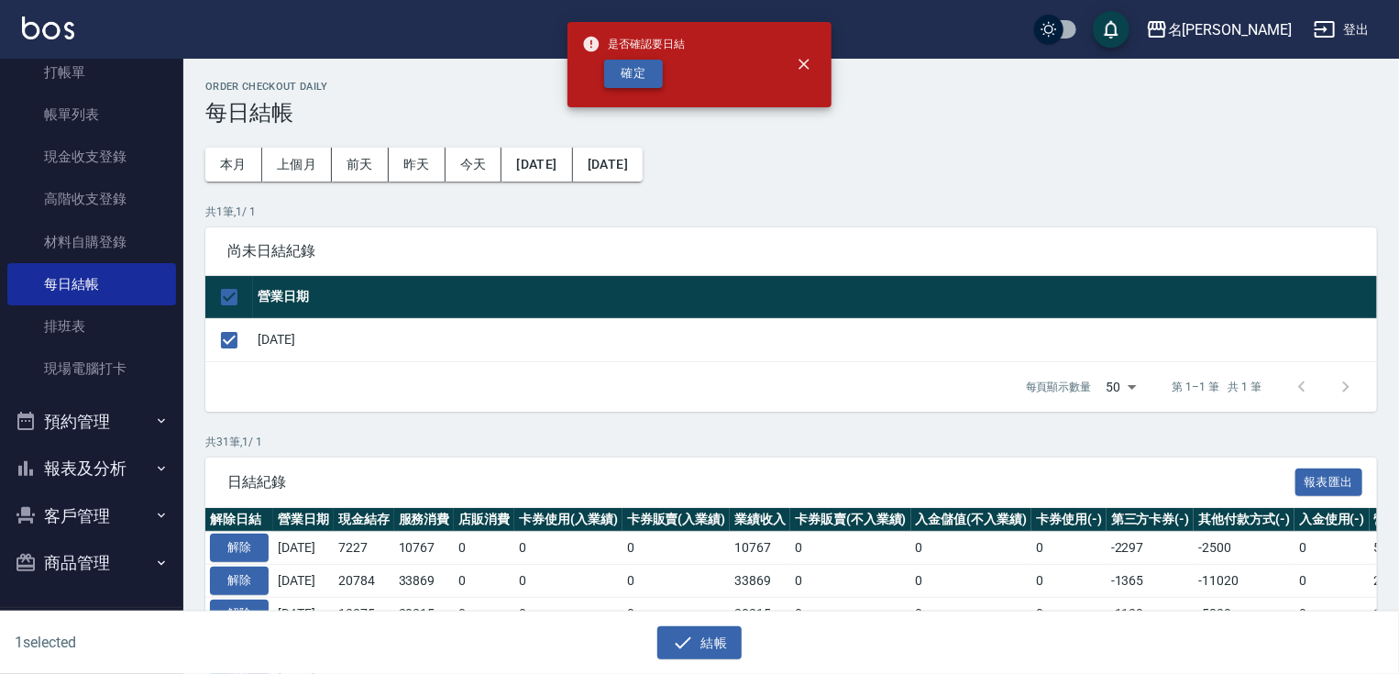
click at [634, 75] on button "確定" at bounding box center [633, 74] width 59 height 28
checkbox input "false"
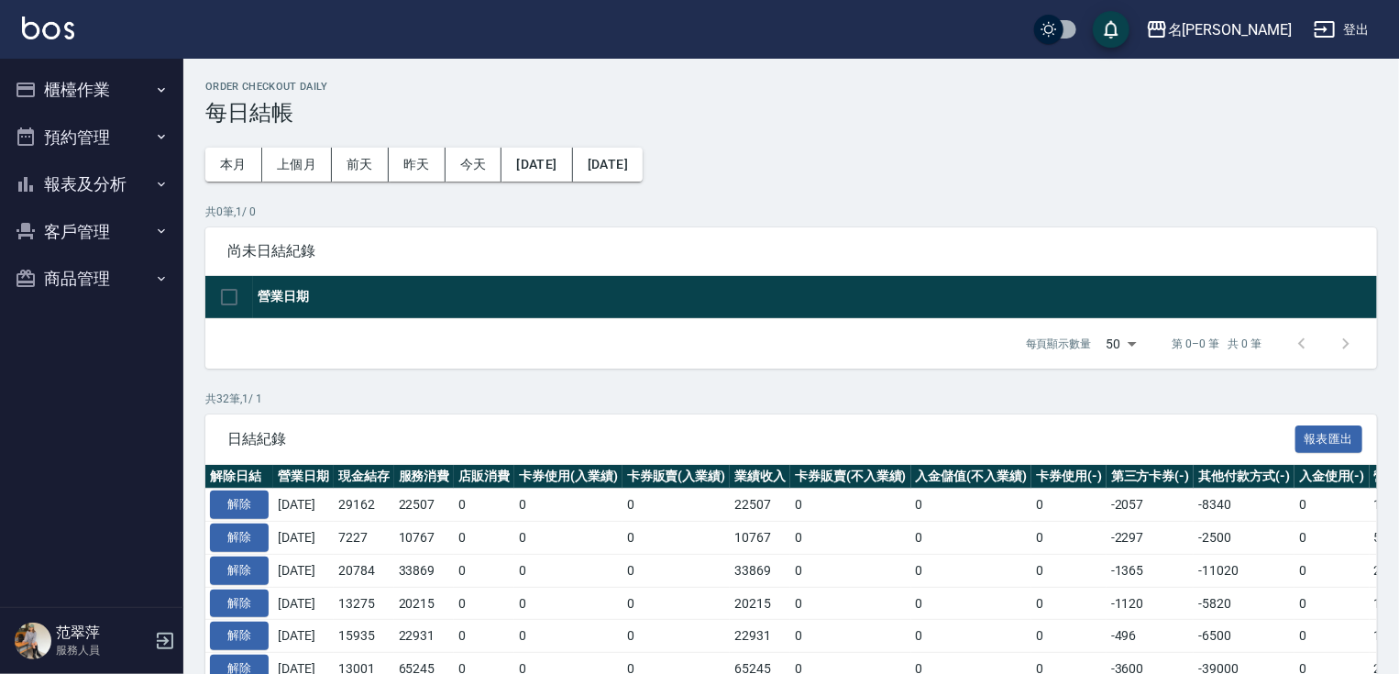
click at [97, 184] on button "報表及分析" at bounding box center [91, 184] width 169 height 48
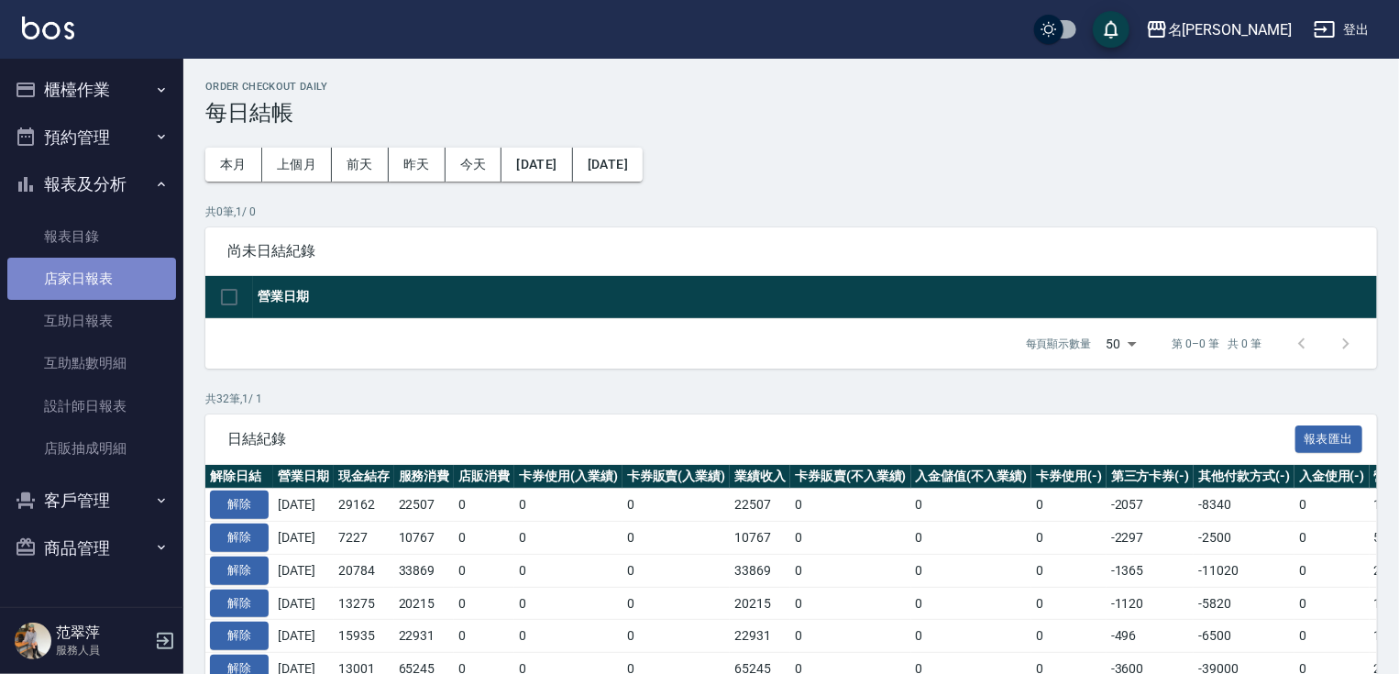
click at [85, 265] on link "店家日報表" at bounding box center [91, 279] width 169 height 42
